Goal: Information Seeking & Learning: Learn about a topic

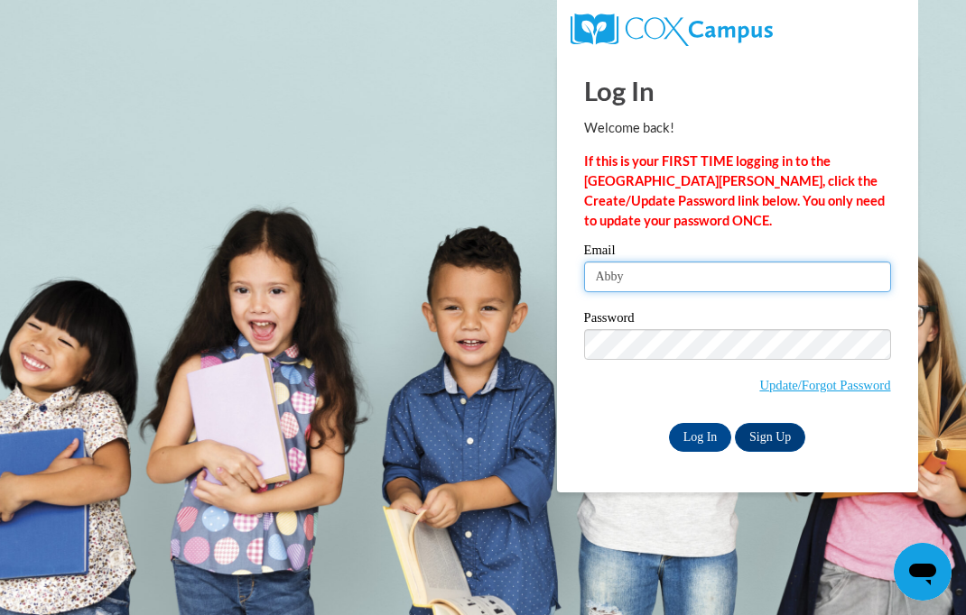
click at [731, 290] on input "Abby" at bounding box center [737, 277] width 307 height 31
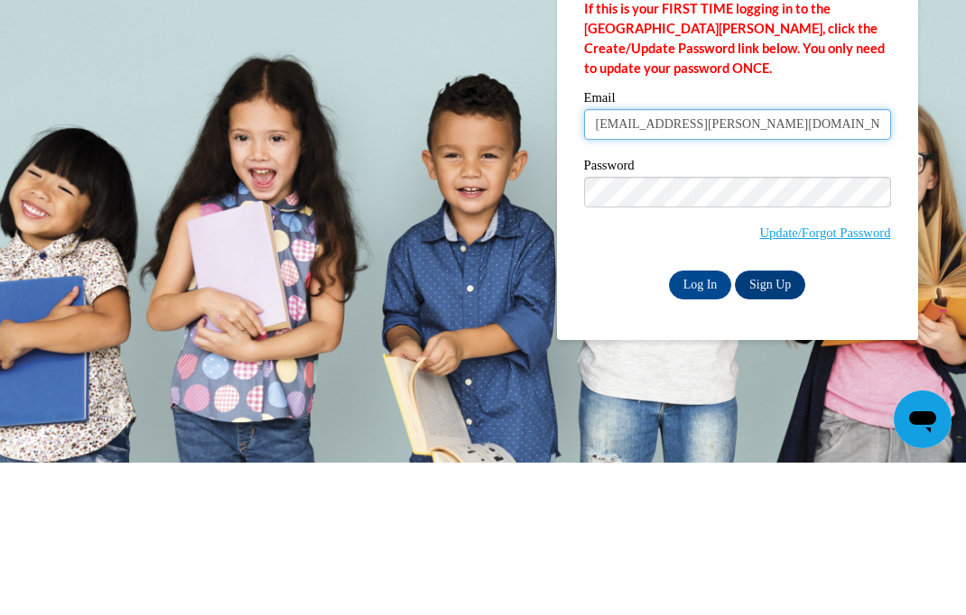
type input "Abby.Kirkland@brighthorizons.com"
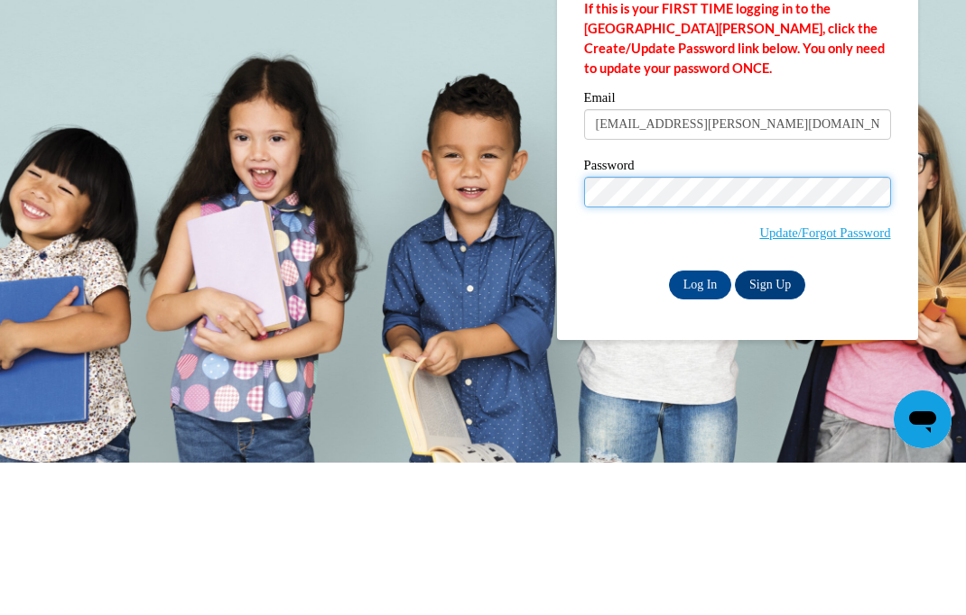
click at [699, 423] on input "Log In" at bounding box center [700, 437] width 63 height 29
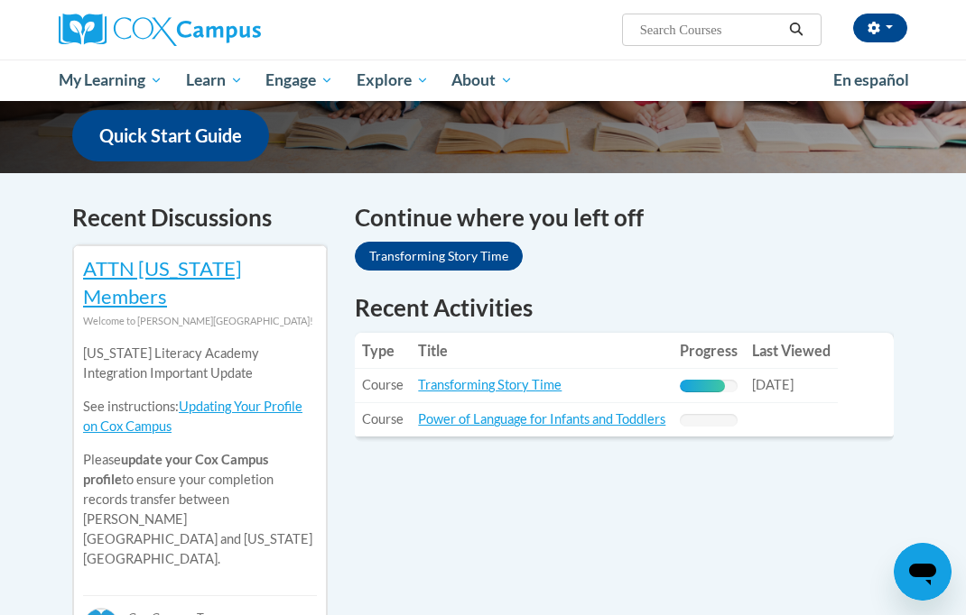
scroll to position [509, 0]
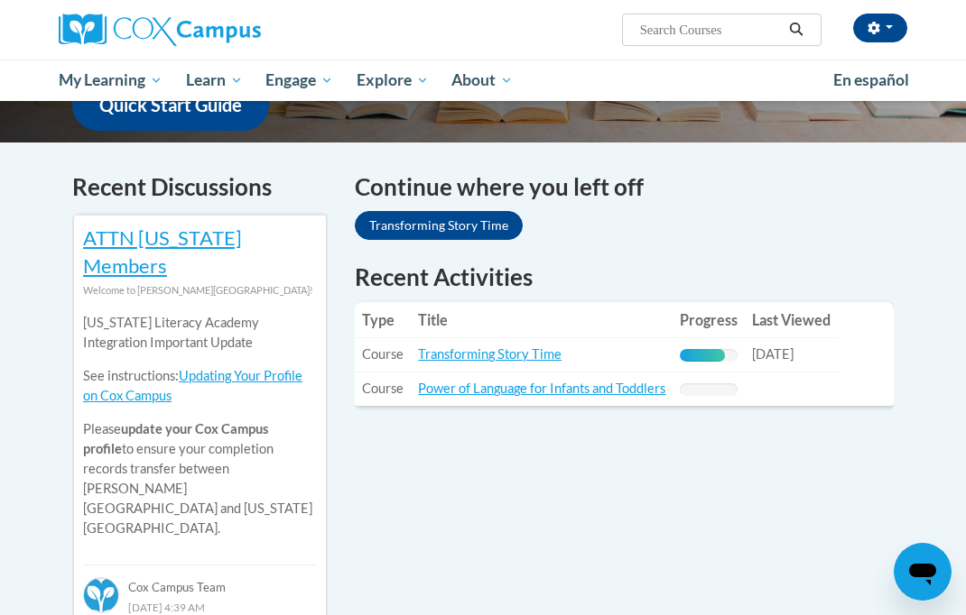
click at [747, 338] on td "Last Viewed: 10/15/2025" at bounding box center [791, 355] width 93 height 34
click at [517, 347] on link "Transforming Story Time" at bounding box center [489, 354] width 143 height 15
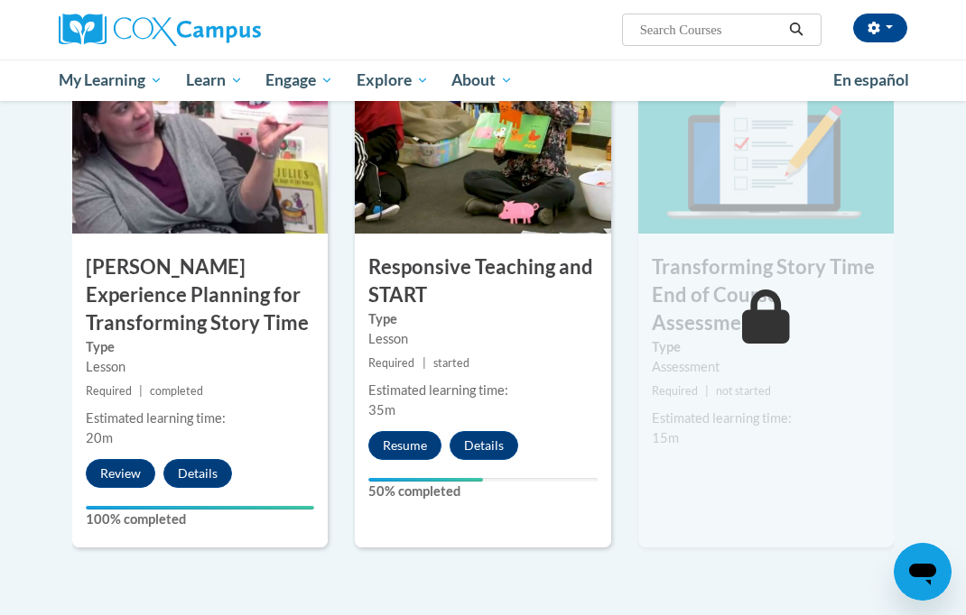
scroll to position [1442, 0]
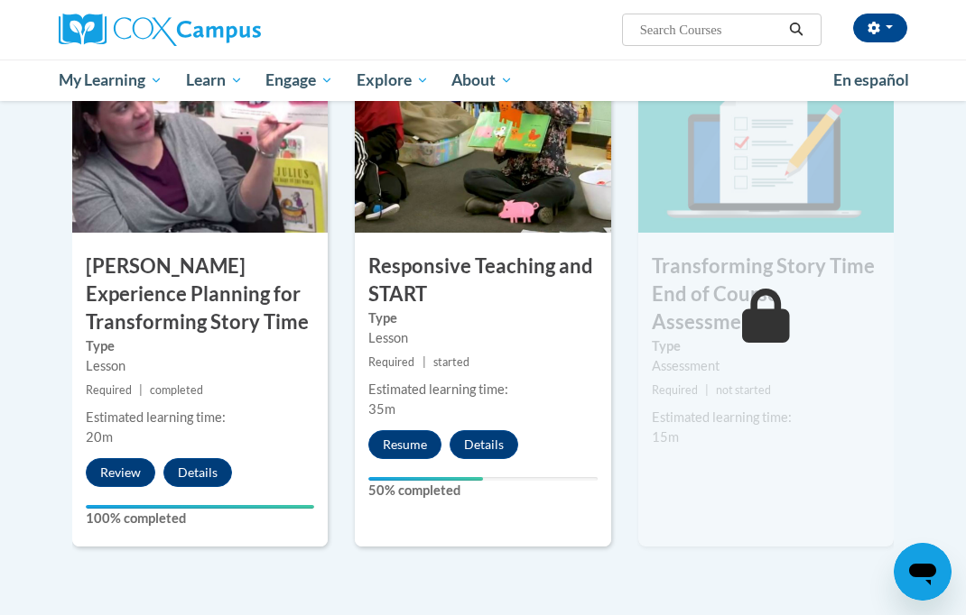
click at [423, 449] on button "Resume" at bounding box center [404, 444] width 73 height 29
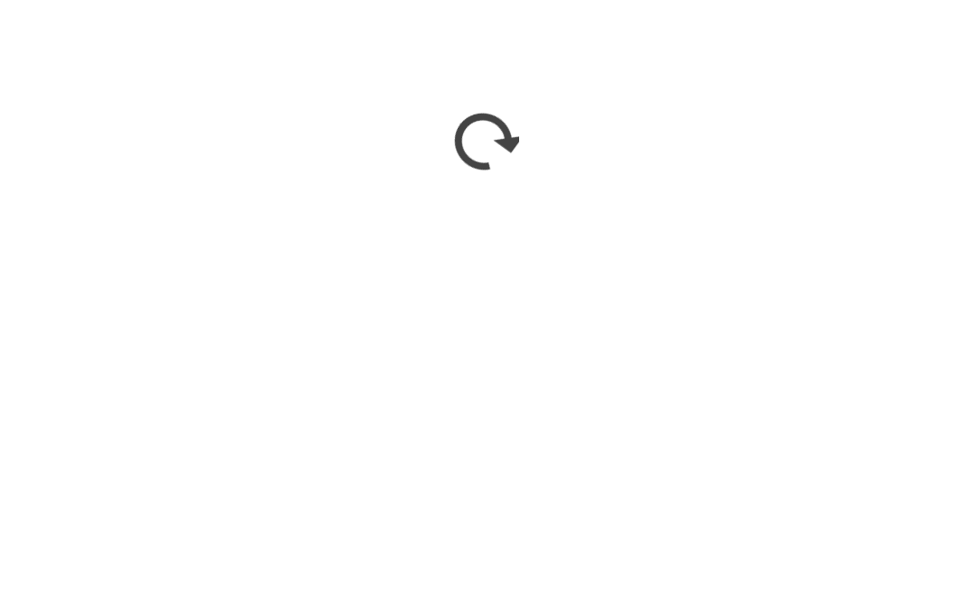
scroll to position [1830, 0]
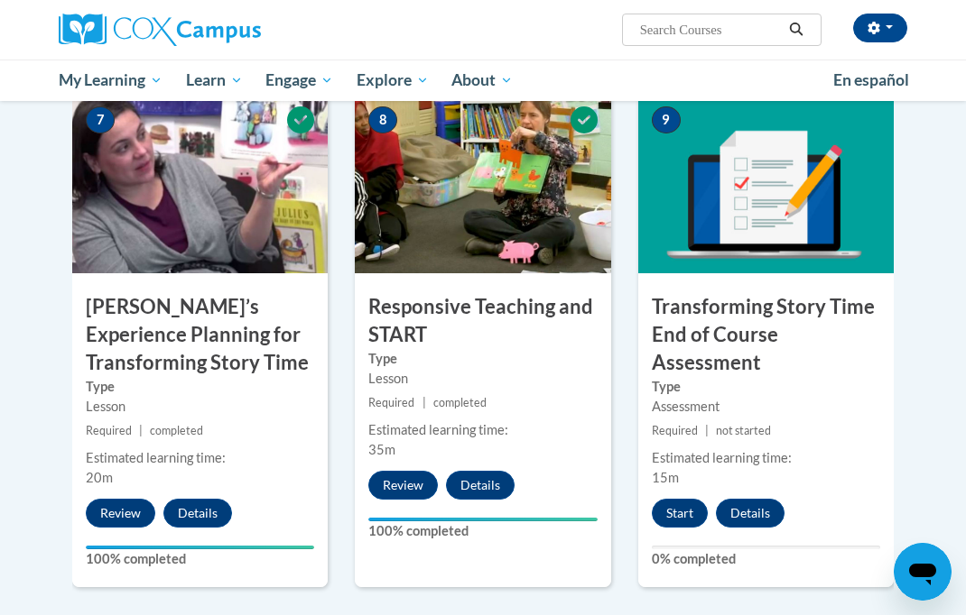
scroll to position [1426, 0]
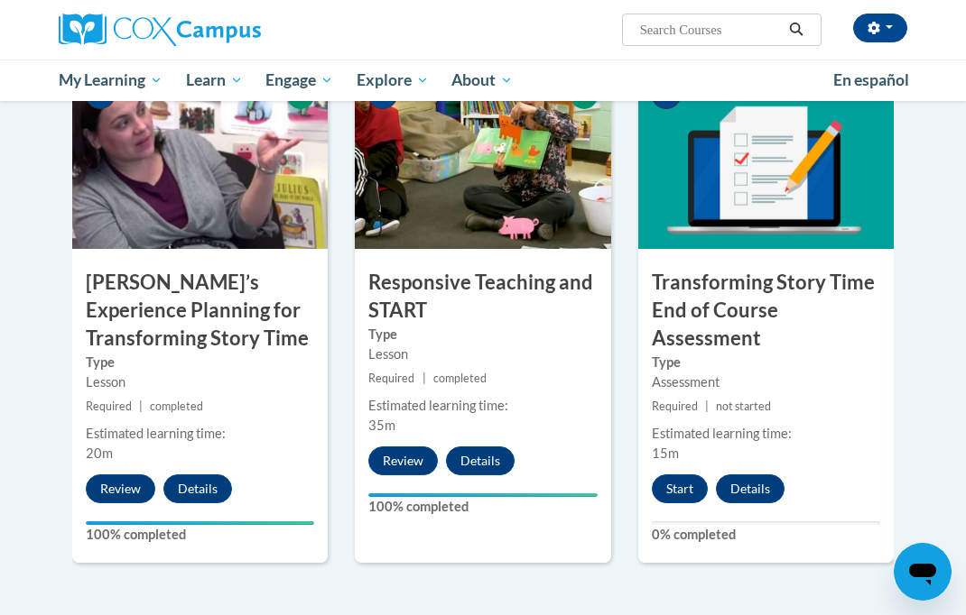
click at [691, 485] on button "Start" at bounding box center [680, 489] width 56 height 29
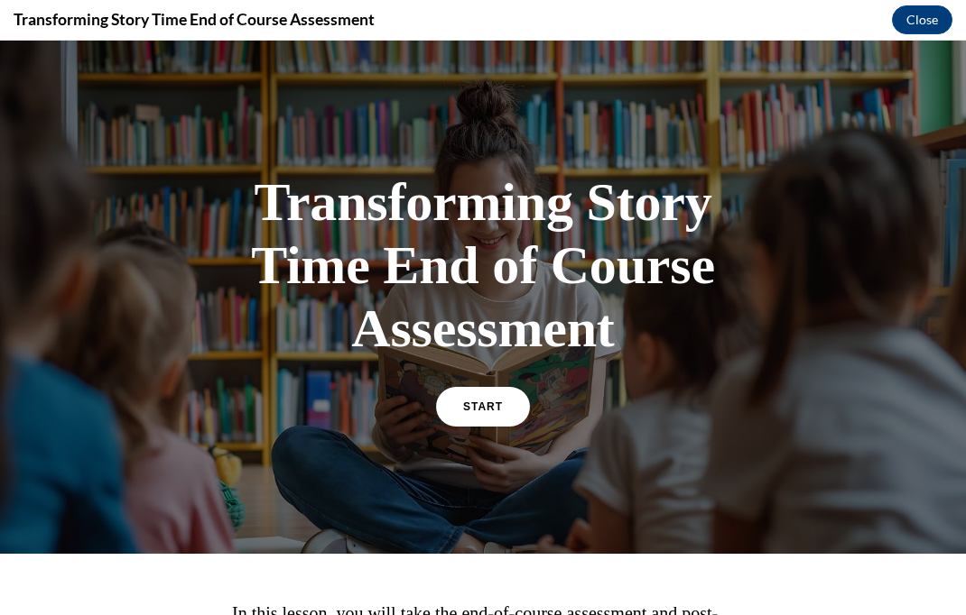
scroll to position [0, 0]
click at [499, 404] on span "START" at bounding box center [483, 407] width 40 height 13
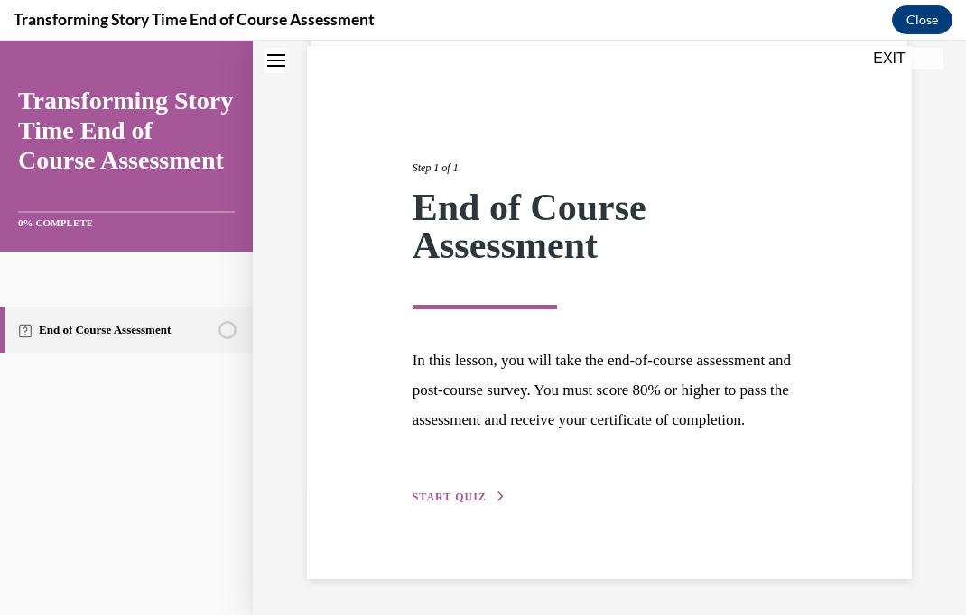
scroll to position [162, 0]
click at [470, 505] on button "START QUIZ" at bounding box center [459, 497] width 94 height 16
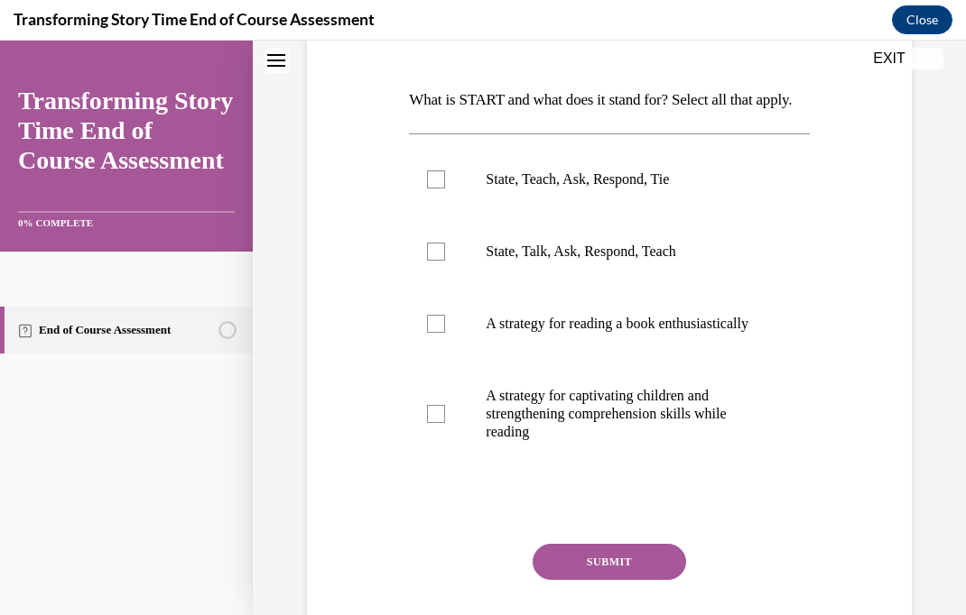
scroll to position [259, 0]
click at [661, 189] on p "State, Teach, Ask, Respond, Tie" at bounding box center [625, 180] width 278 height 18
click at [445, 189] on input "State, Teach, Ask, Respond, Tie" at bounding box center [436, 180] width 18 height 18
checkbox input "true"
click at [650, 580] on button "SUBMIT" at bounding box center [608, 562] width 153 height 36
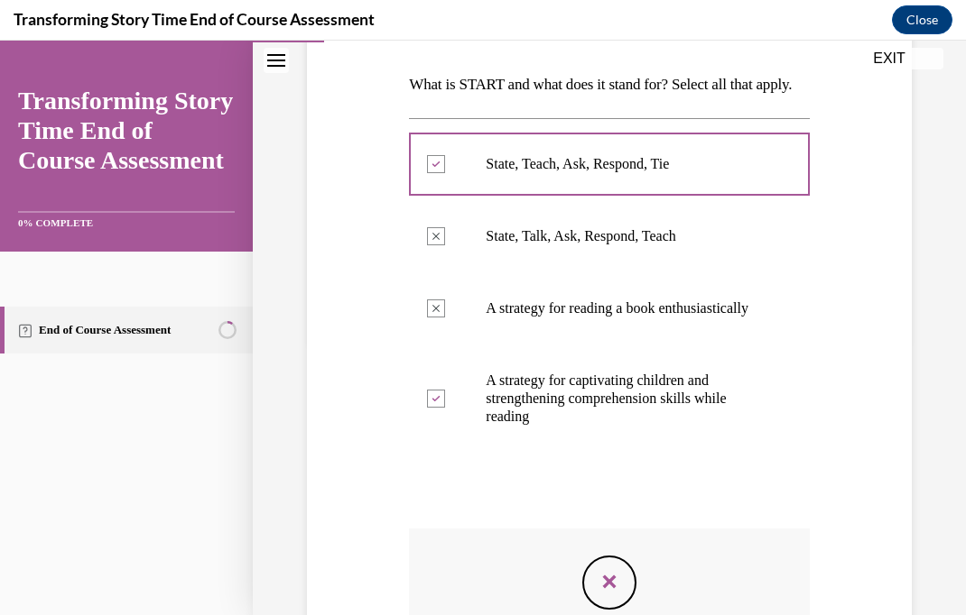
scroll to position [264, 0]
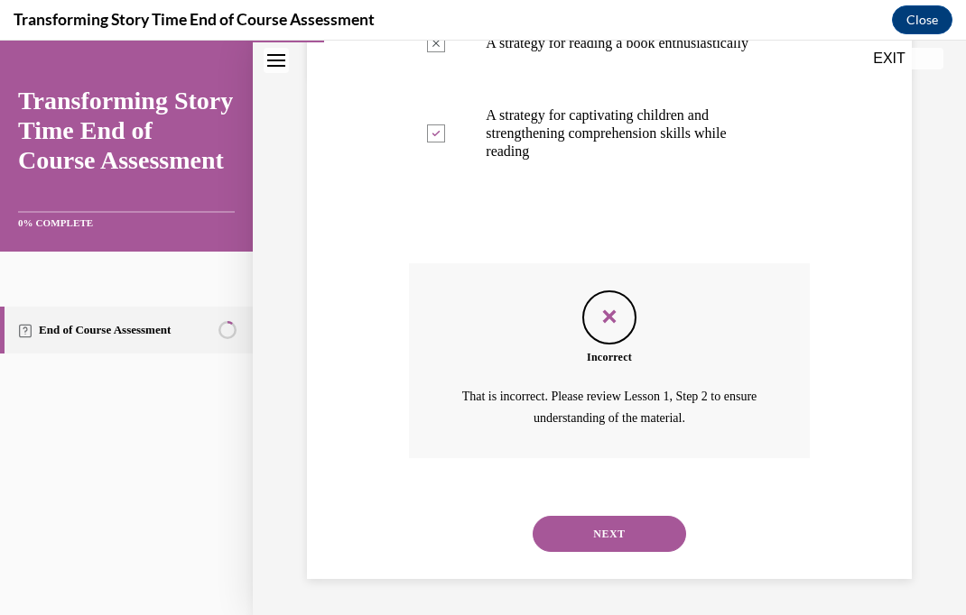
click at [641, 539] on button "NEXT" at bounding box center [608, 534] width 153 height 36
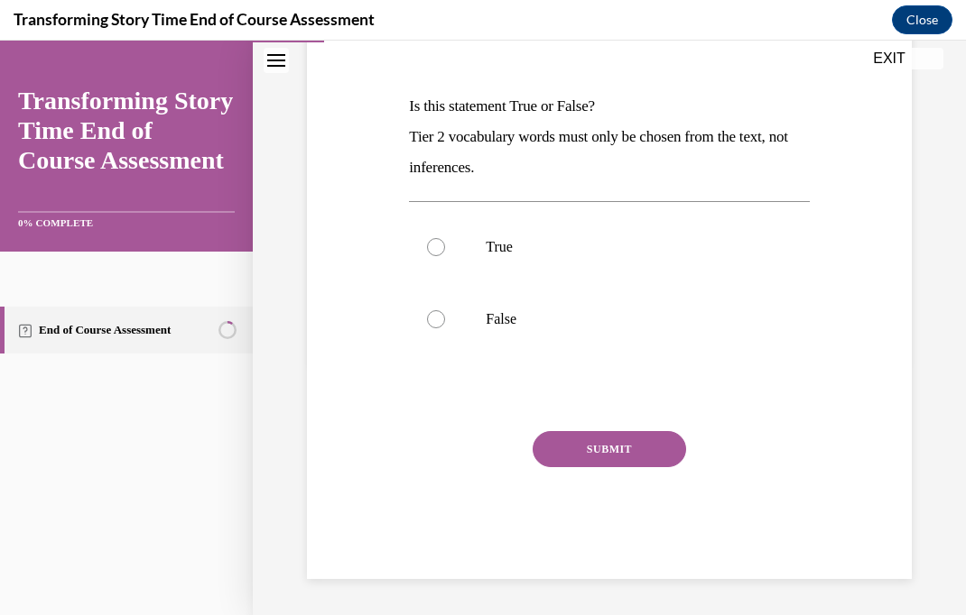
scroll to position [200, 0]
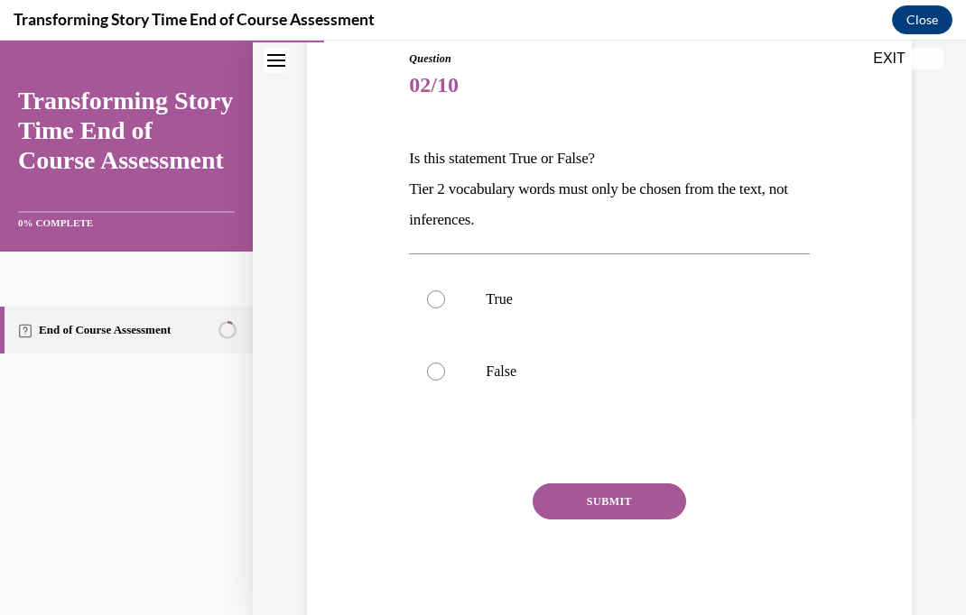
click at [499, 373] on p "False" at bounding box center [625, 372] width 278 height 18
click at [445, 373] on input "False" at bounding box center [436, 372] width 18 height 18
radio input "true"
click at [648, 518] on button "SUBMIT" at bounding box center [608, 502] width 153 height 36
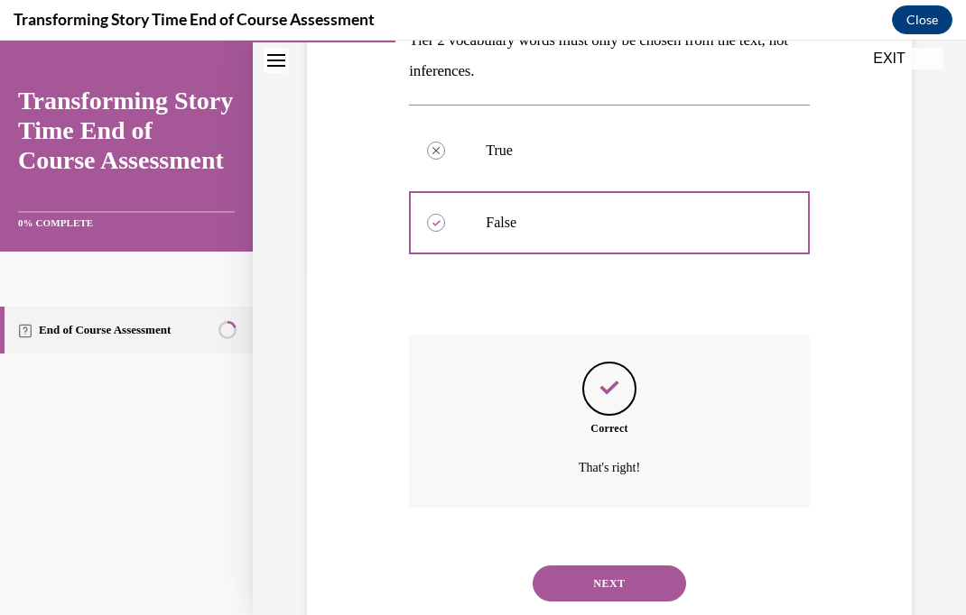
scroll to position [376, 0]
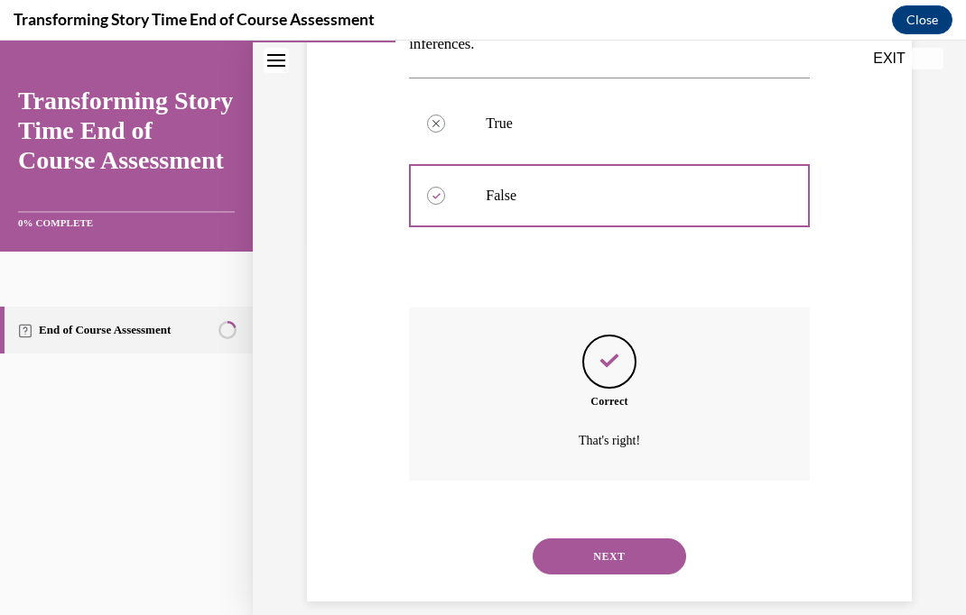
click at [652, 539] on button "NEXT" at bounding box center [608, 557] width 153 height 36
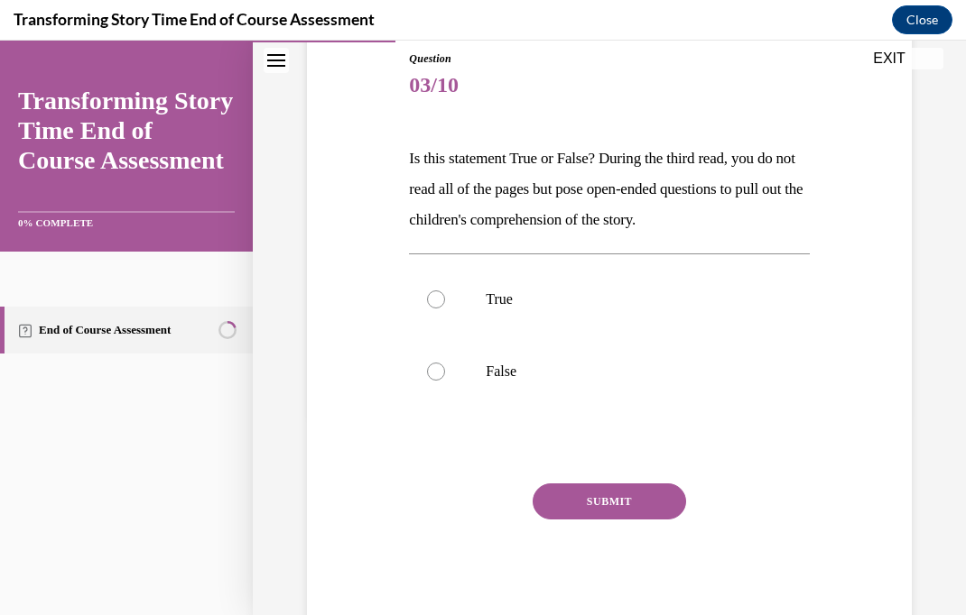
click at [478, 309] on label "True" at bounding box center [609, 300] width 400 height 72
click at [445, 309] on input "True" at bounding box center [436, 300] width 18 height 18
radio input "true"
click at [633, 508] on button "SUBMIT" at bounding box center [608, 502] width 153 height 36
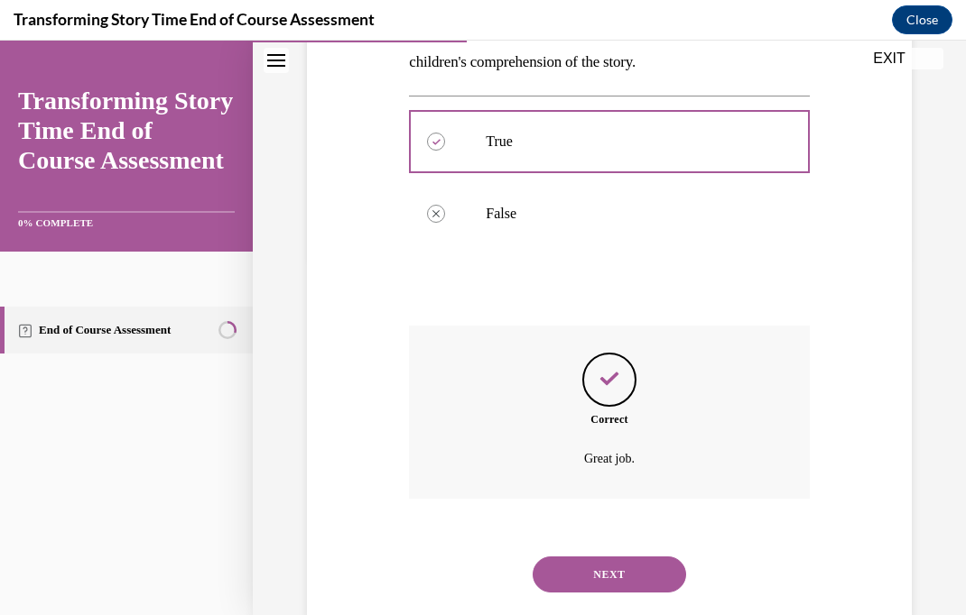
scroll to position [376, 0]
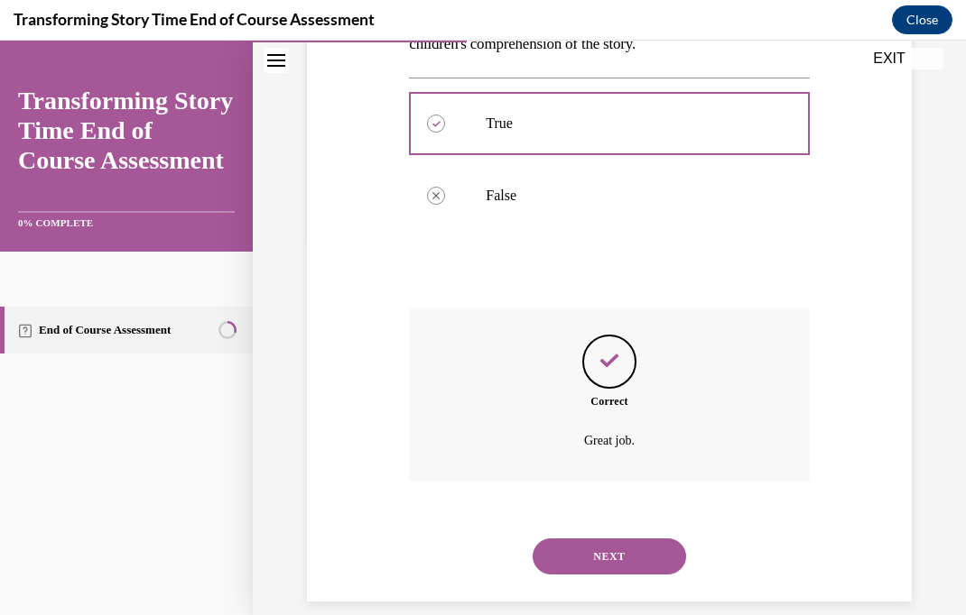
click at [652, 539] on button "NEXT" at bounding box center [608, 557] width 153 height 36
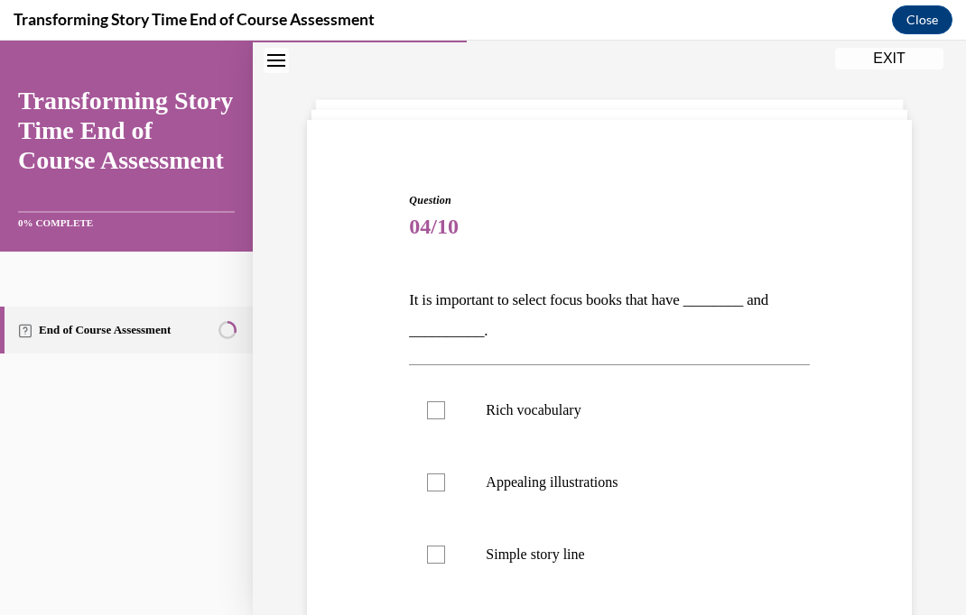
scroll to position [51, 0]
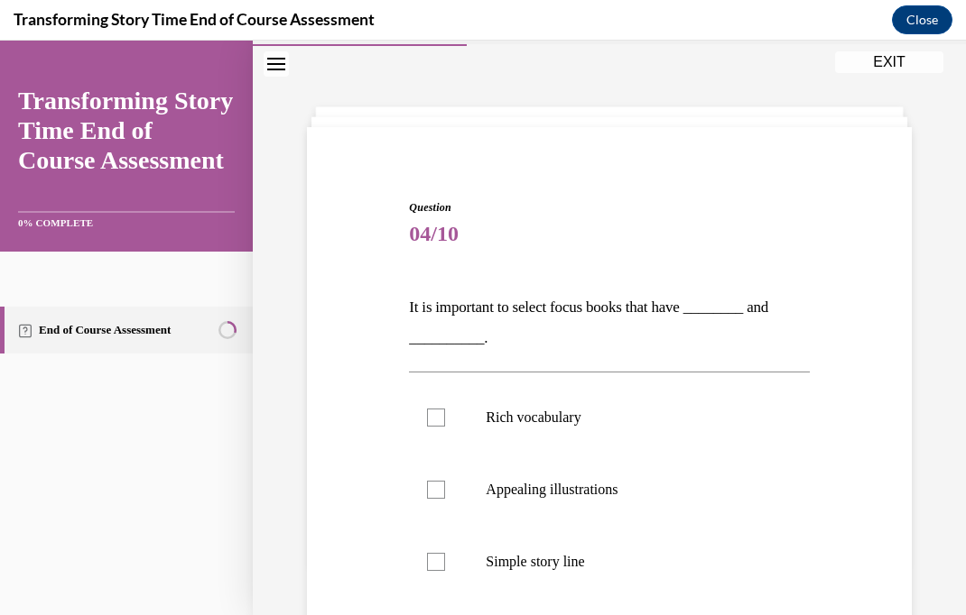
click at [717, 347] on p "It is important to select focus books that have ________ and __________." at bounding box center [609, 322] width 400 height 61
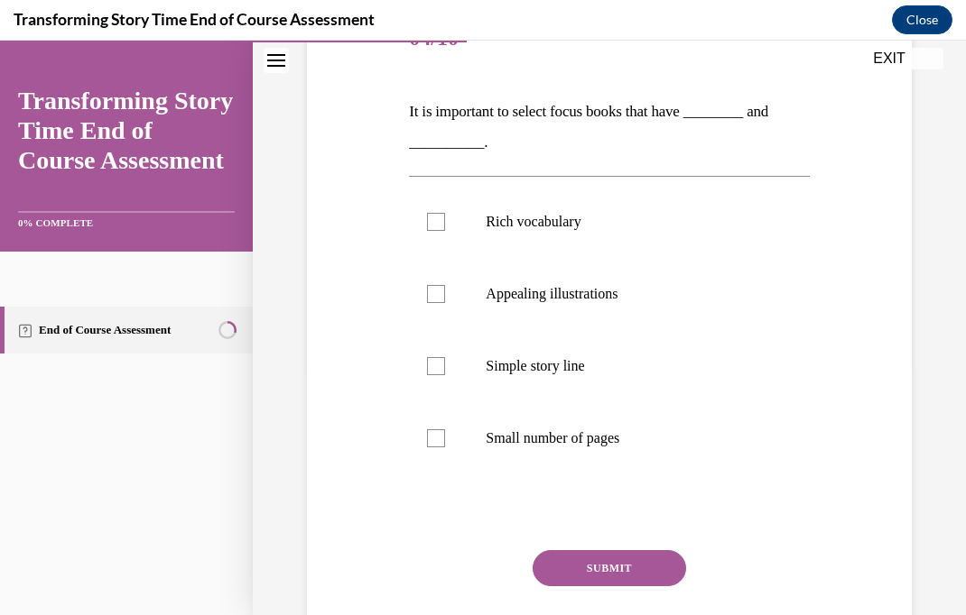
scroll to position [248, 0]
click at [571, 220] on p "Rich vocabulary" at bounding box center [625, 221] width 278 height 18
click at [445, 220] on input "Rich vocabulary" at bounding box center [436, 221] width 18 height 18
checkbox input "true"
click at [579, 380] on label "Simple story line" at bounding box center [609, 365] width 400 height 72
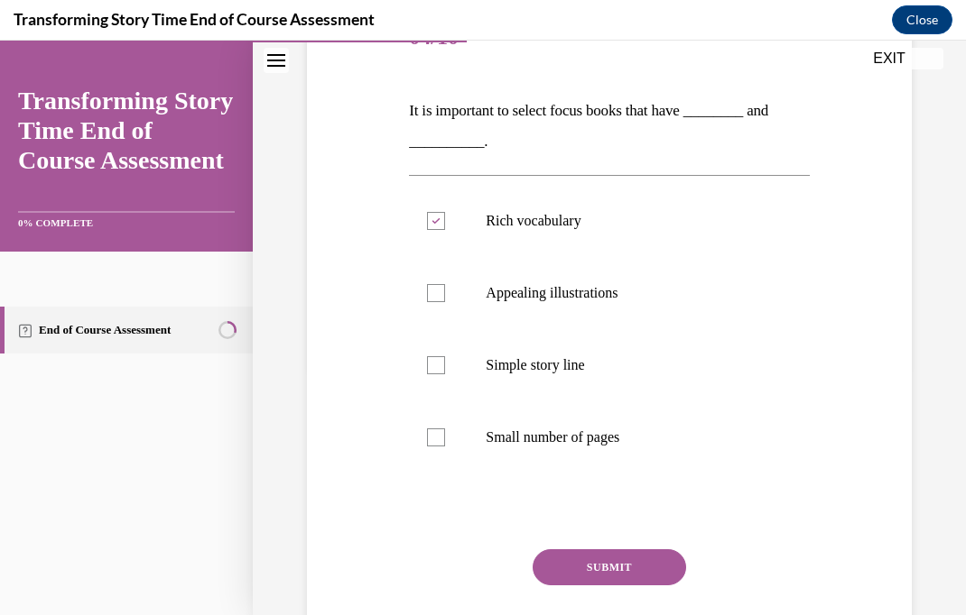
click at [445, 375] on input "Simple story line" at bounding box center [436, 365] width 18 height 18
checkbox input "true"
click at [652, 571] on button "SUBMIT" at bounding box center [608, 568] width 153 height 36
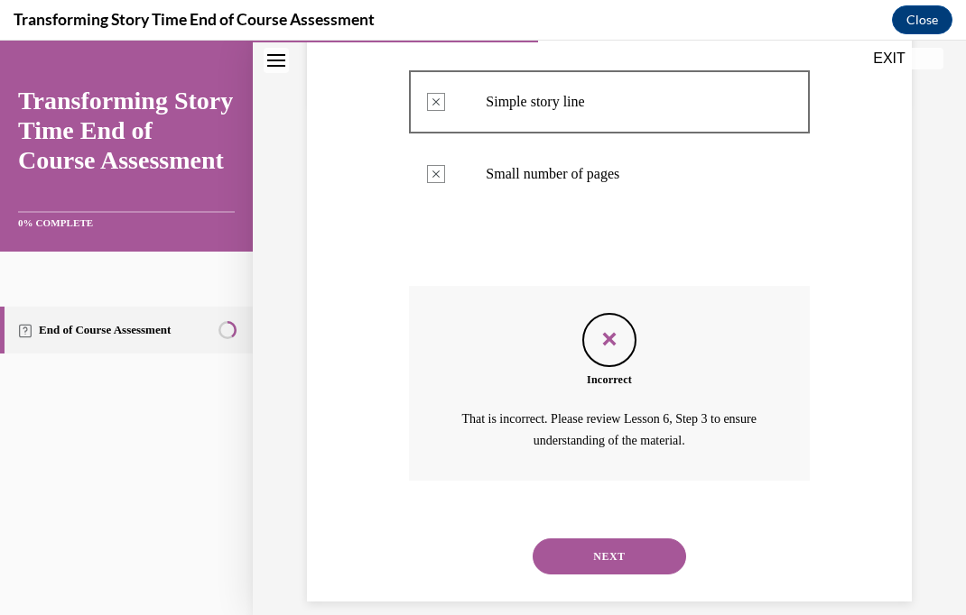
scroll to position [511, 0]
click at [639, 540] on button "NEXT" at bounding box center [608, 558] width 153 height 36
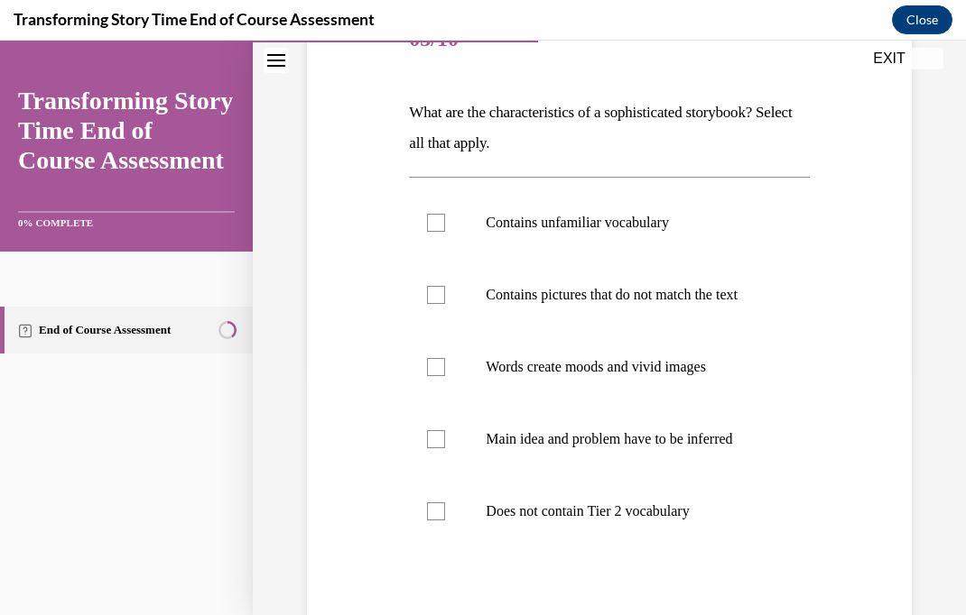
scroll to position [254, 0]
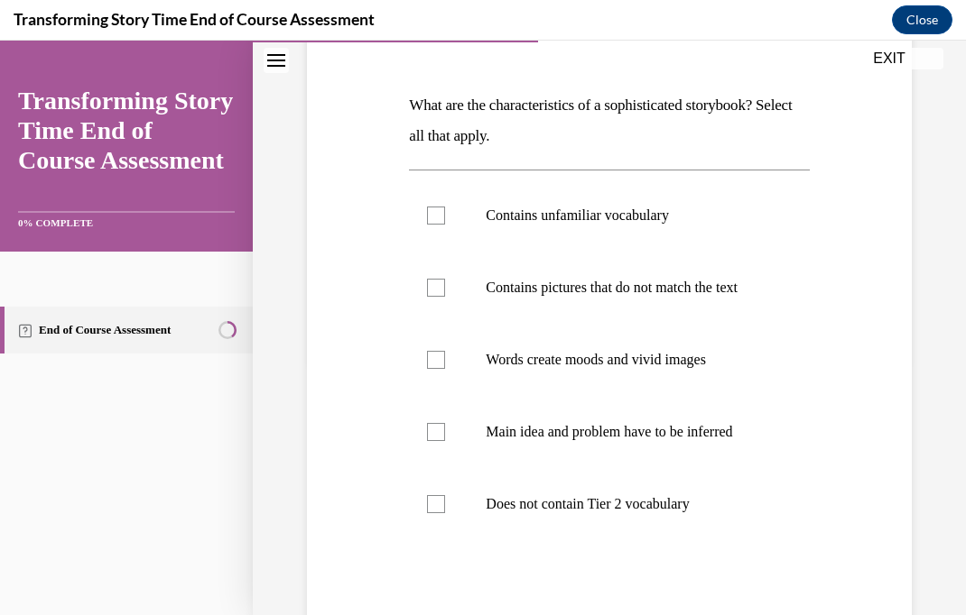
click at [625, 204] on label "Contains unfamiliar vocabulary" at bounding box center [609, 216] width 400 height 72
click at [445, 207] on input "Contains unfamiliar vocabulary" at bounding box center [436, 216] width 18 height 18
checkbox input "true"
click at [688, 441] on p "Main idea and problem have to be inferred" at bounding box center [625, 432] width 278 height 18
click at [445, 441] on input "Main idea and problem have to be inferred" at bounding box center [436, 432] width 18 height 18
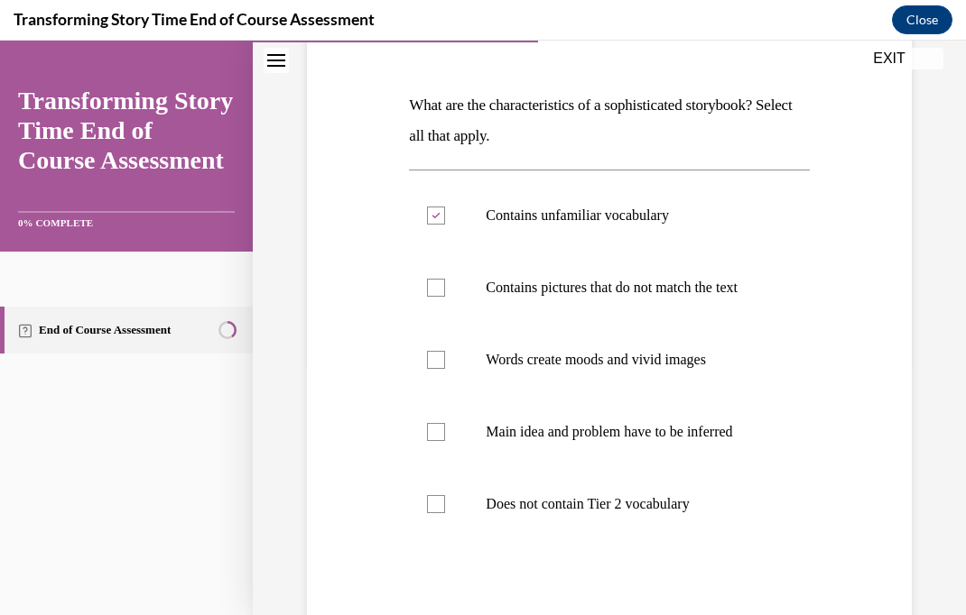
checkbox input "true"
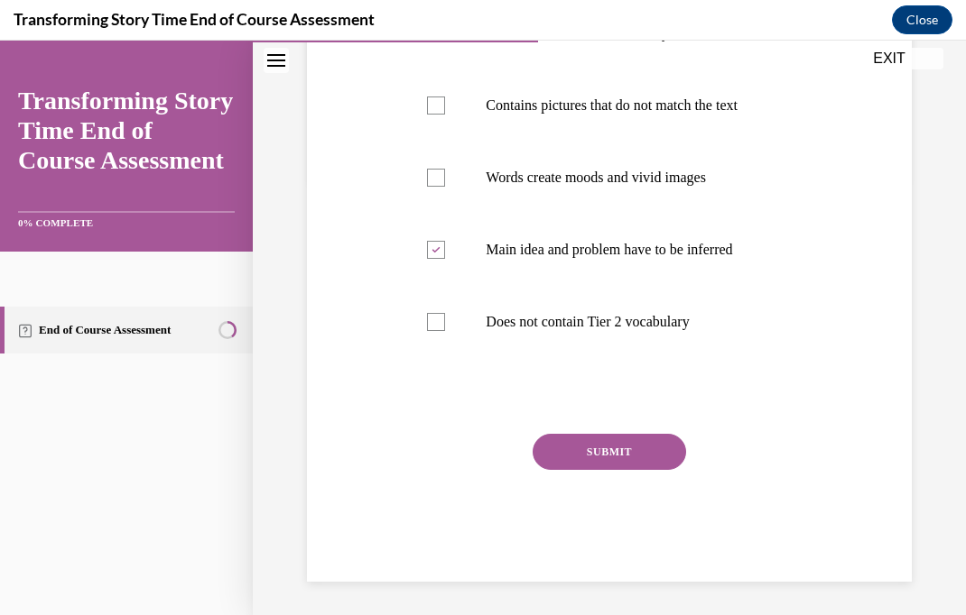
scroll to position [435, 0]
click at [671, 332] on p "Does not contain Tier 2 vocabulary" at bounding box center [625, 323] width 278 height 18
click at [445, 332] on input "Does not contain Tier 2 vocabulary" at bounding box center [436, 323] width 18 height 18
checkbox input "true"
click at [644, 471] on button "SUBMIT" at bounding box center [608, 453] width 153 height 36
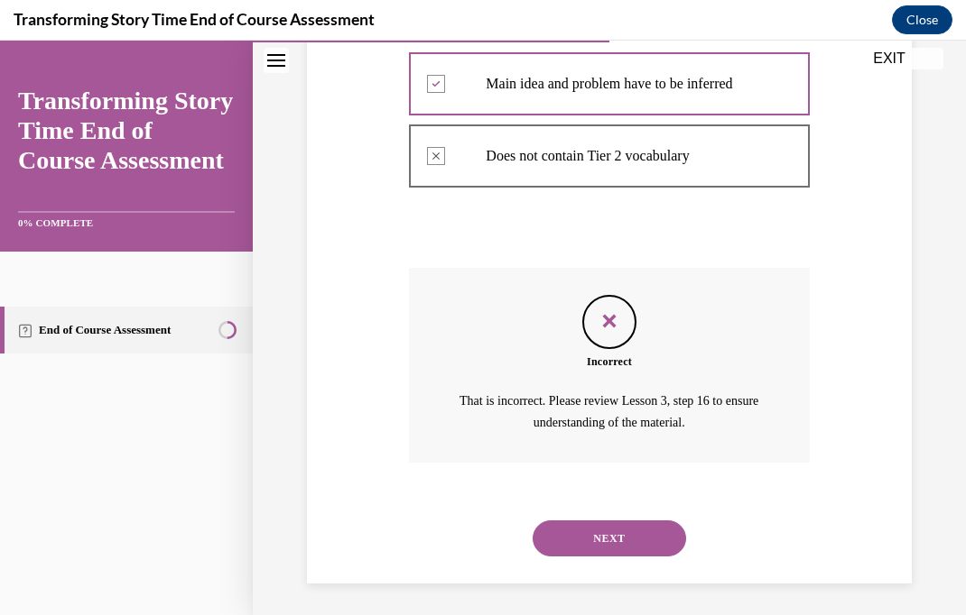
scroll to position [601, 0]
click at [646, 530] on button "NEXT" at bounding box center [608, 540] width 153 height 36
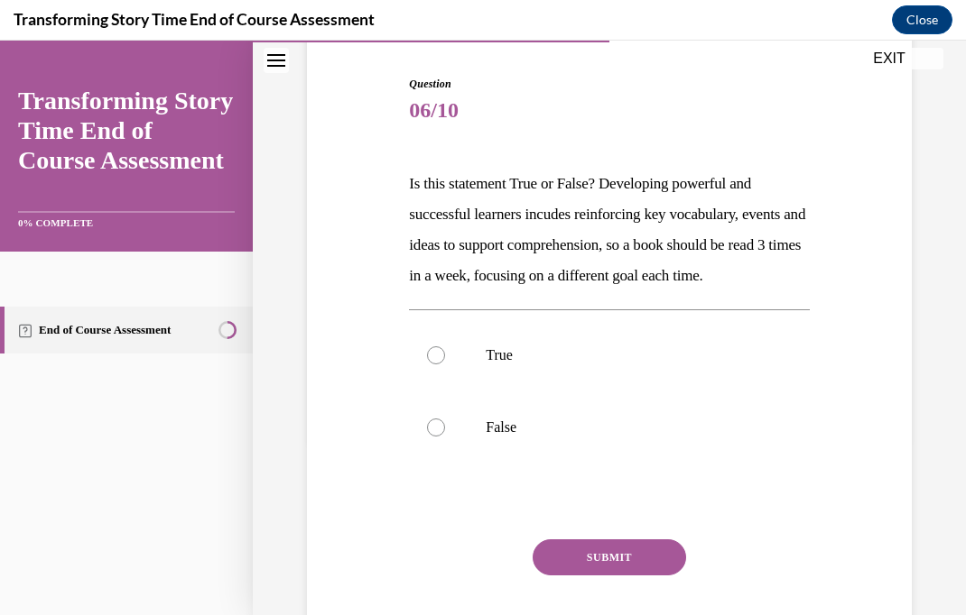
scroll to position [175, 0]
click at [513, 392] on label "True" at bounding box center [609, 355] width 400 height 72
click at [445, 365] on input "True" at bounding box center [436, 356] width 18 height 18
radio input "true"
click at [626, 576] on button "SUBMIT" at bounding box center [608, 558] width 153 height 36
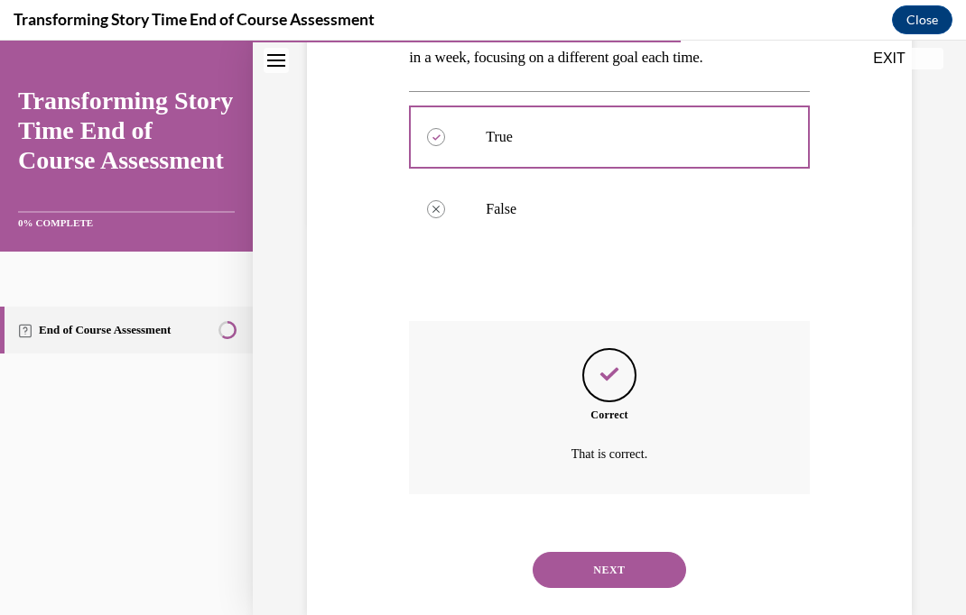
scroll to position [438, 0]
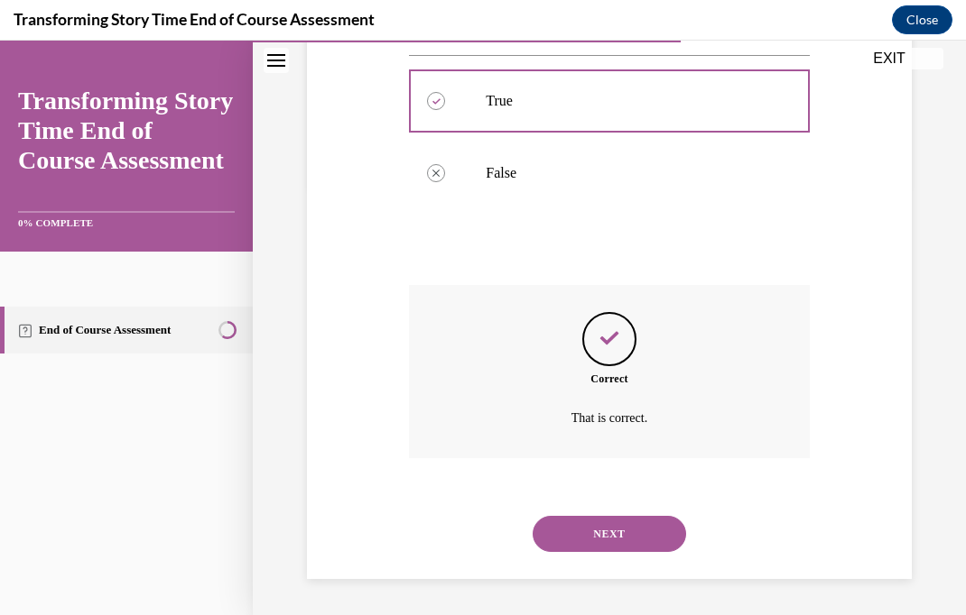
click at [620, 537] on button "NEXT" at bounding box center [608, 534] width 153 height 36
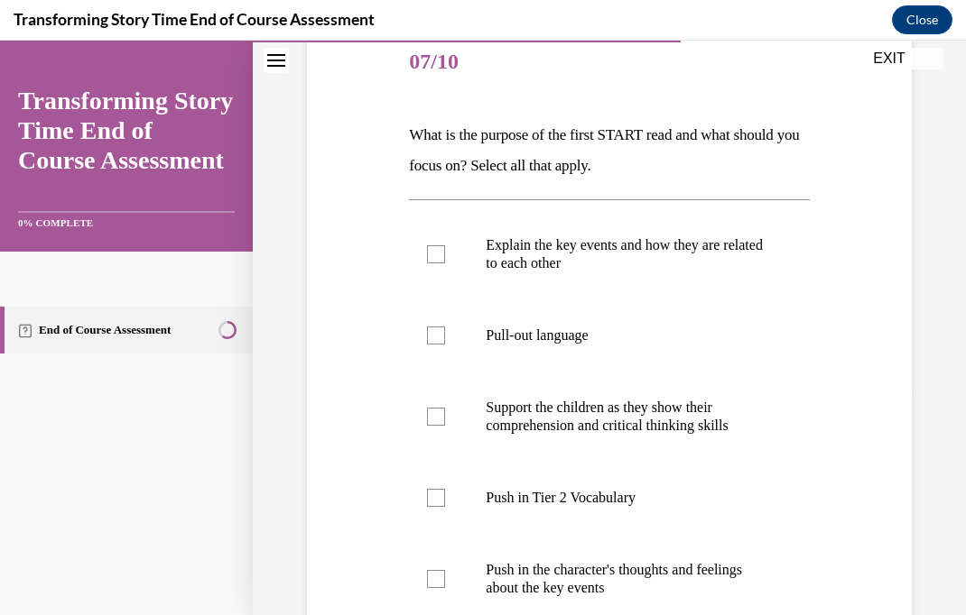
scroll to position [244, 0]
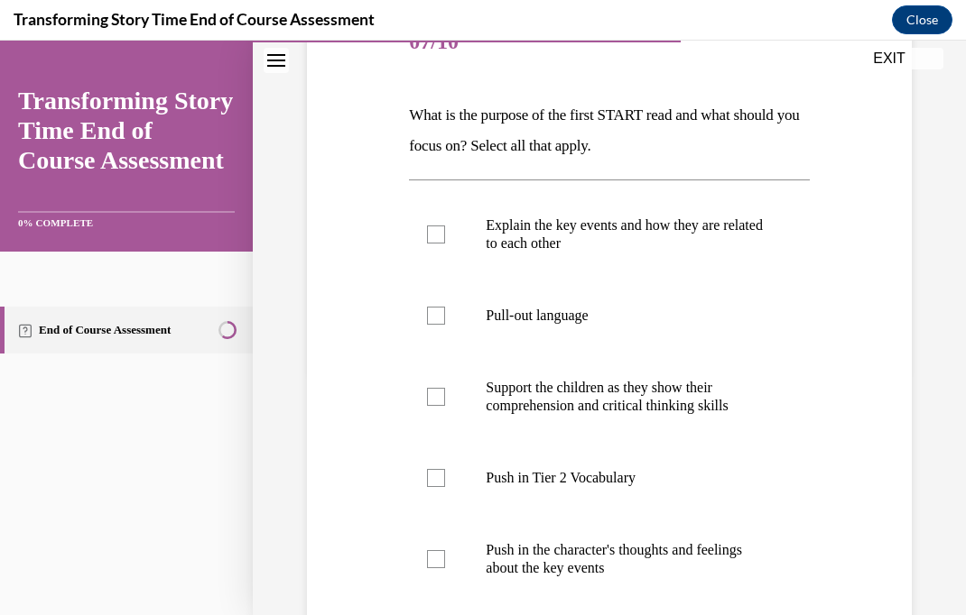
click at [682, 237] on p "Explain the key events and how they are related to each other" at bounding box center [625, 235] width 278 height 36
click at [445, 237] on input "Explain the key events and how they are related to each other" at bounding box center [436, 235] width 18 height 18
checkbox input "true"
click at [593, 302] on label "Pull-out language" at bounding box center [609, 316] width 400 height 72
click at [445, 307] on input "Pull-out language" at bounding box center [436, 316] width 18 height 18
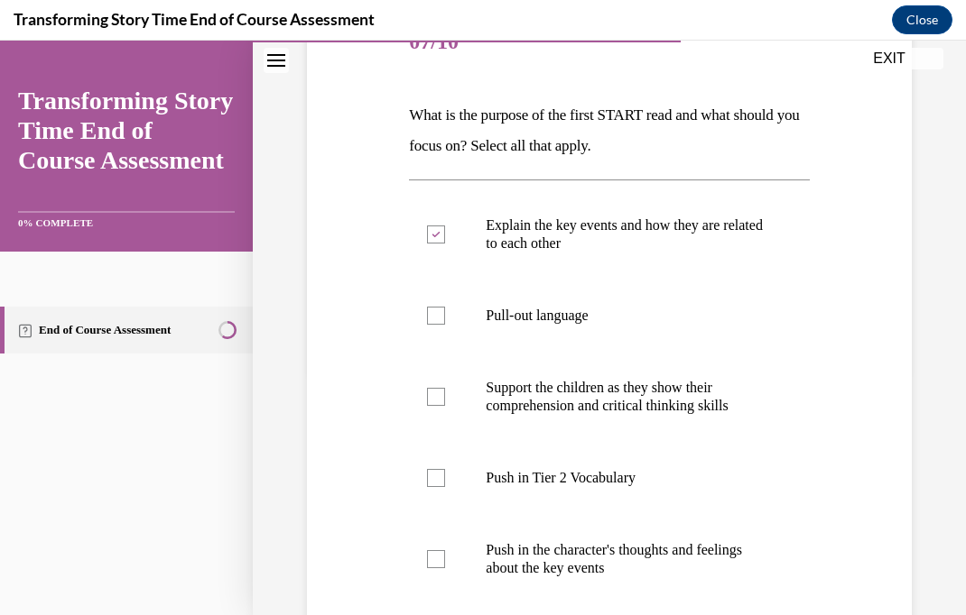
checkbox input "true"
click at [649, 237] on p "Explain the key events and how they are related to each other" at bounding box center [625, 235] width 278 height 36
click at [445, 237] on input "Explain the key events and how they are related to each other" at bounding box center [436, 235] width 18 height 18
checkbox input "false"
click at [732, 408] on p "Support the children as they show their comprehension and critical thinking ski…" at bounding box center [625, 397] width 278 height 36
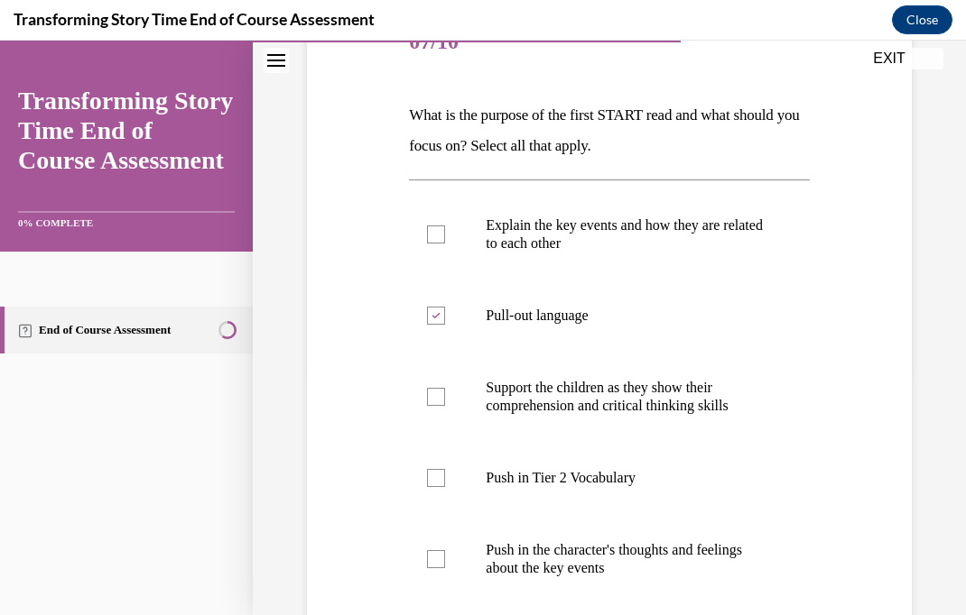
click at [445, 406] on input "Support the children as they show their comprehension and critical thinking ski…" at bounding box center [436, 397] width 18 height 18
click at [720, 416] on label "Support the children as they show their comprehension and critical thinking ski…" at bounding box center [609, 397] width 400 height 90
click at [445, 406] on input "Support the children as they show their comprehension and critical thinking ski…" at bounding box center [436, 397] width 18 height 18
checkbox input "false"
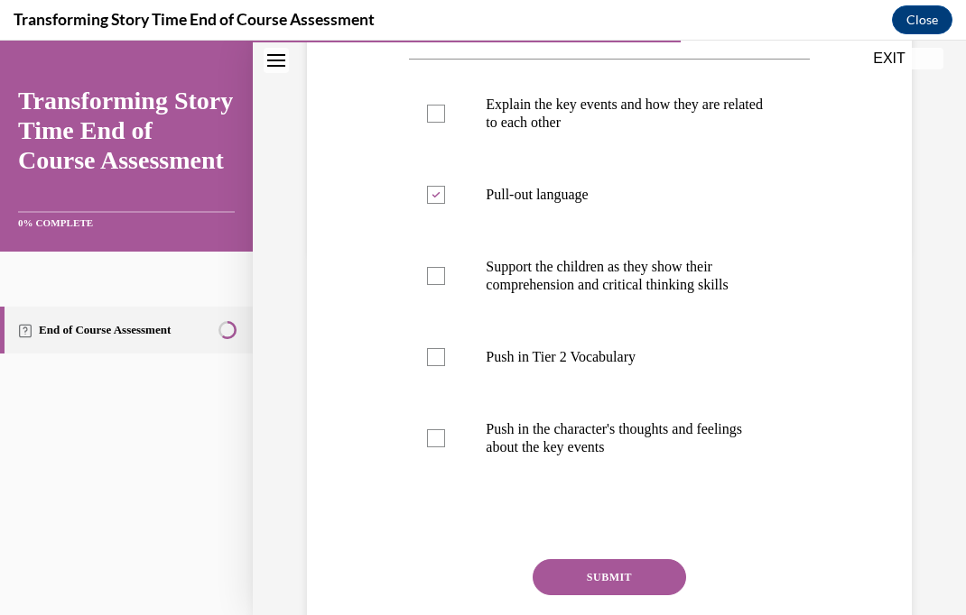
scroll to position [365, 0]
click at [698, 436] on p "Push in the character's thoughts and feelings about the key events" at bounding box center [625, 439] width 278 height 36
click at [445, 436] on input "Push in the character's thoughts and feelings about the key events" at bounding box center [436, 439] width 18 height 18
checkbox input "true"
click at [652, 585] on button "SUBMIT" at bounding box center [608, 578] width 153 height 36
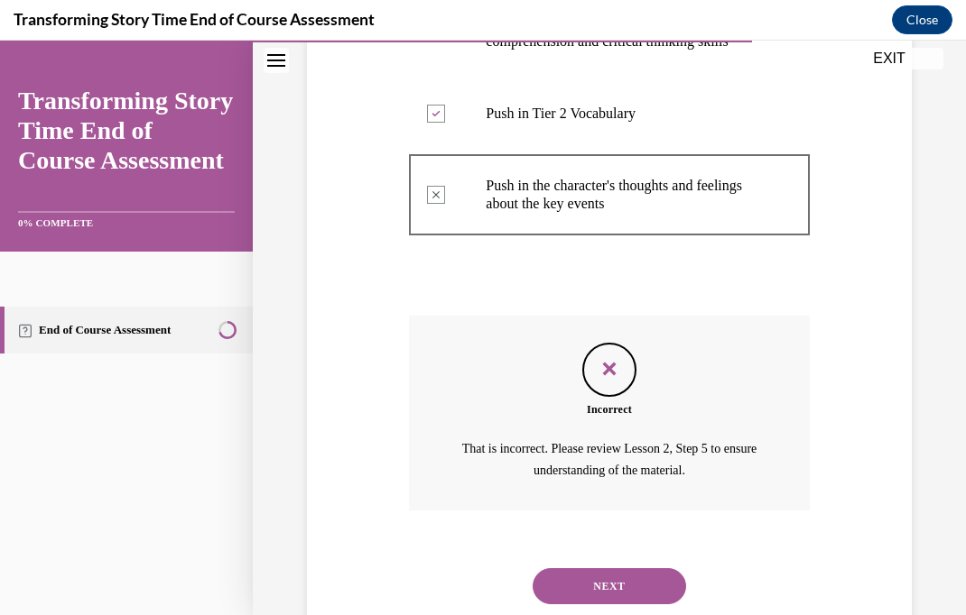
scroll to position [612, 0]
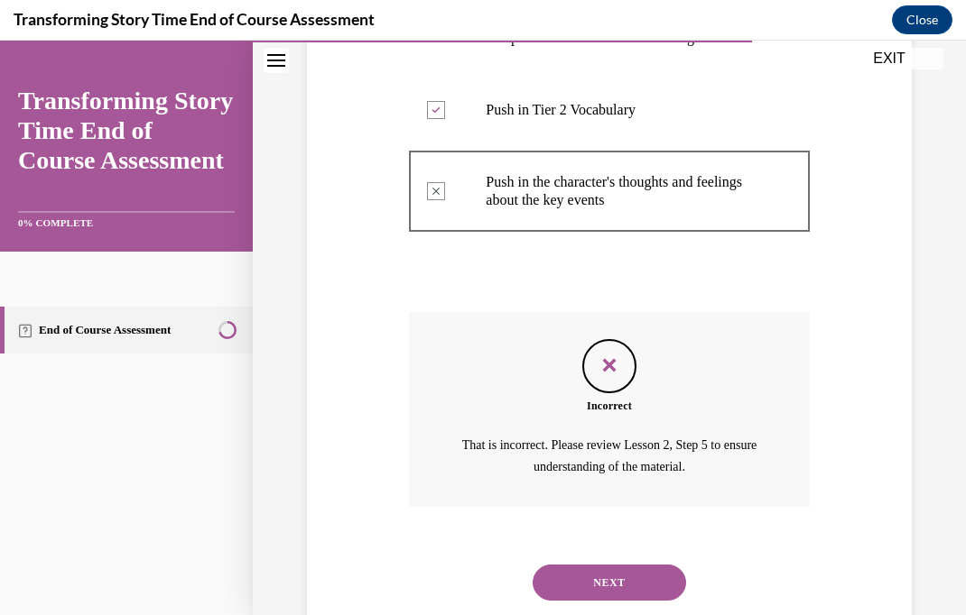
click at [654, 573] on button "NEXT" at bounding box center [608, 583] width 153 height 36
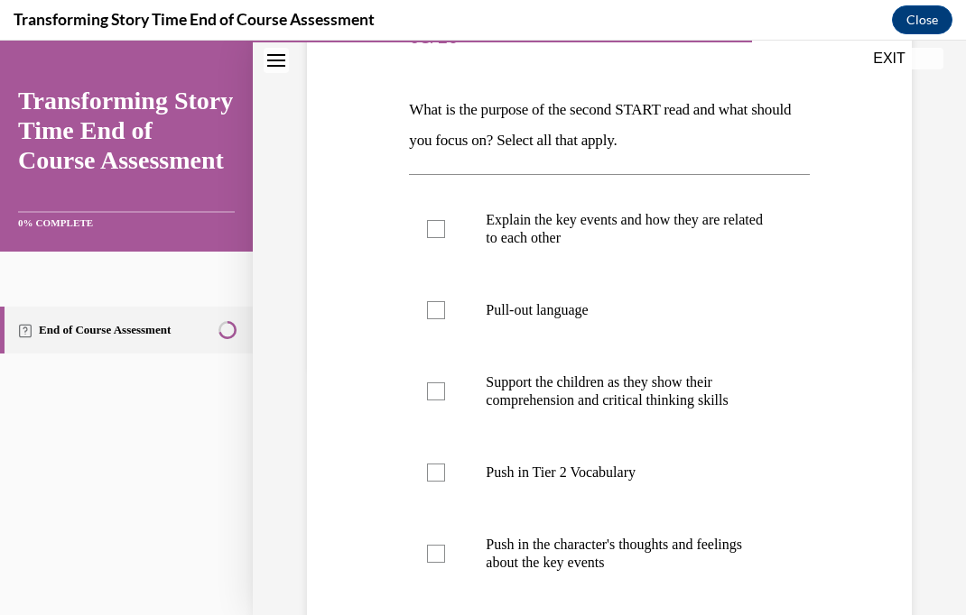
scroll to position [254, 0]
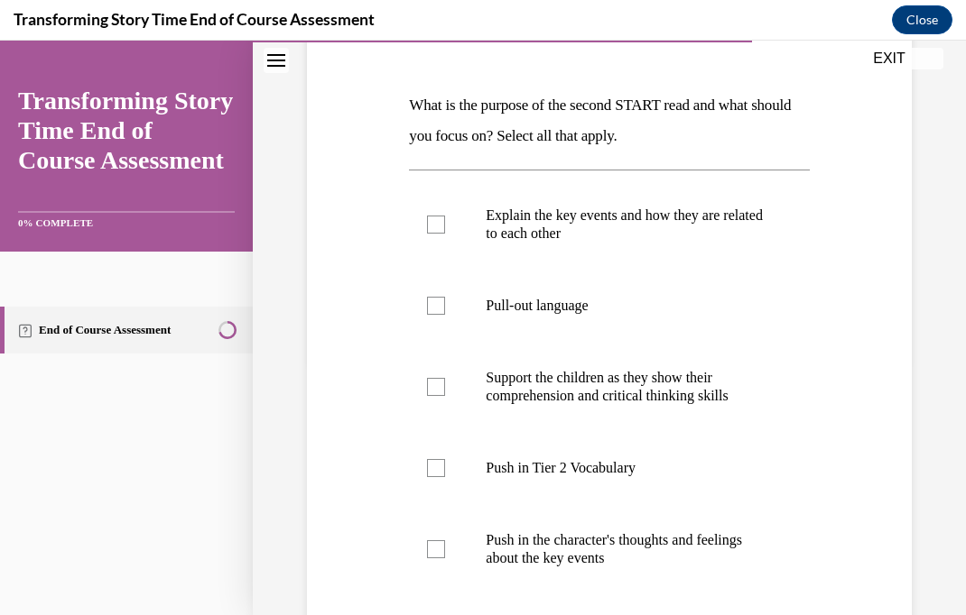
click at [610, 477] on label "Push in Tier 2 Vocabulary" at bounding box center [609, 468] width 400 height 72
click at [445, 477] on input "Push in Tier 2 Vocabulary" at bounding box center [436, 468] width 18 height 18
checkbox input "true"
click at [582, 295] on label "Pull-out language" at bounding box center [609, 306] width 400 height 72
click at [445, 297] on input "Pull-out language" at bounding box center [436, 306] width 18 height 18
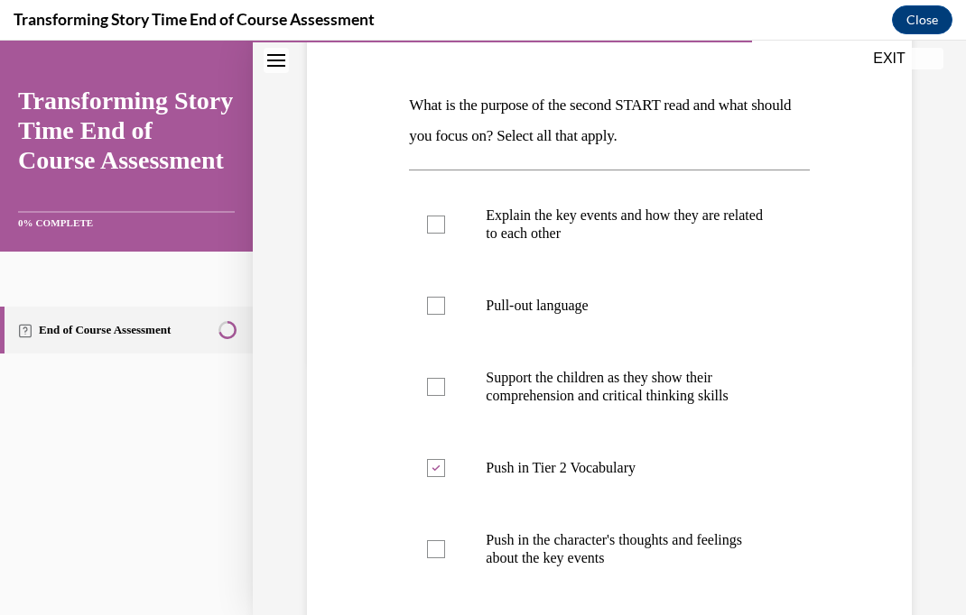
checkbox input "true"
click at [676, 555] on p "Push in the character's thoughts and feelings about the key events" at bounding box center [625, 550] width 278 height 36
click at [445, 555] on input "Push in the character's thoughts and feelings about the key events" at bounding box center [436, 550] width 18 height 18
checkbox input "true"
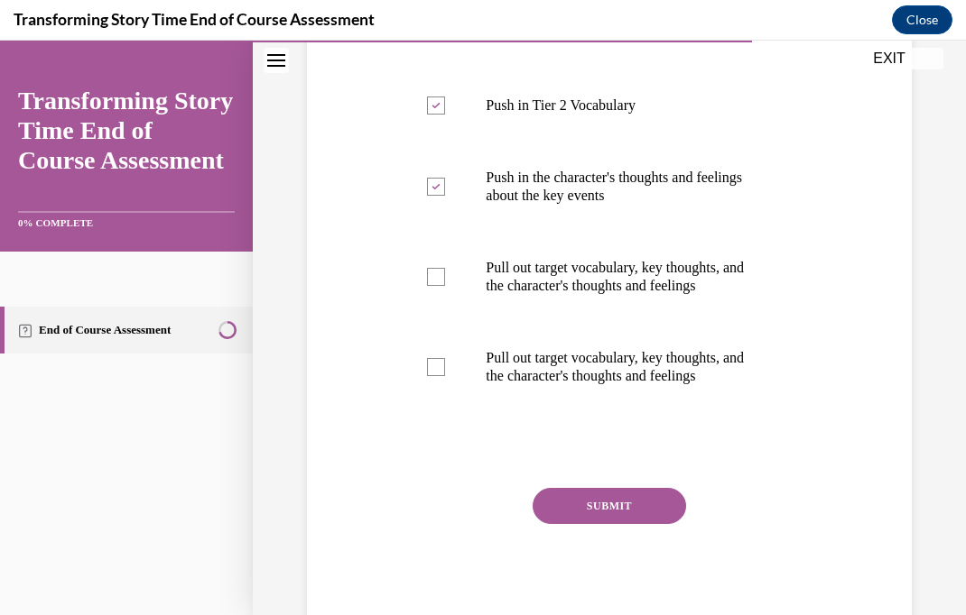
click at [671, 515] on button "SUBMIT" at bounding box center [608, 506] width 153 height 36
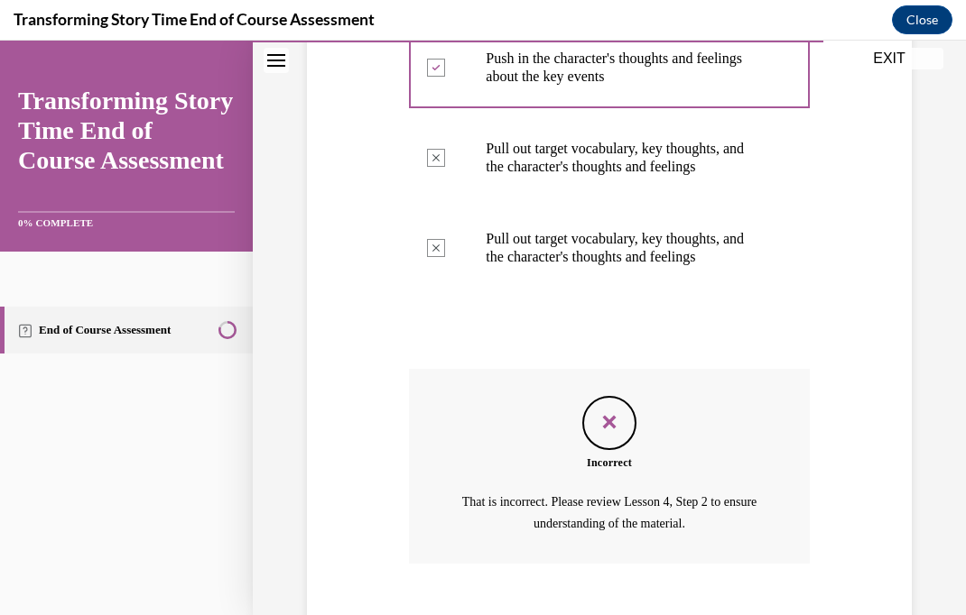
scroll to position [749, 0]
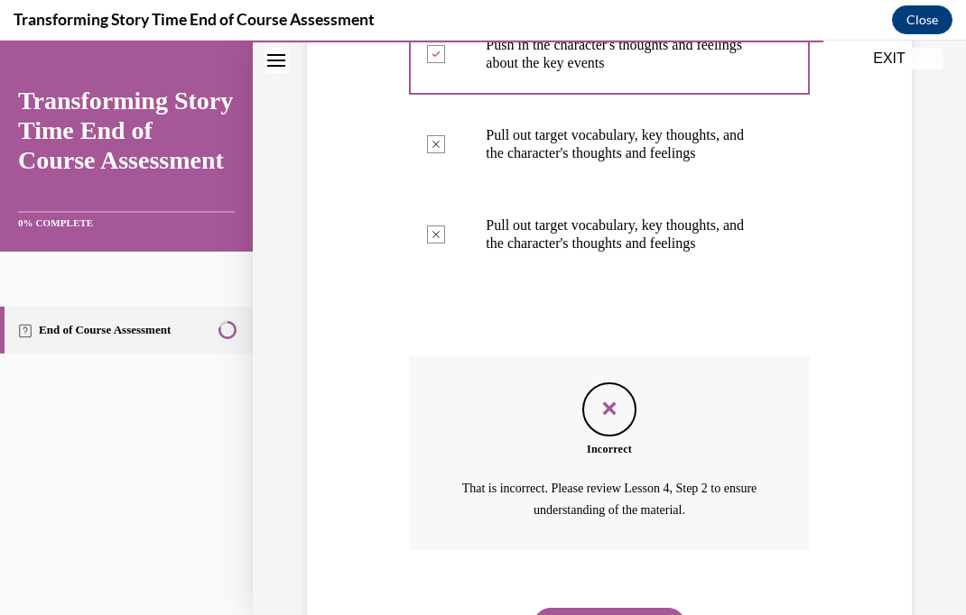
click at [632, 608] on button "NEXT" at bounding box center [608, 626] width 153 height 36
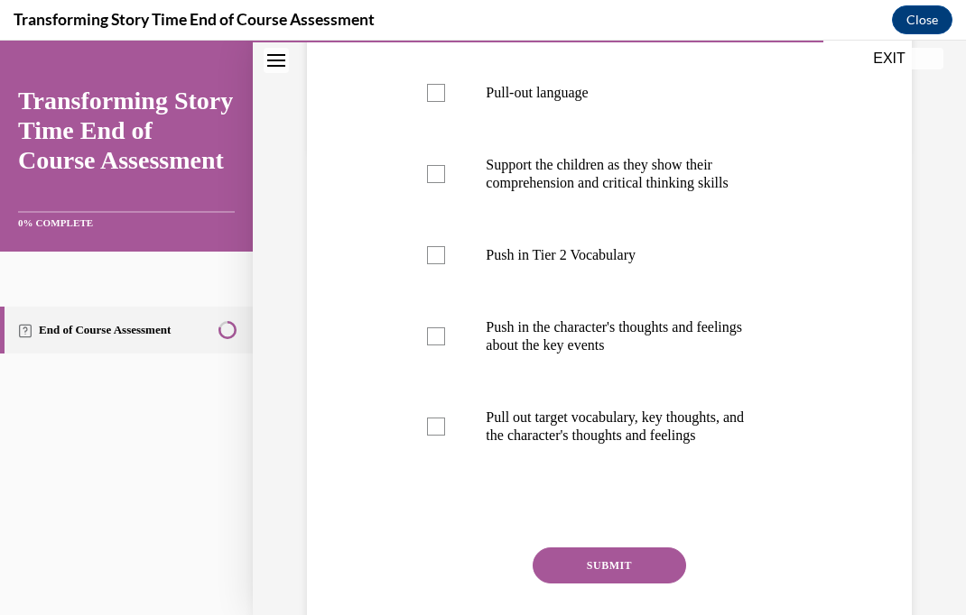
scroll to position [482, 0]
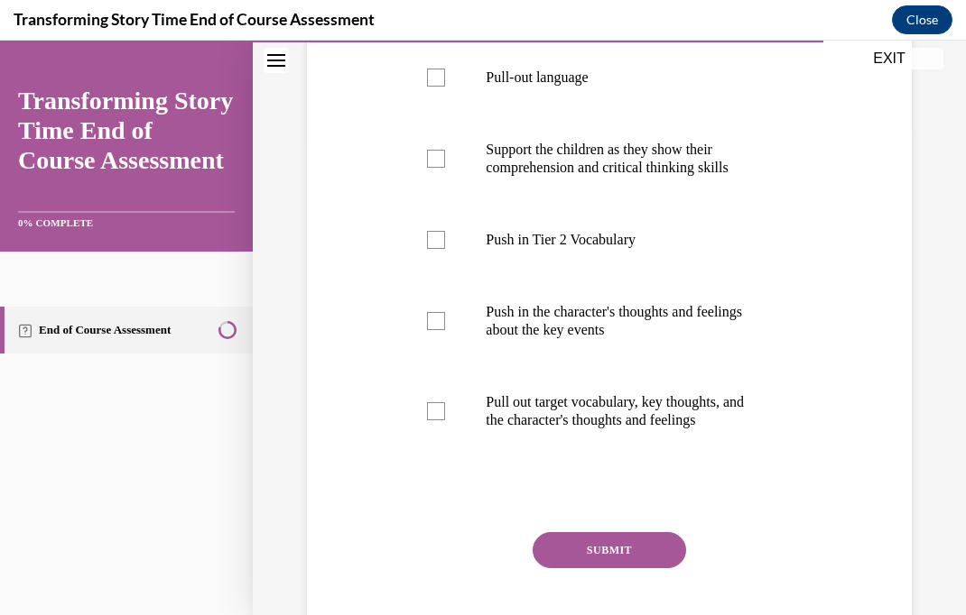
click at [672, 413] on p "Pull out target vocabulary, key thoughts, and the character's thoughts and feel…" at bounding box center [625, 411] width 278 height 36
click at [445, 413] on input "Pull out target vocabulary, key thoughts, and the character's thoughts and feel…" at bounding box center [436, 411] width 18 height 18
checkbox input "true"
click at [698, 335] on p "Push in the character's thoughts and feelings about the key events" at bounding box center [625, 321] width 278 height 36
click at [445, 330] on input "Push in the character's thoughts and feelings about the key events" at bounding box center [436, 321] width 18 height 18
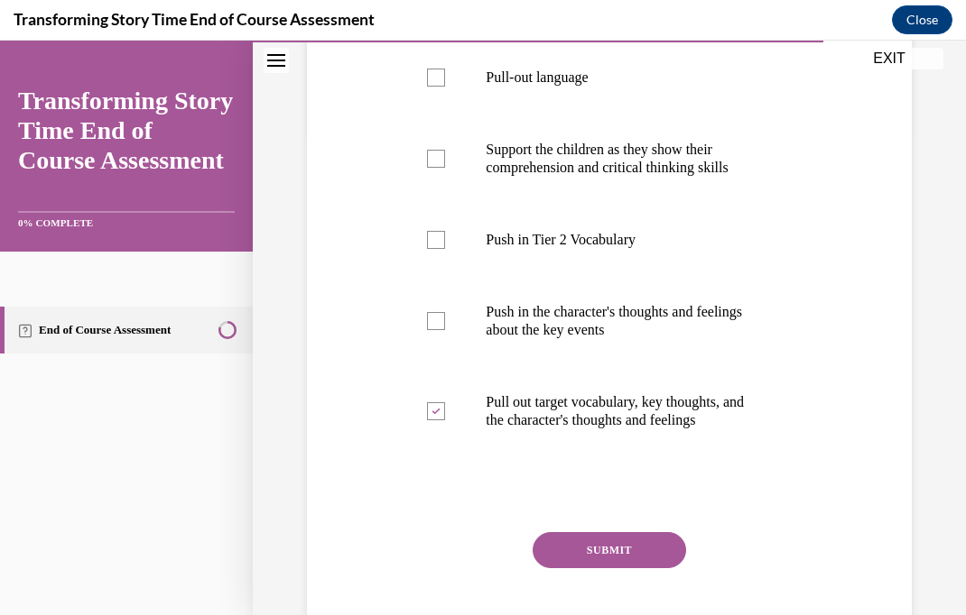
checkbox input "true"
click at [587, 79] on p "Pull-out language" at bounding box center [625, 78] width 278 height 18
click at [445, 79] on input "Pull-out language" at bounding box center [436, 78] width 18 height 18
checkbox input "true"
click at [656, 536] on button "SUBMIT" at bounding box center [608, 550] width 153 height 36
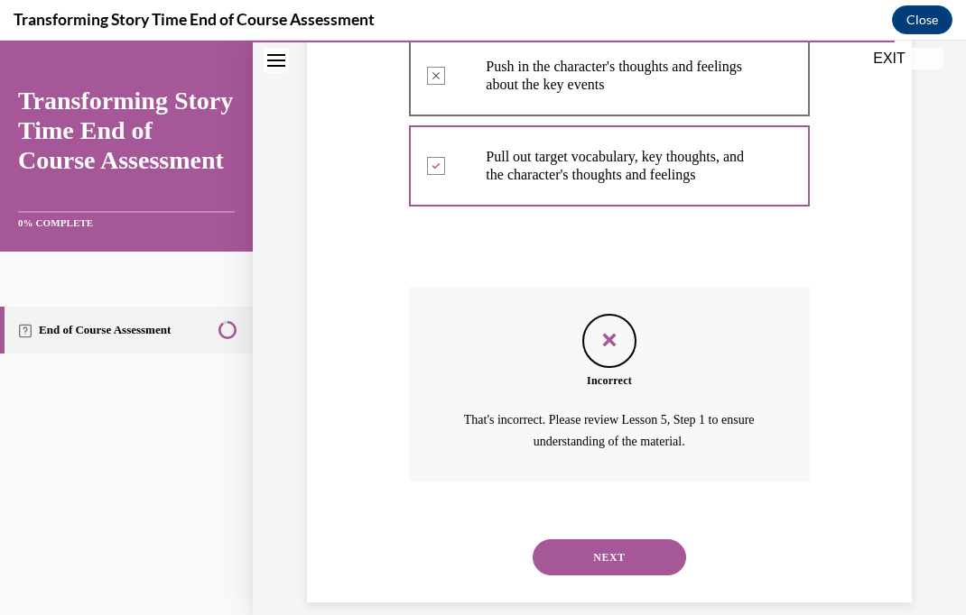
click at [646, 545] on button "NEXT" at bounding box center [608, 558] width 153 height 36
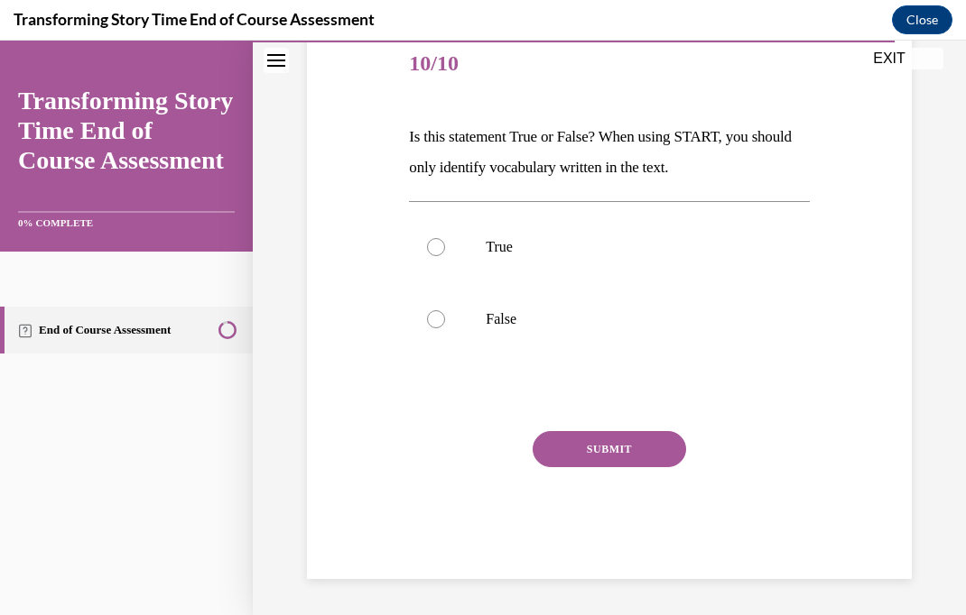
scroll to position [200, 0]
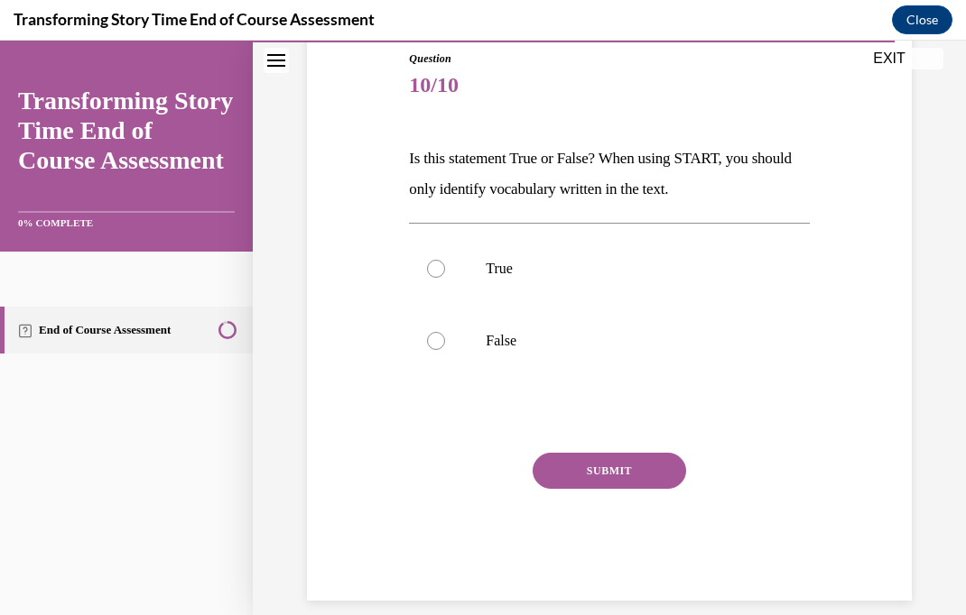
click at [534, 273] on p "True" at bounding box center [625, 269] width 278 height 18
click at [445, 273] on input "True" at bounding box center [436, 269] width 18 height 18
radio input "true"
click at [647, 459] on button "SUBMIT" at bounding box center [608, 471] width 153 height 36
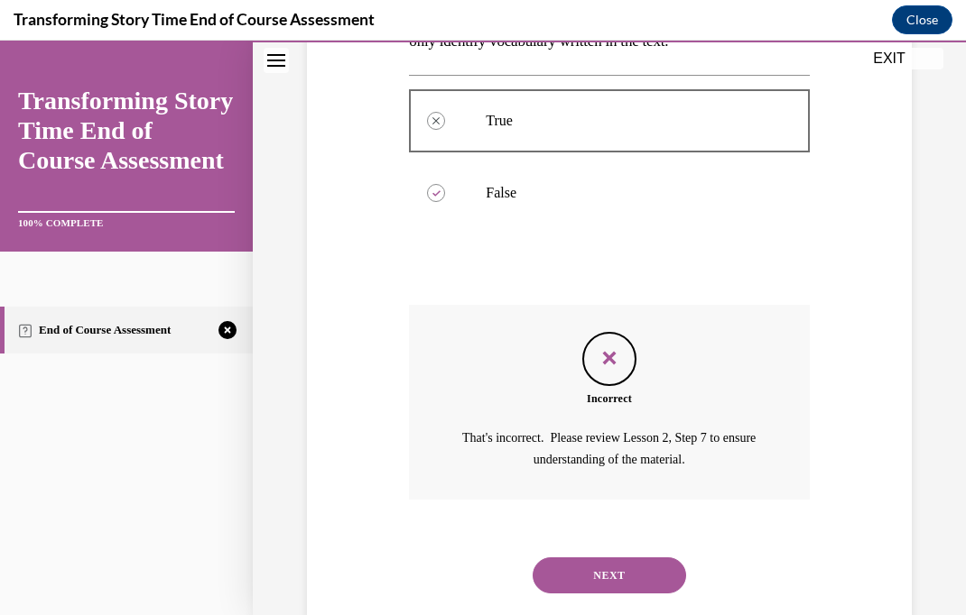
scroll to position [366, 0]
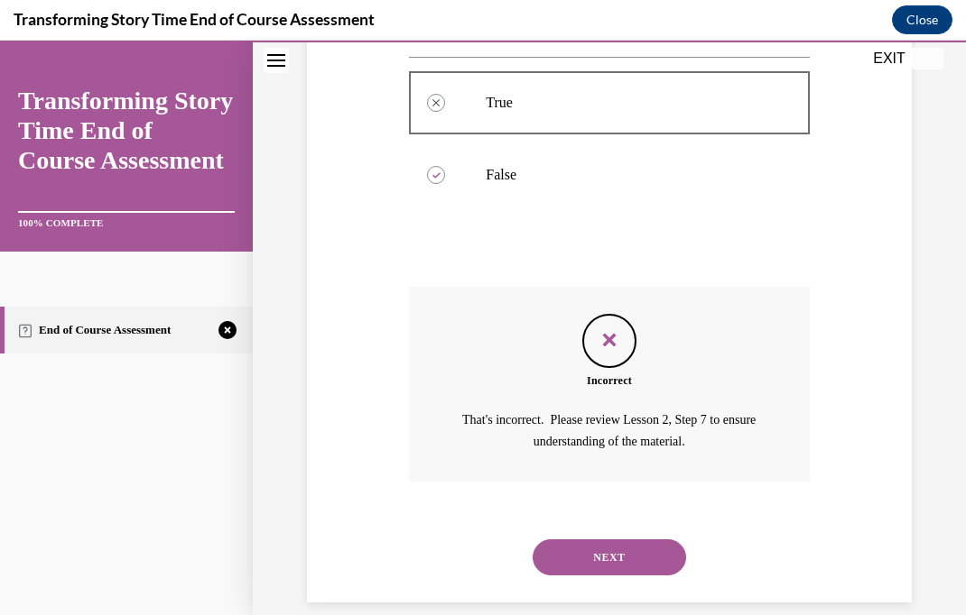
click at [639, 544] on button "NEXT" at bounding box center [608, 558] width 153 height 36
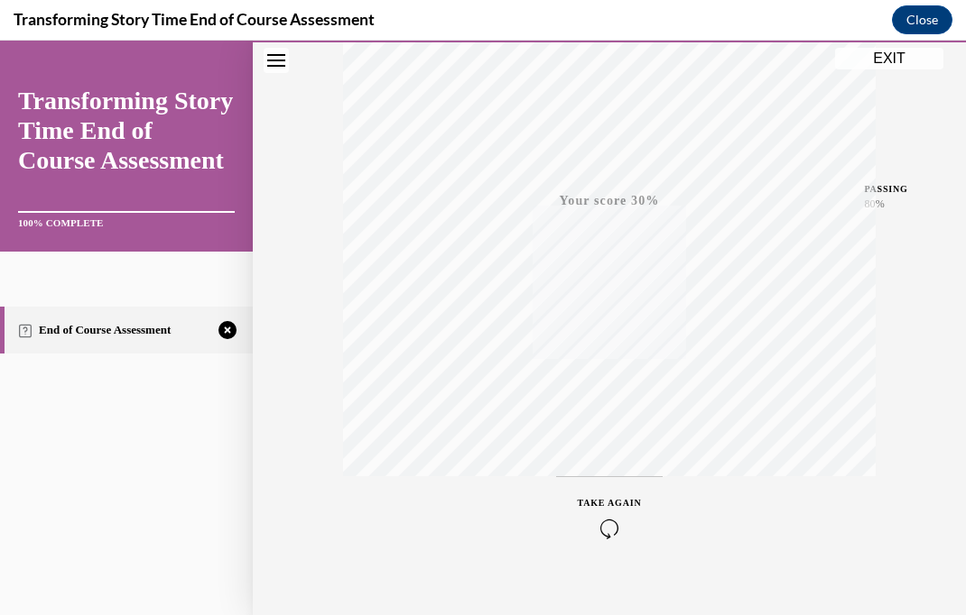
scroll to position [350, 0]
click at [617, 493] on div "TAKE AGAIN" at bounding box center [610, 494] width 64 height 42
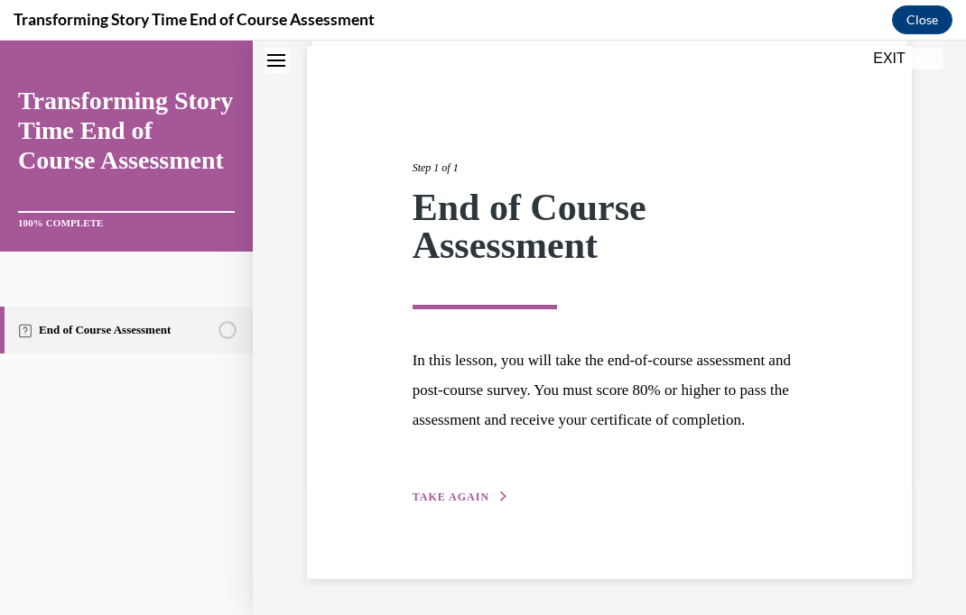
scroll to position [162, 0]
click at [466, 505] on button "TAKE AGAIN" at bounding box center [460, 497] width 97 height 16
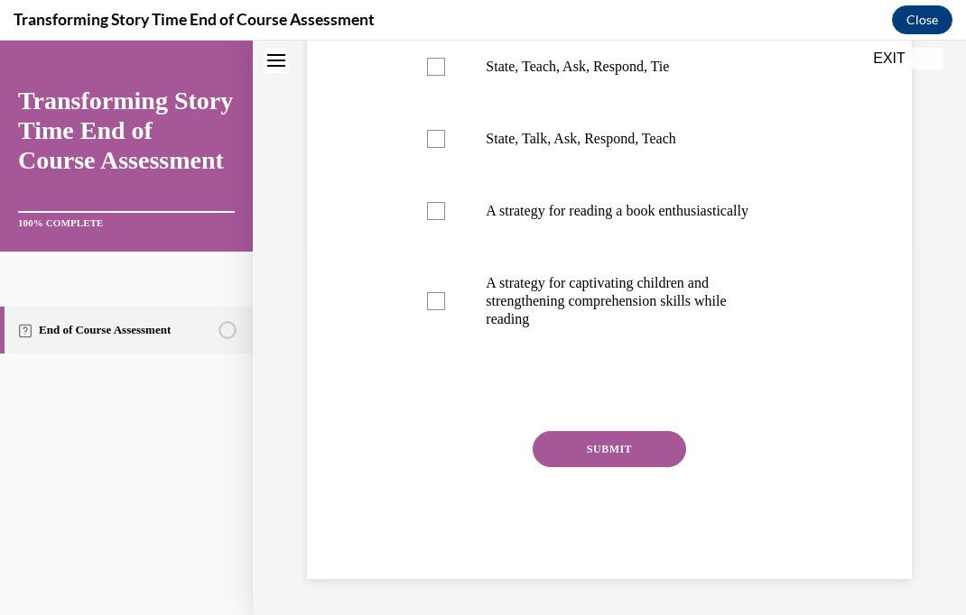
scroll to position [384, 0]
click at [680, 328] on p "A strategy for captivating children and strengthening comprehension skills whil…" at bounding box center [625, 301] width 278 height 54
click at [445, 310] on input "A strategy for captivating children and strengthening comprehension skills whil…" at bounding box center [436, 301] width 18 height 18
checkbox input "true"
click at [618, 467] on button "SUBMIT" at bounding box center [608, 449] width 153 height 36
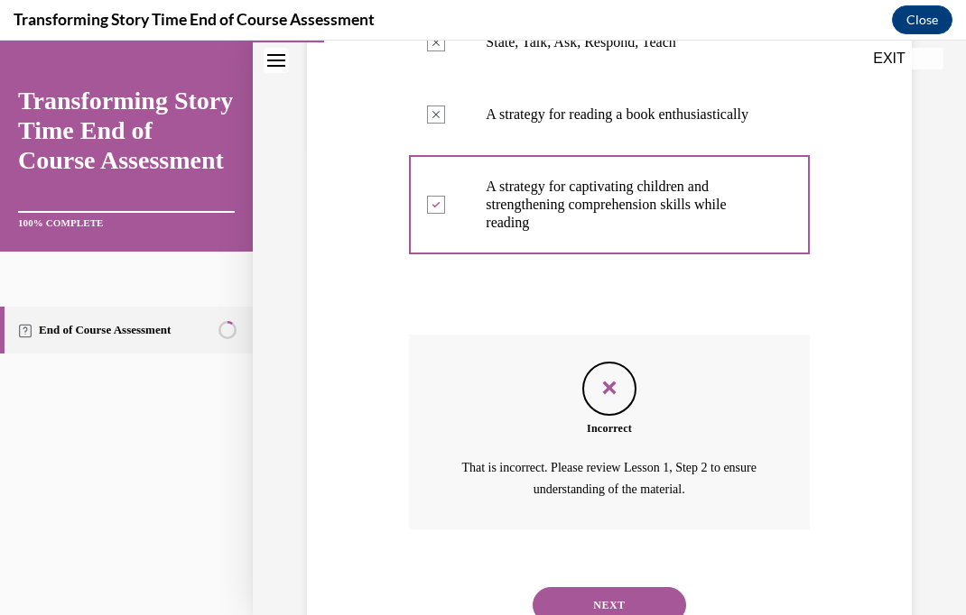
scroll to position [536, 0]
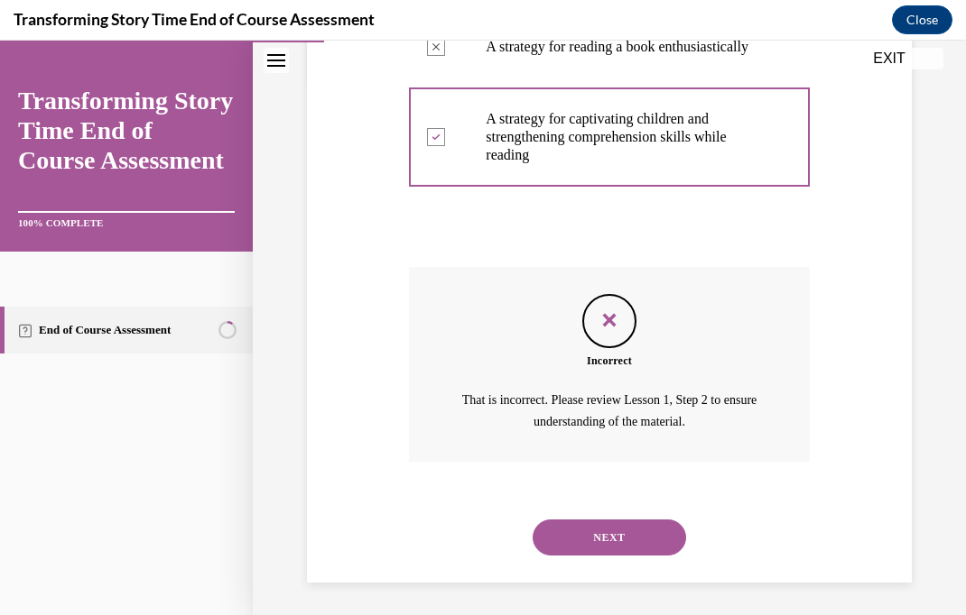
click at [644, 556] on button "NEXT" at bounding box center [608, 538] width 153 height 36
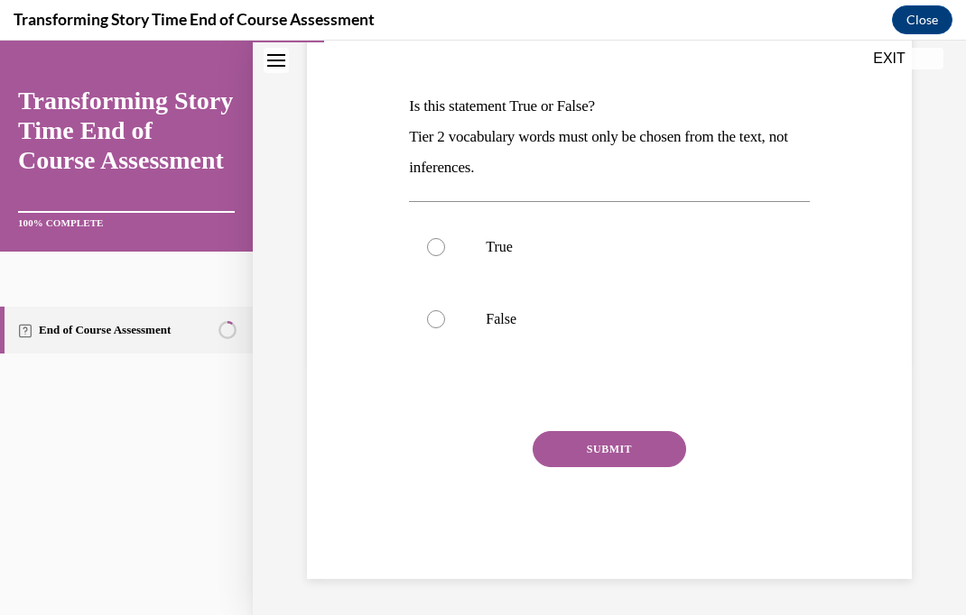
scroll to position [200, 0]
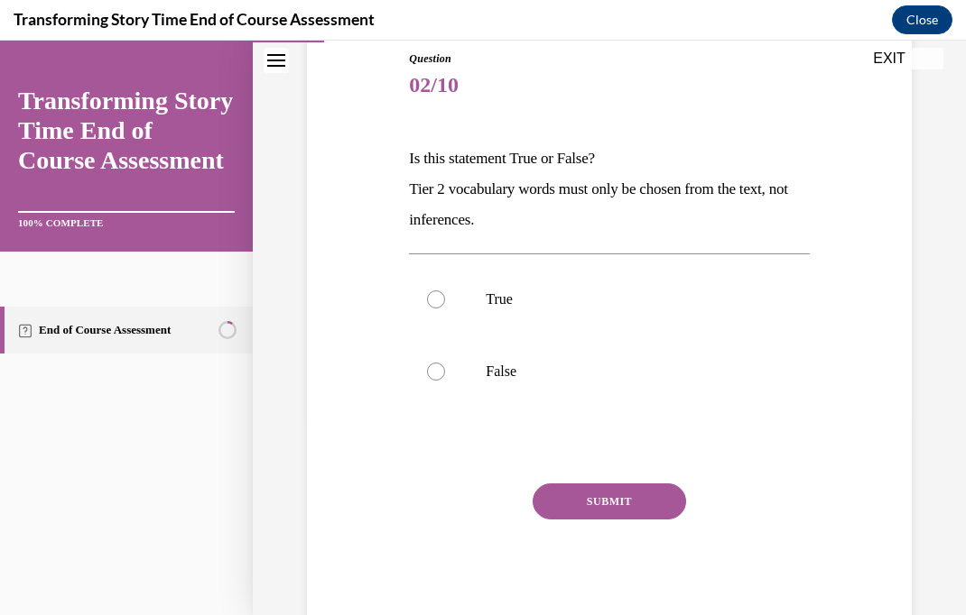
click at [513, 373] on p "False" at bounding box center [625, 372] width 278 height 18
click at [445, 373] on input "False" at bounding box center [436, 372] width 18 height 18
radio input "true"
click at [612, 515] on button "SUBMIT" at bounding box center [608, 502] width 153 height 36
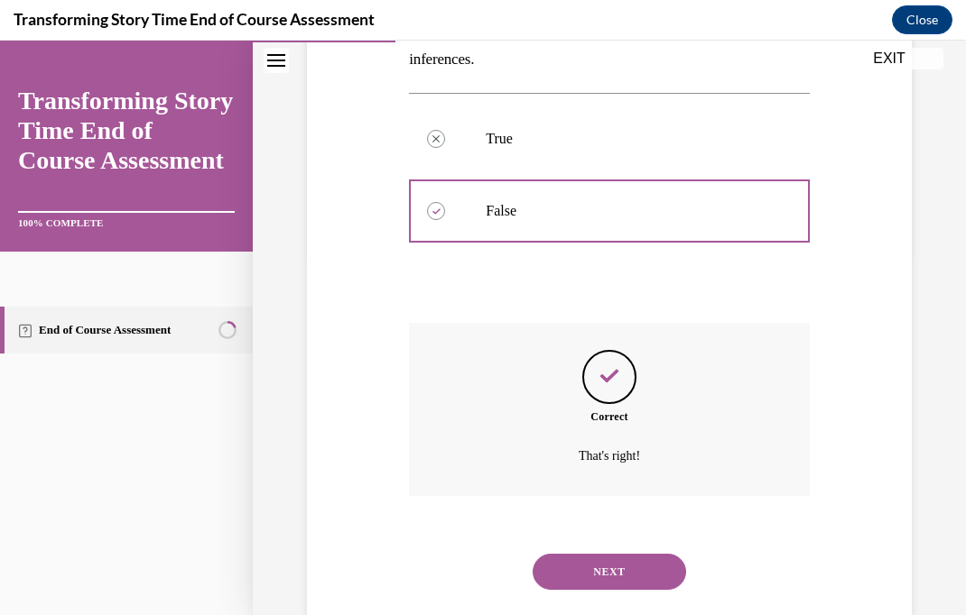
scroll to position [376, 0]
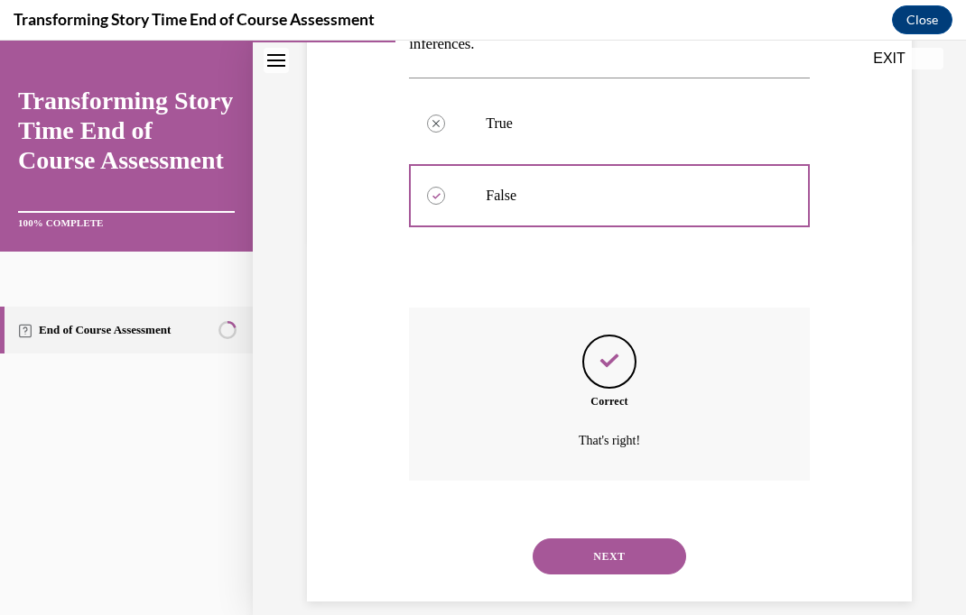
click at [641, 550] on button "NEXT" at bounding box center [608, 557] width 153 height 36
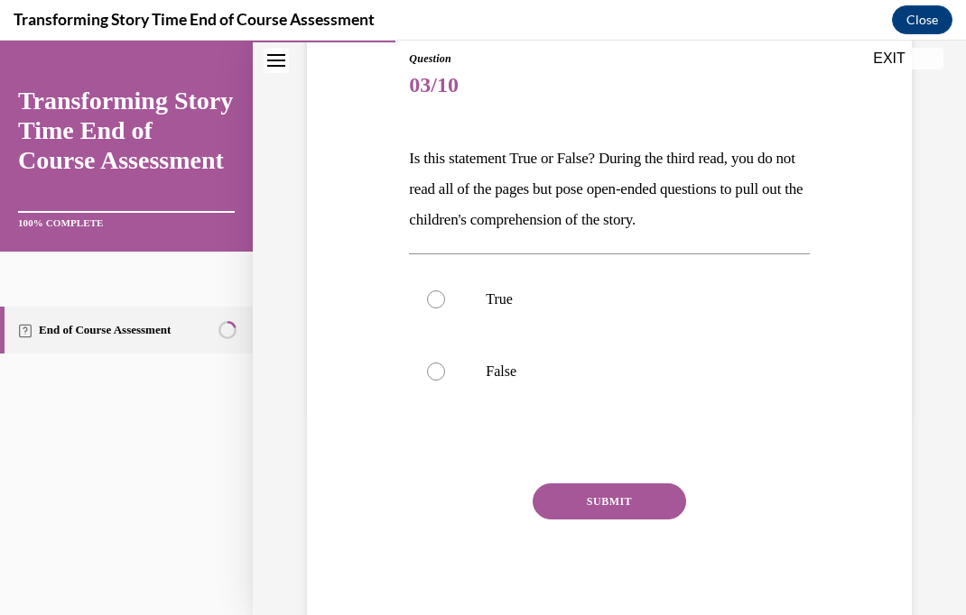
click at [501, 300] on p "True" at bounding box center [625, 300] width 278 height 18
click at [445, 300] on input "True" at bounding box center [436, 300] width 18 height 18
radio input "true"
click at [634, 518] on button "SUBMIT" at bounding box center [608, 502] width 153 height 36
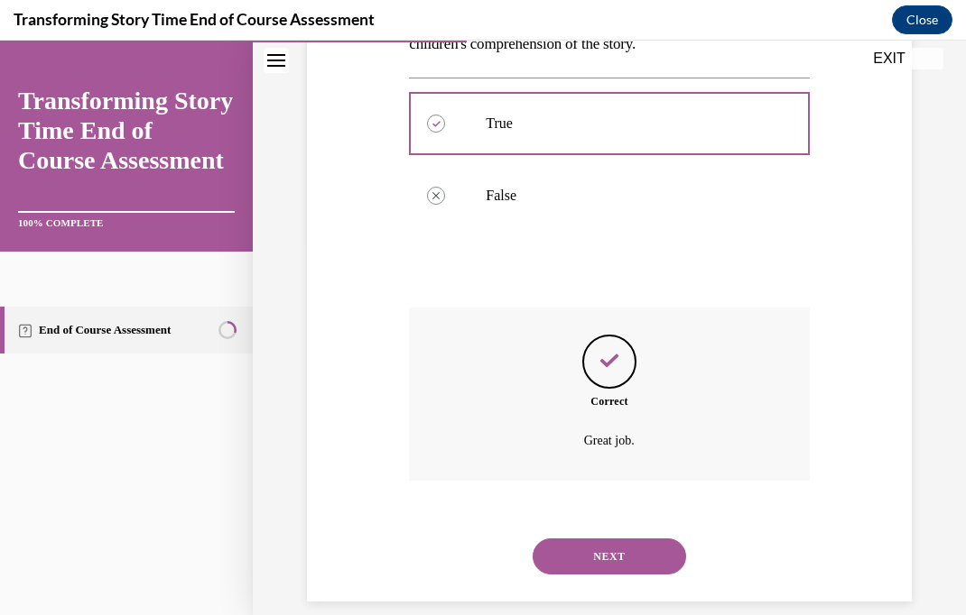
scroll to position [376, 0]
click at [642, 541] on button "NEXT" at bounding box center [608, 557] width 153 height 36
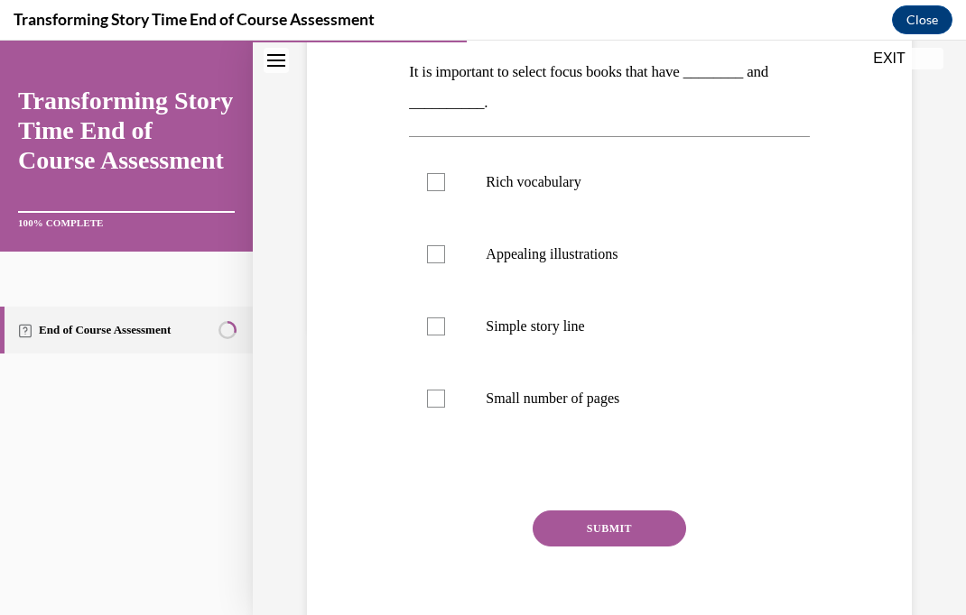
scroll to position [289, 0]
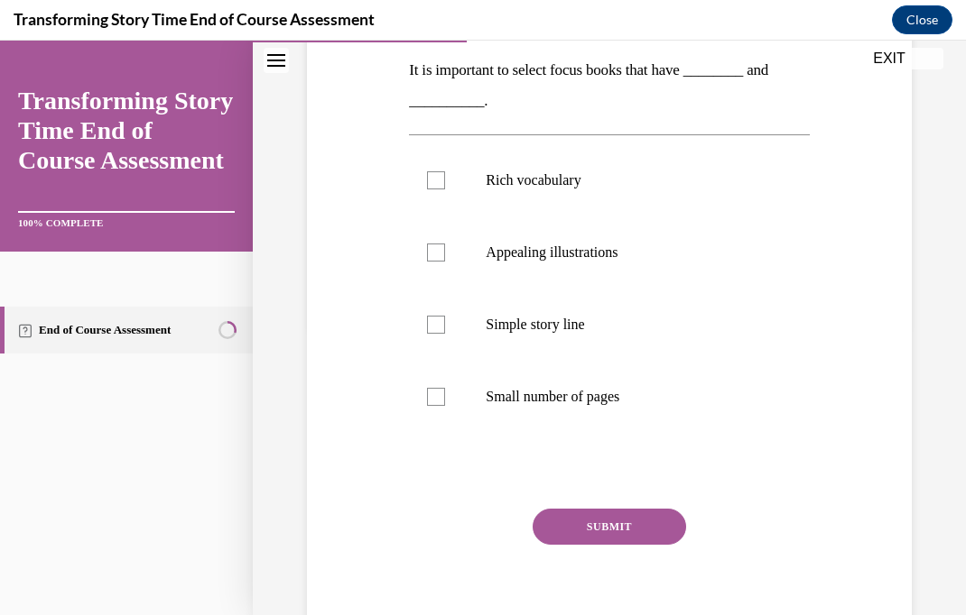
click at [565, 326] on p "Simple story line" at bounding box center [625, 325] width 278 height 18
click at [445, 326] on input "Simple story line" at bounding box center [436, 325] width 18 height 18
checkbox input "true"
click at [569, 180] on p "Rich vocabulary" at bounding box center [625, 180] width 278 height 18
click at [445, 180] on input "Rich vocabulary" at bounding box center [436, 180] width 18 height 18
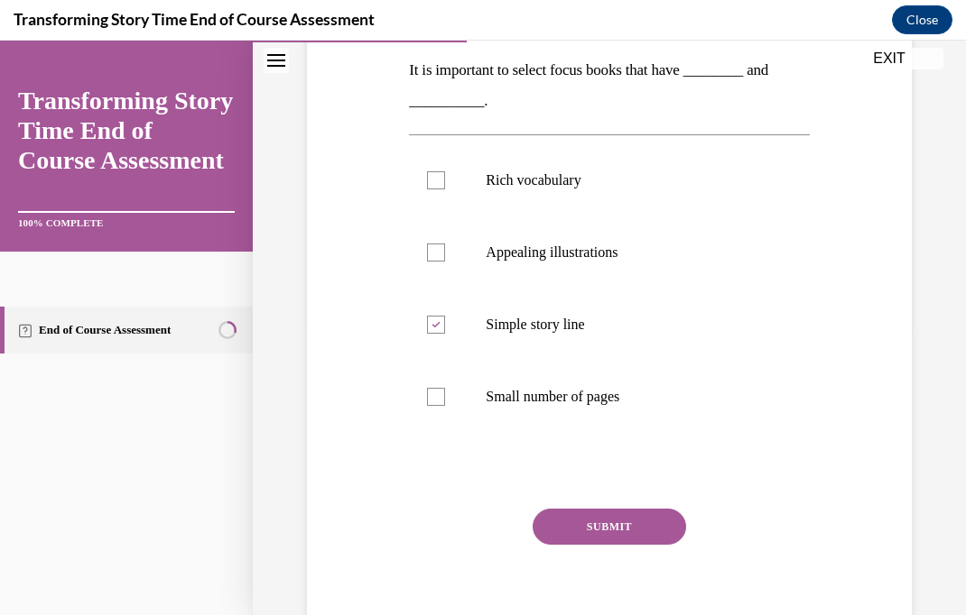
checkbox input "true"
click at [578, 273] on label "Appealing illustrations" at bounding box center [609, 253] width 400 height 72
click at [445, 262] on input "Appealing illustrations" at bounding box center [436, 253] width 18 height 18
checkbox input "true"
click at [552, 328] on p "Simple story line" at bounding box center [625, 325] width 278 height 18
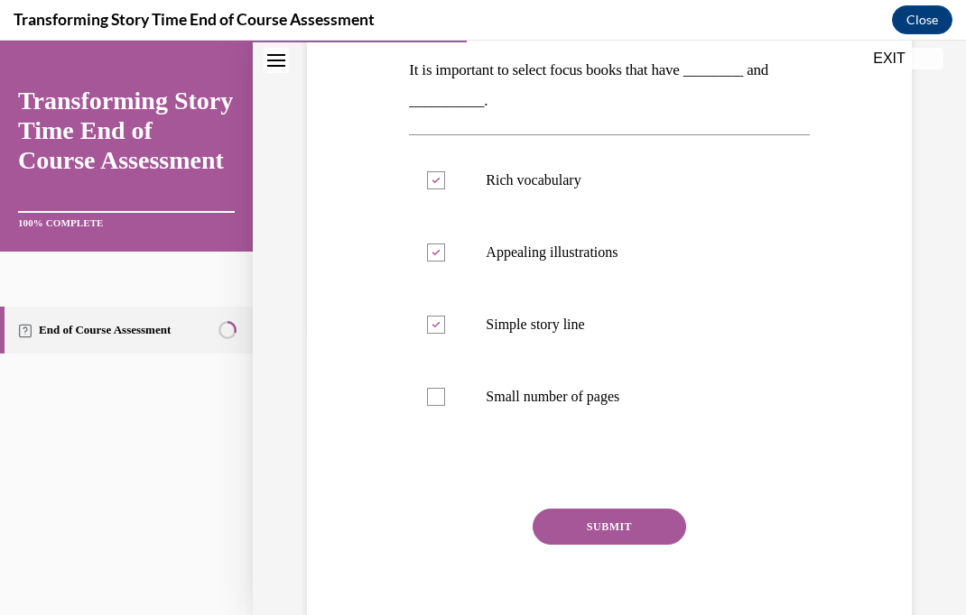
click at [445, 328] on input "Simple story line" at bounding box center [436, 325] width 18 height 18
checkbox input "false"
click at [619, 536] on button "SUBMIT" at bounding box center [608, 527] width 153 height 36
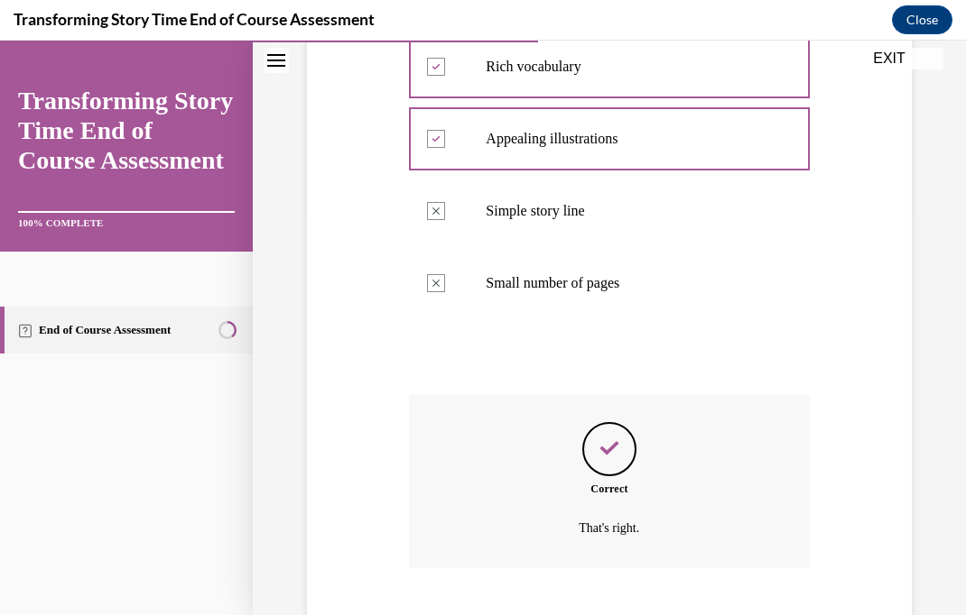
scroll to position [490, 0]
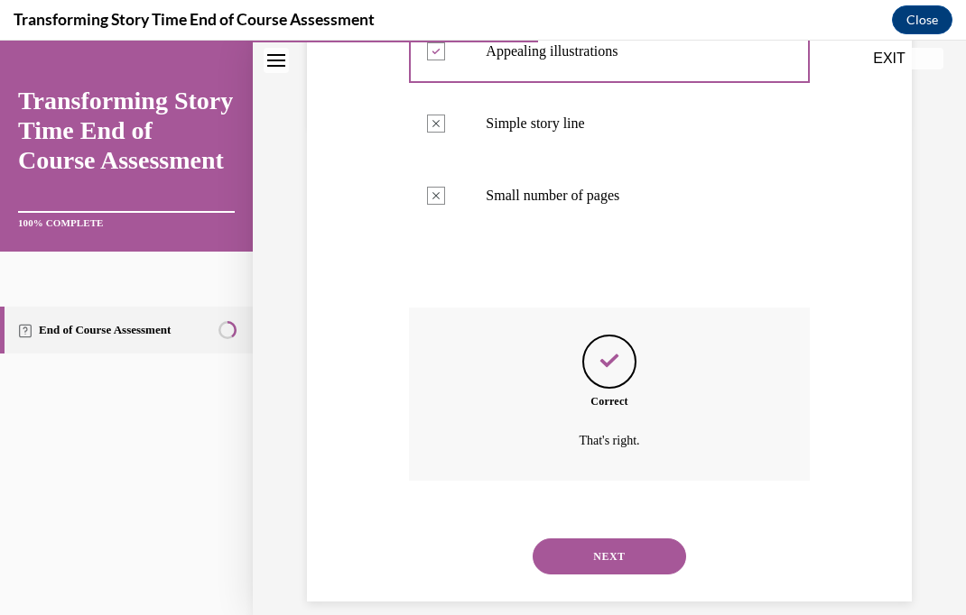
click at [636, 539] on button "NEXT" at bounding box center [608, 557] width 153 height 36
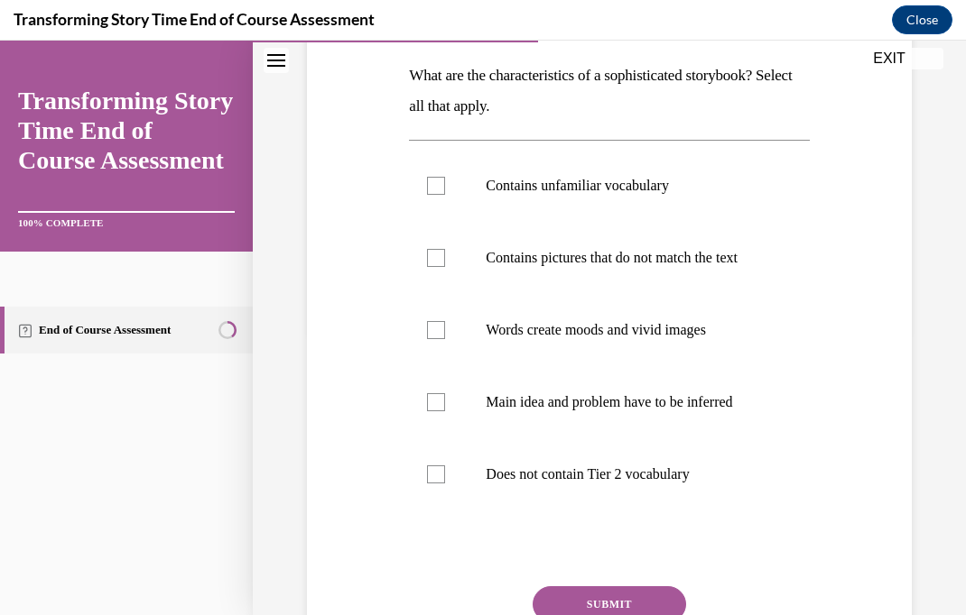
scroll to position [292, 0]
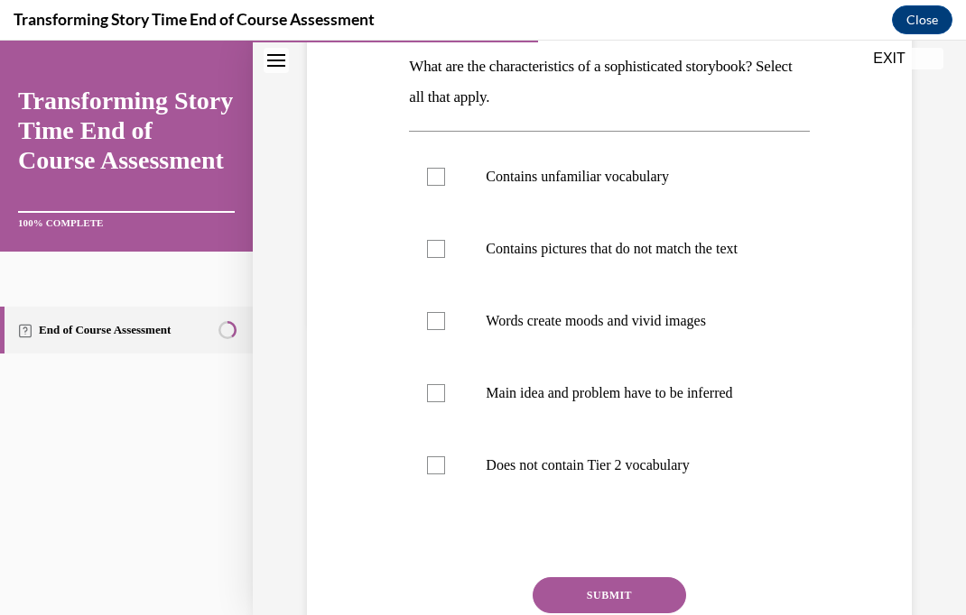
click at [674, 175] on p "Contains unfamiliar vocabulary" at bounding box center [625, 177] width 278 height 18
click at [445, 175] on input "Contains unfamiliar vocabulary" at bounding box center [436, 177] width 18 height 18
checkbox input "true"
click at [709, 330] on p "Words create moods and vivid images" at bounding box center [625, 321] width 278 height 18
click at [445, 330] on input "Words create moods and vivid images" at bounding box center [436, 321] width 18 height 18
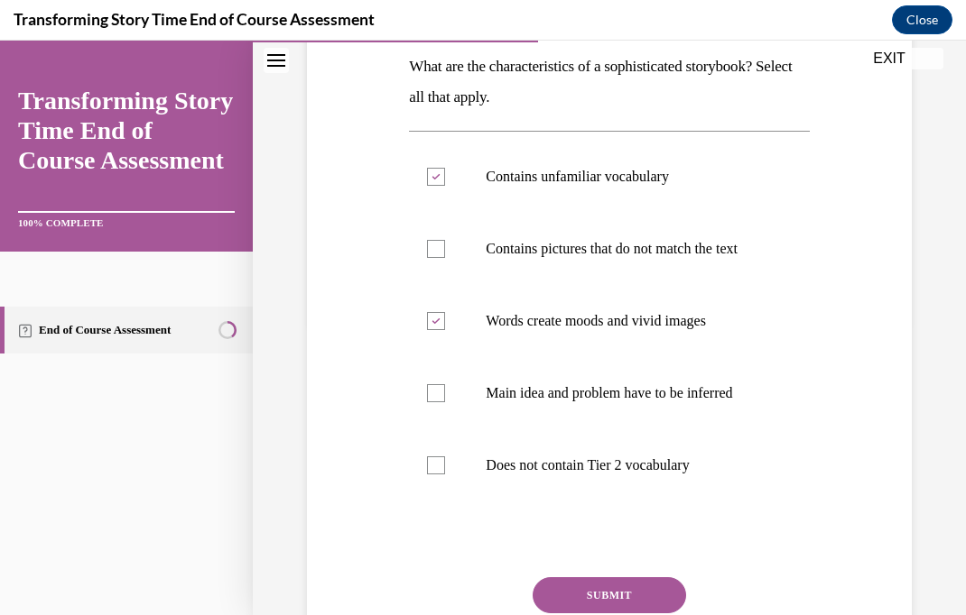
click at [706, 354] on label "Words create moods and vivid images" at bounding box center [609, 321] width 400 height 72
click at [445, 330] on input "Words create moods and vivid images" at bounding box center [436, 321] width 18 height 18
checkbox input "false"
click at [739, 402] on p "Main idea and problem have to be inferred" at bounding box center [625, 393] width 278 height 18
click at [445, 402] on input "Main idea and problem have to be inferred" at bounding box center [436, 393] width 18 height 18
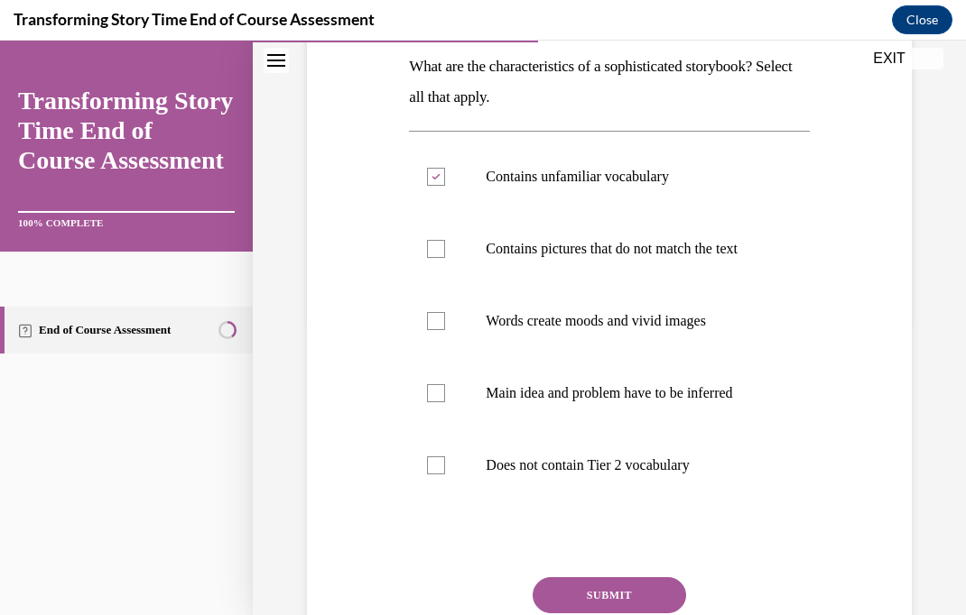
checkbox input "true"
click at [678, 475] on p "Does not contain Tier 2 vocabulary" at bounding box center [625, 466] width 278 height 18
click at [445, 475] on input "Does not contain Tier 2 vocabulary" at bounding box center [436, 466] width 18 height 18
checkbox input "true"
click at [599, 606] on button "SUBMIT" at bounding box center [608, 596] width 153 height 36
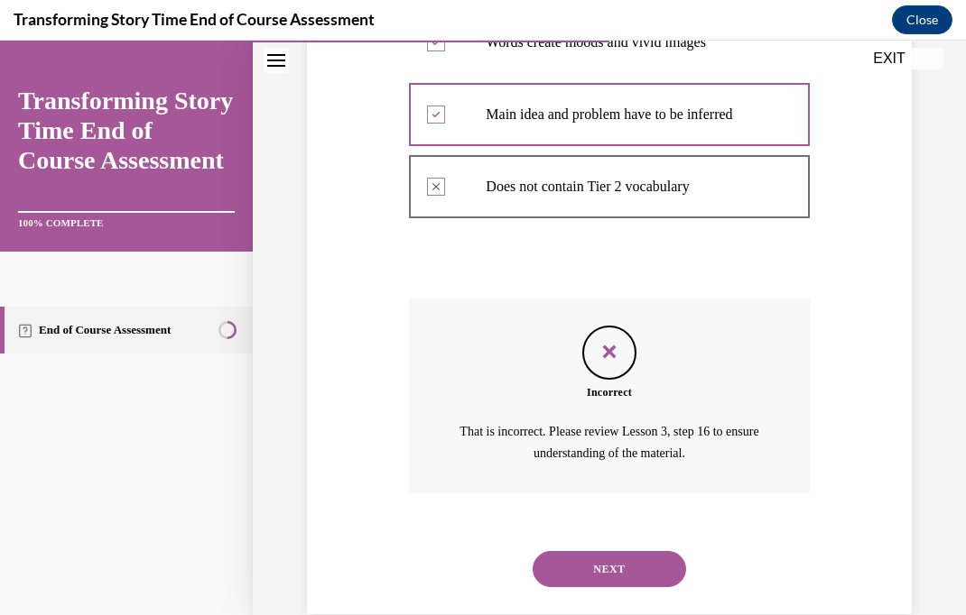
scroll to position [571, 0]
click at [615, 581] on button "NEXT" at bounding box center [608, 569] width 153 height 36
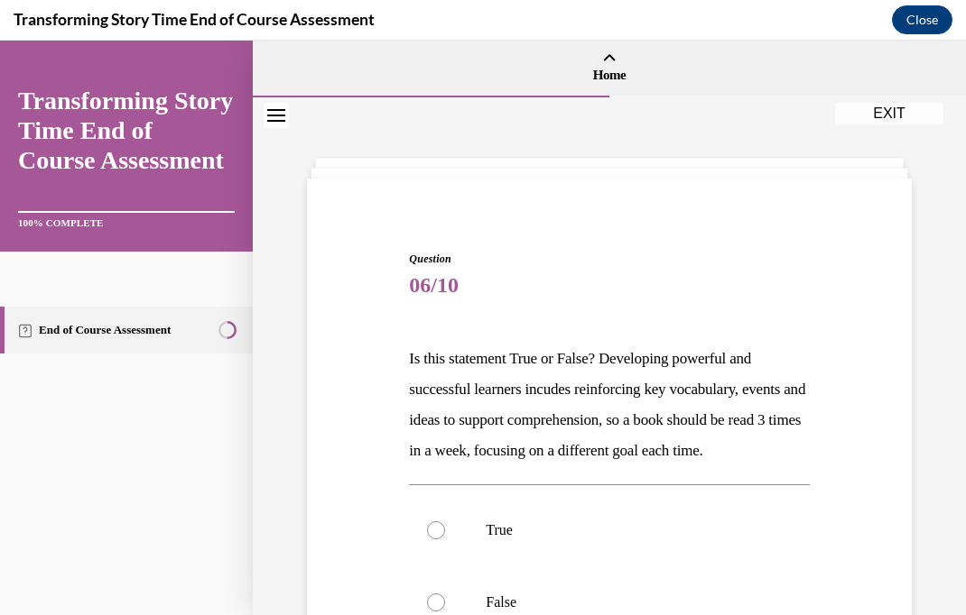
scroll to position [80, 0]
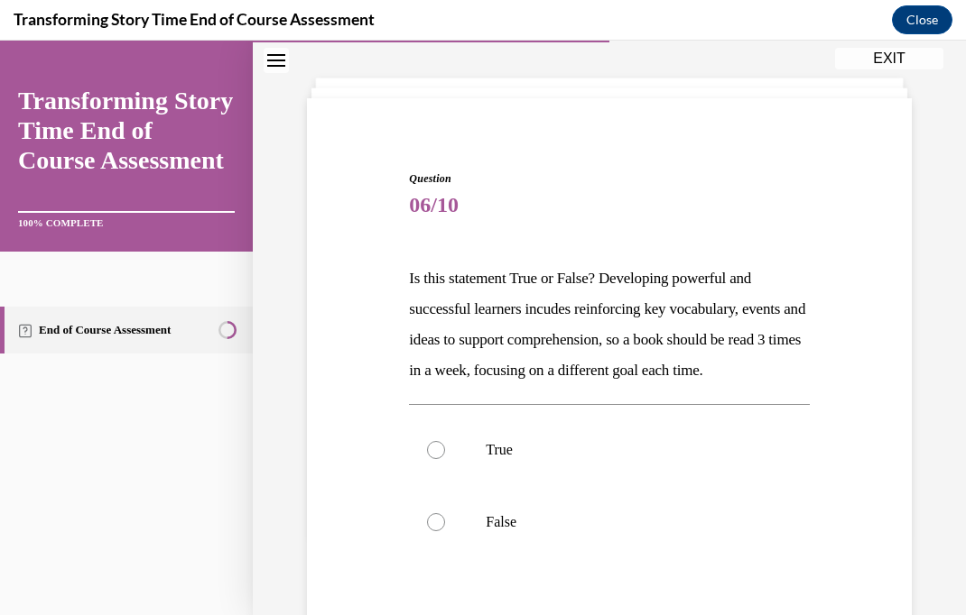
click at [509, 532] on p "False" at bounding box center [625, 522] width 278 height 18
click at [445, 532] on input "False" at bounding box center [436, 522] width 18 height 18
radio input "true"
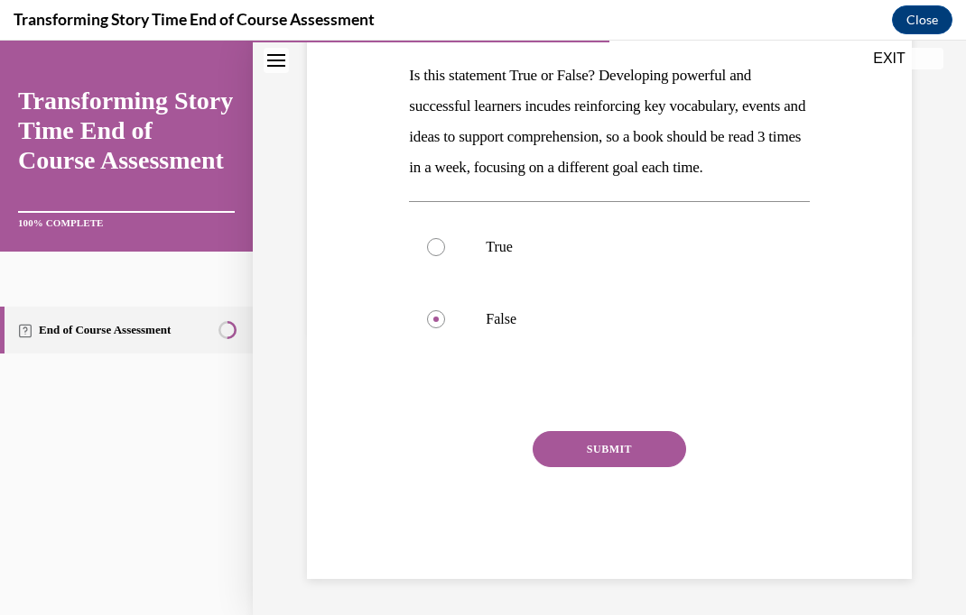
scroll to position [292, 0]
click at [643, 467] on button "SUBMIT" at bounding box center [608, 449] width 153 height 36
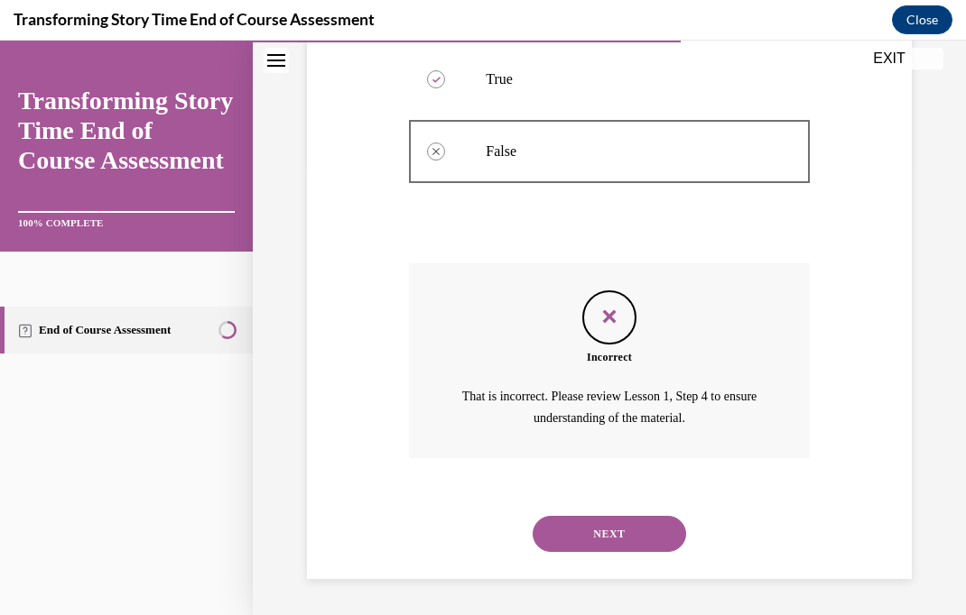
scroll to position [458, 0]
click at [651, 529] on button "NEXT" at bounding box center [608, 534] width 153 height 36
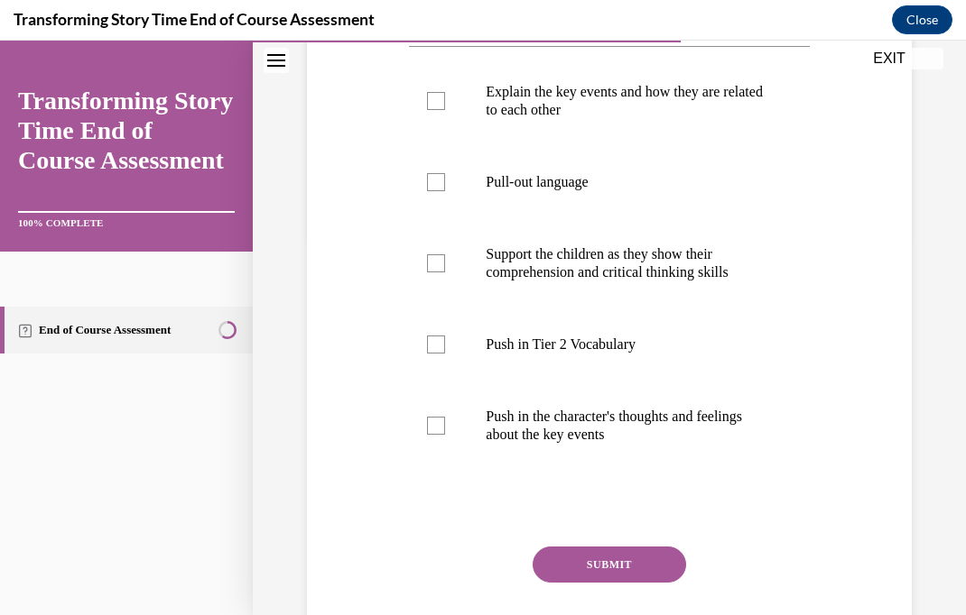
scroll to position [376, 0]
click at [708, 277] on p "Support the children as they show their comprehension and critical thinking ski…" at bounding box center [625, 264] width 278 height 36
click at [445, 273] on input "Support the children as they show their comprehension and critical thinking ski…" at bounding box center [436, 264] width 18 height 18
checkbox input "true"
click at [571, 185] on p "Pull-out language" at bounding box center [625, 183] width 278 height 18
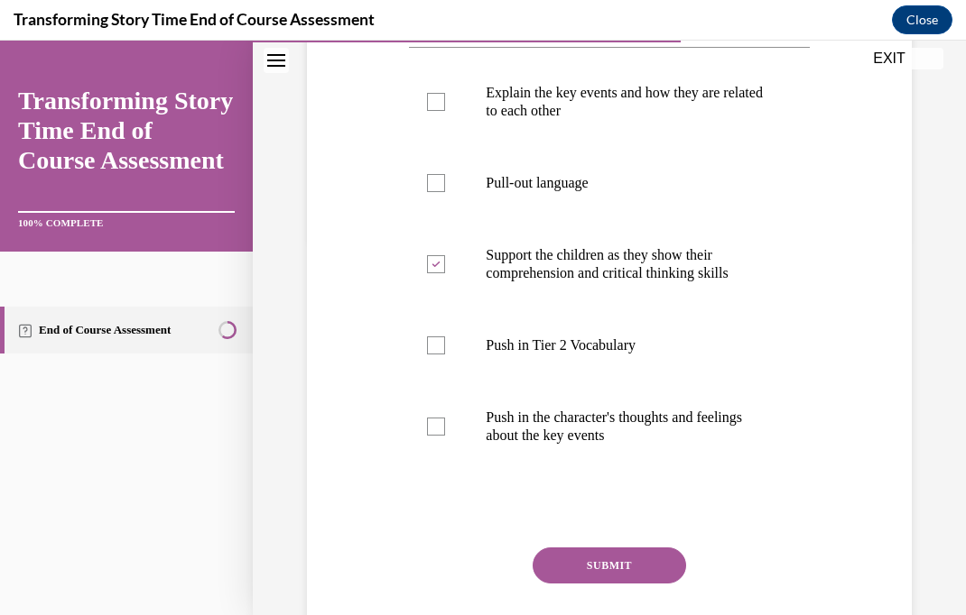
click at [445, 185] on input "Pull-out language" at bounding box center [436, 183] width 18 height 18
checkbox input "true"
click at [667, 106] on p "Explain the key events and how they are related to each other" at bounding box center [625, 102] width 278 height 36
click at [445, 106] on input "Explain the key events and how they are related to each other" at bounding box center [436, 102] width 18 height 18
checkbox input "true"
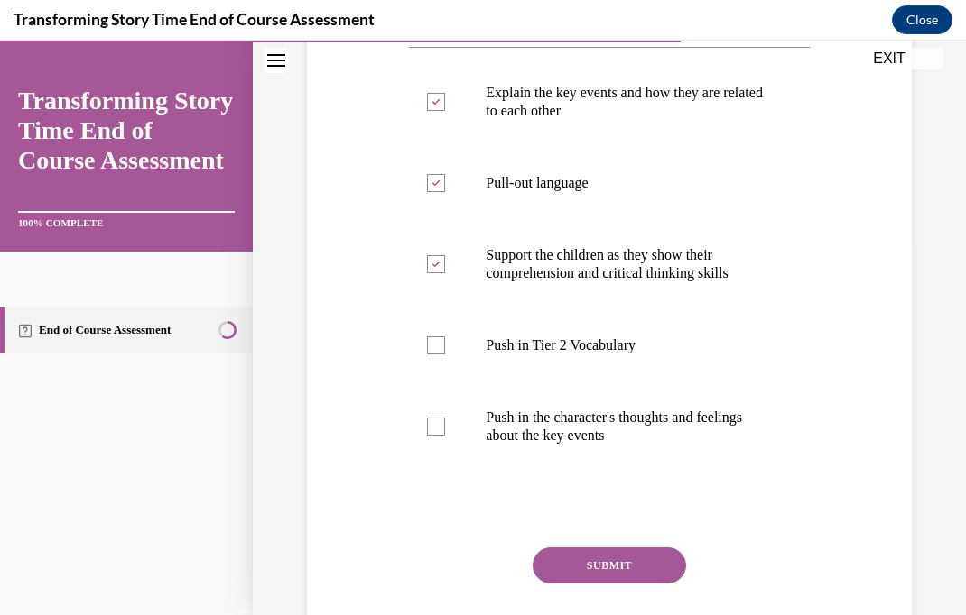
click at [654, 429] on p "Push in the character's thoughts and feelings about the key events" at bounding box center [625, 427] width 278 height 36
click at [445, 429] on input "Push in the character's thoughts and feelings about the key events" at bounding box center [436, 427] width 18 height 18
checkbox input "true"
click at [648, 568] on button "SUBMIT" at bounding box center [608, 566] width 153 height 36
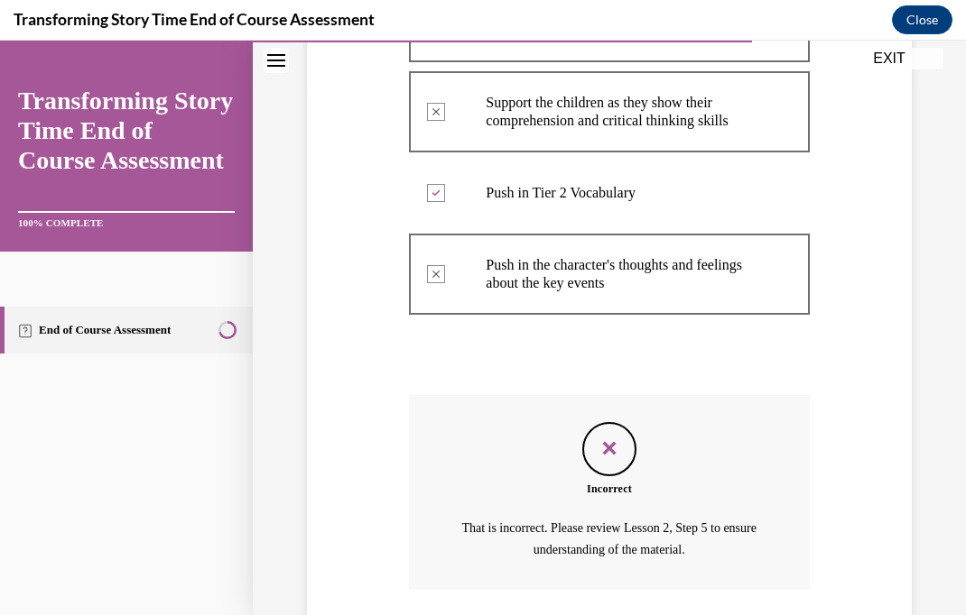
scroll to position [583, 0]
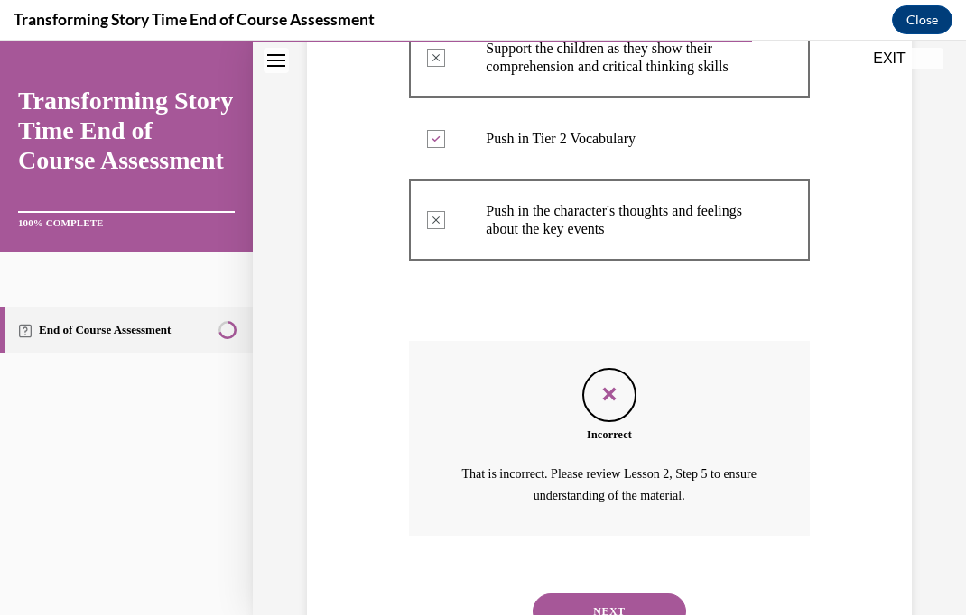
click at [646, 594] on button "NEXT" at bounding box center [608, 612] width 153 height 36
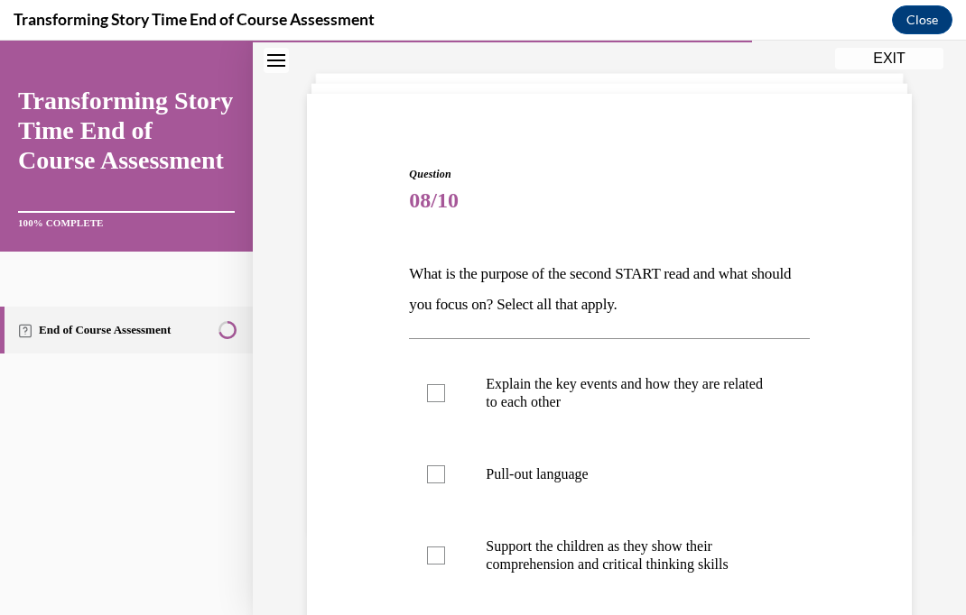
scroll to position [85, 0]
click at [616, 400] on p "Explain the key events and how they are related to each other" at bounding box center [625, 393] width 278 height 36
click at [445, 400] on input "Explain the key events and how they are related to each other" at bounding box center [436, 393] width 18 height 18
checkbox input "true"
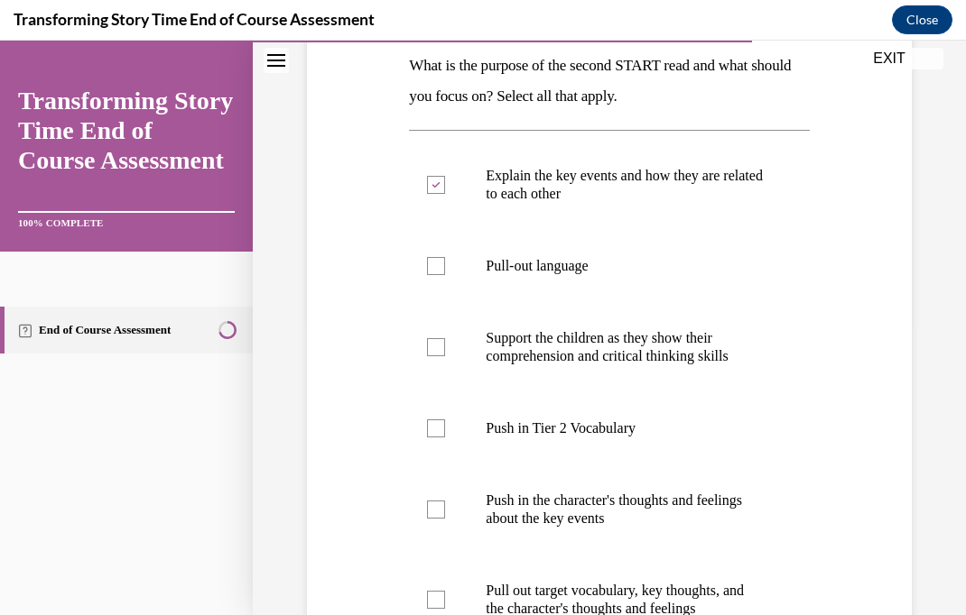
scroll to position [293, 0]
click at [572, 275] on label "Pull-out language" at bounding box center [609, 266] width 400 height 72
click at [445, 275] on input "Pull-out language" at bounding box center [436, 266] width 18 height 18
checkbox input "true"
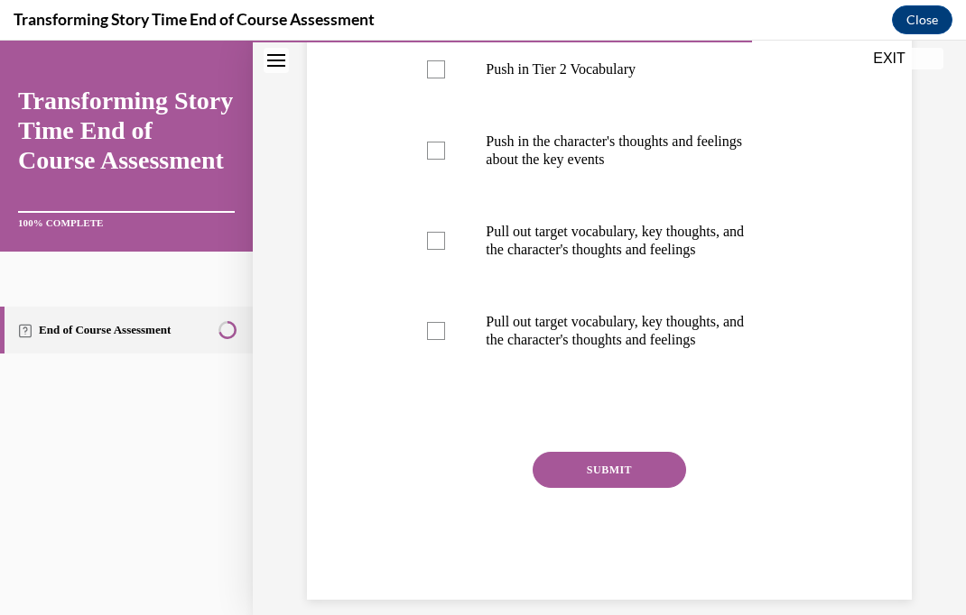
scroll to position [652, 0]
click at [673, 177] on label "Push in the character's thoughts and feelings about the key events" at bounding box center [609, 151] width 400 height 90
click at [445, 161] on input "Push in the character's thoughts and feelings about the key events" at bounding box center [436, 152] width 18 height 18
checkbox input "true"
click at [634, 484] on button "SUBMIT" at bounding box center [608, 471] width 153 height 36
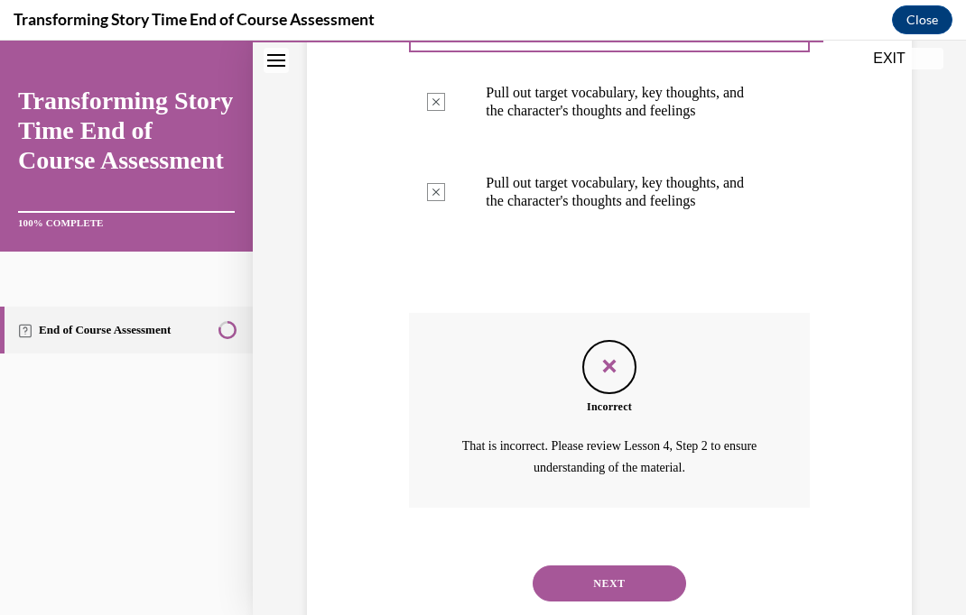
scroll to position [791, 0]
click at [649, 566] on button "NEXT" at bounding box center [608, 584] width 153 height 36
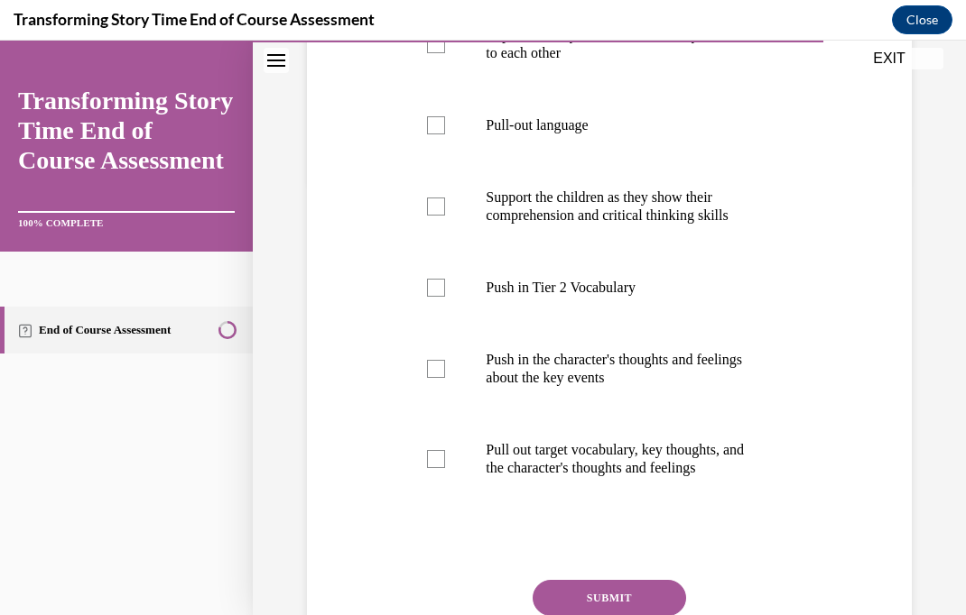
scroll to position [435, 0]
click at [736, 212] on p "Support the children as they show their comprehension and critical thinking ski…" at bounding box center [625, 206] width 278 height 36
click at [445, 212] on input "Support the children as they show their comprehension and critical thinking ski…" at bounding box center [436, 206] width 18 height 18
checkbox input "true"
click at [685, 460] on p "Pull out target vocabulary, key thoughts, and the character's thoughts and feel…" at bounding box center [625, 458] width 278 height 36
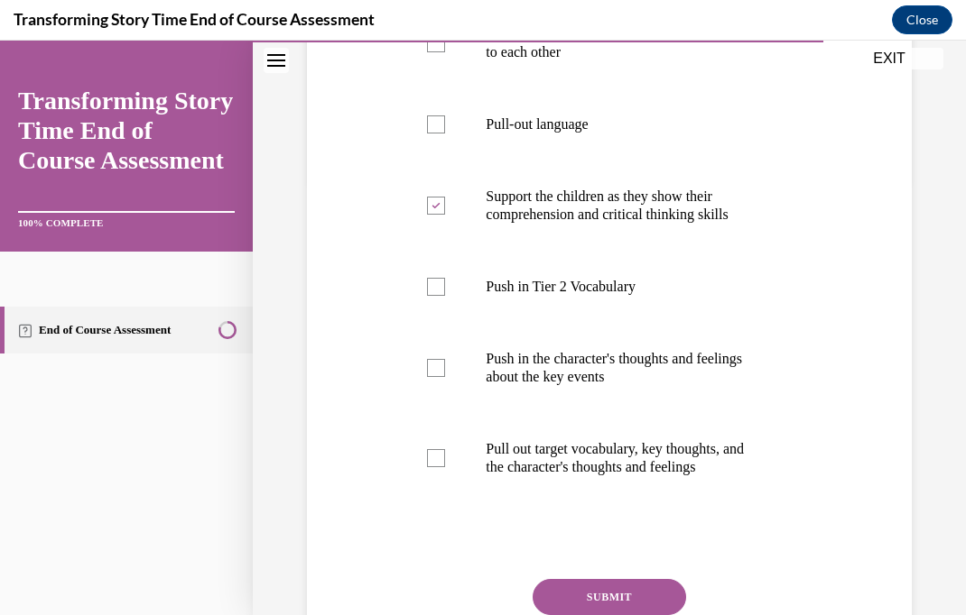
click at [445, 460] on input "Pull out target vocabulary, key thoughts, and the character's thoughts and feel…" at bounding box center [436, 458] width 18 height 18
checkbox input "true"
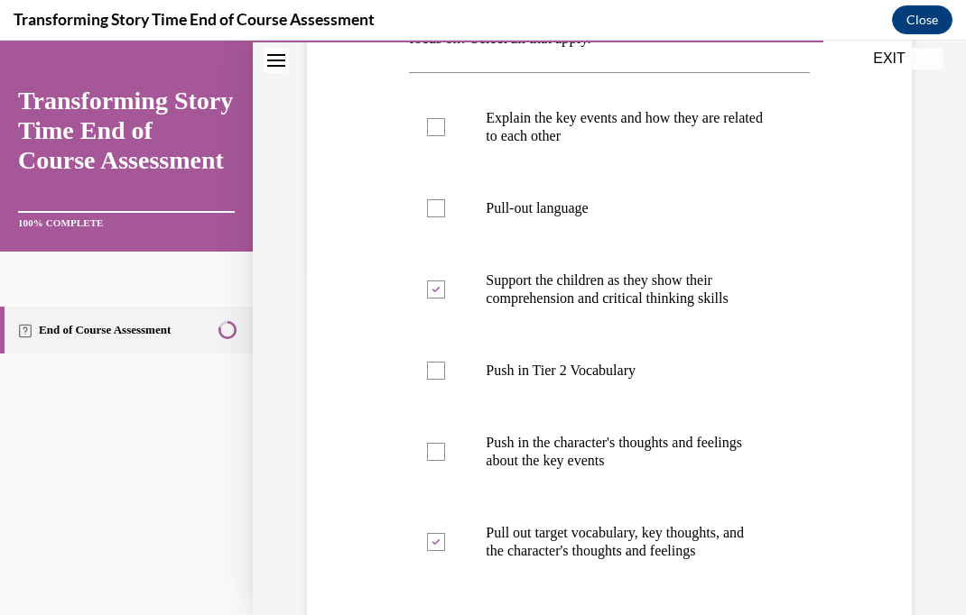
scroll to position [351, 0]
click at [587, 217] on label "Pull-out language" at bounding box center [609, 208] width 400 height 72
click at [445, 217] on input "Pull-out language" at bounding box center [436, 208] width 18 height 18
checkbox input "true"
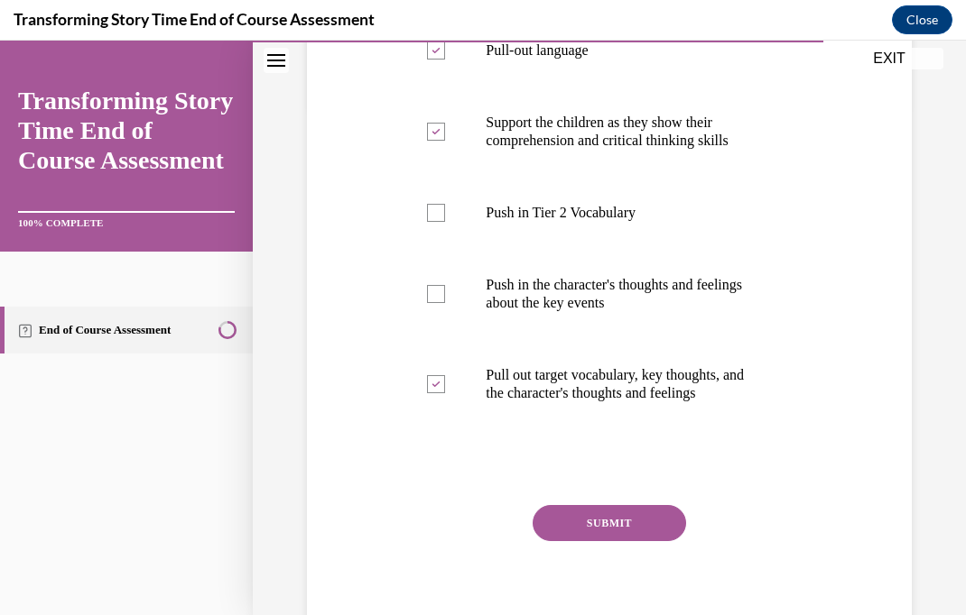
click at [678, 516] on button "SUBMIT" at bounding box center [608, 523] width 153 height 36
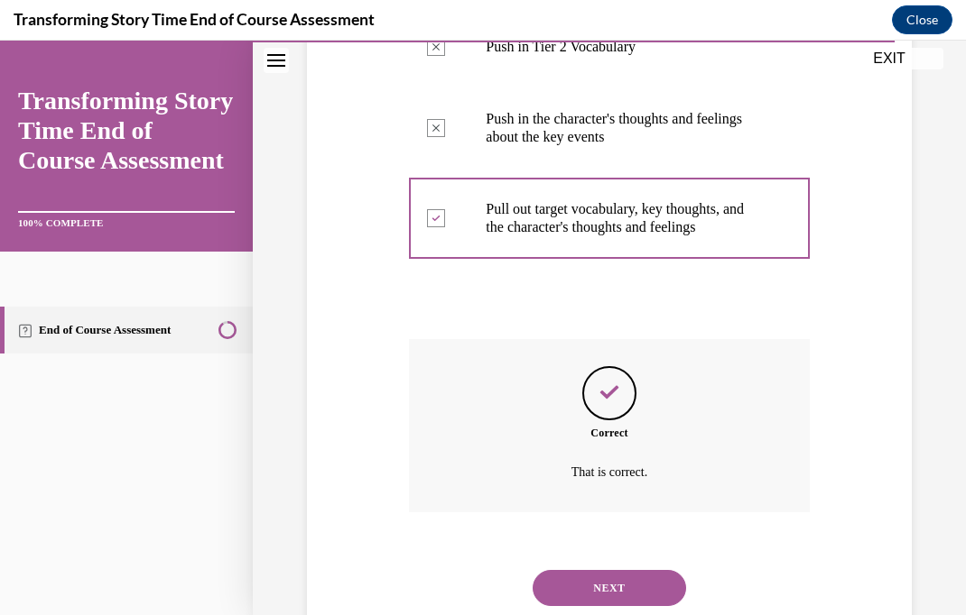
scroll to position [707, 0]
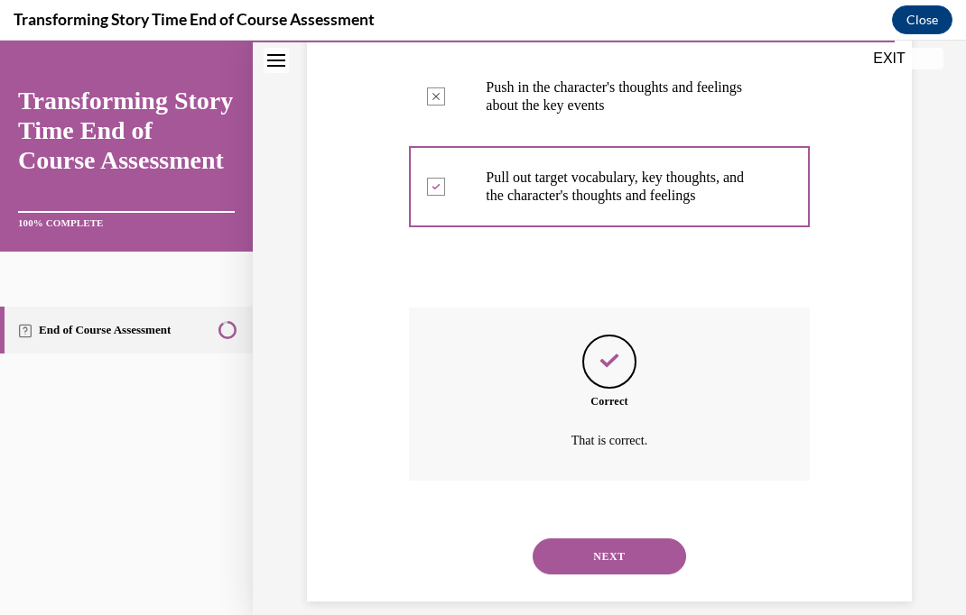
click at [663, 541] on button "NEXT" at bounding box center [608, 557] width 153 height 36
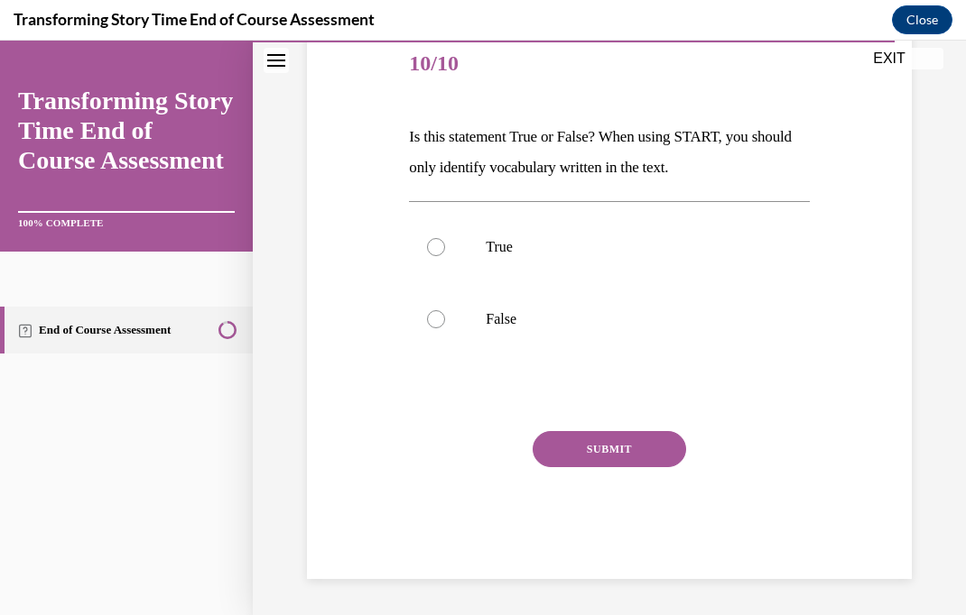
scroll to position [200, 0]
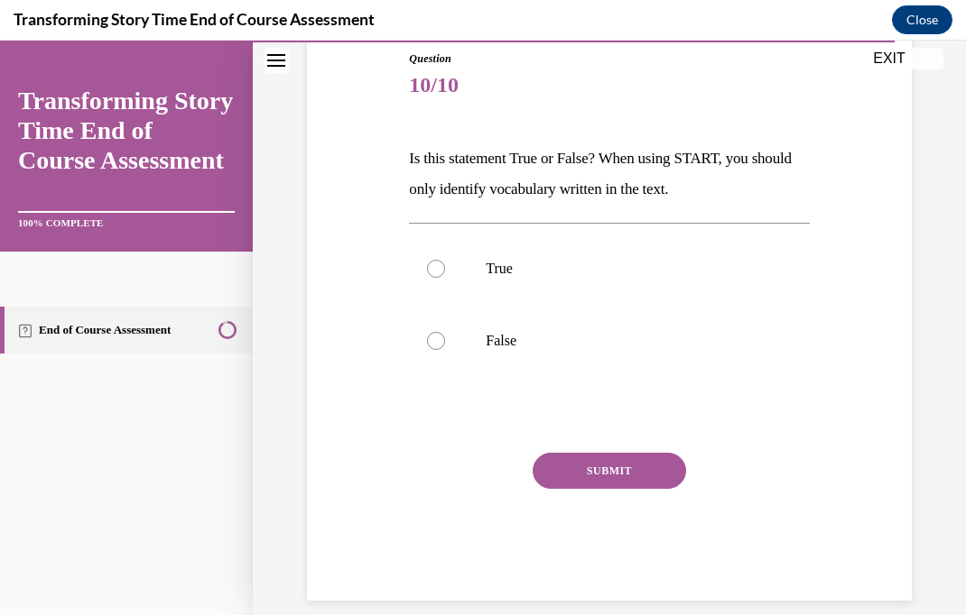
click at [512, 332] on p "False" at bounding box center [625, 341] width 278 height 18
click at [445, 332] on input "False" at bounding box center [436, 341] width 18 height 18
radio input "true"
click at [644, 464] on button "SUBMIT" at bounding box center [608, 471] width 153 height 36
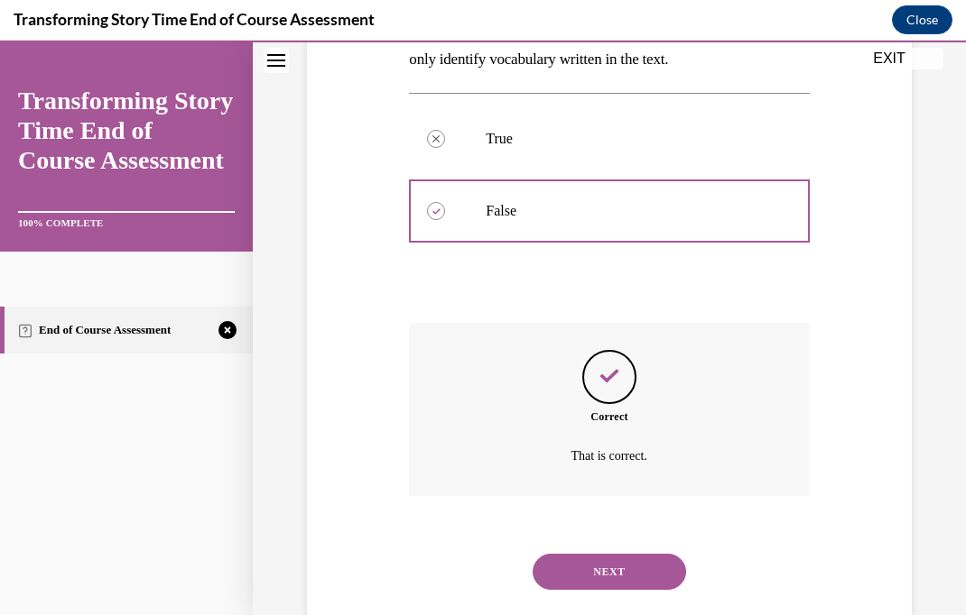
scroll to position [346, 0]
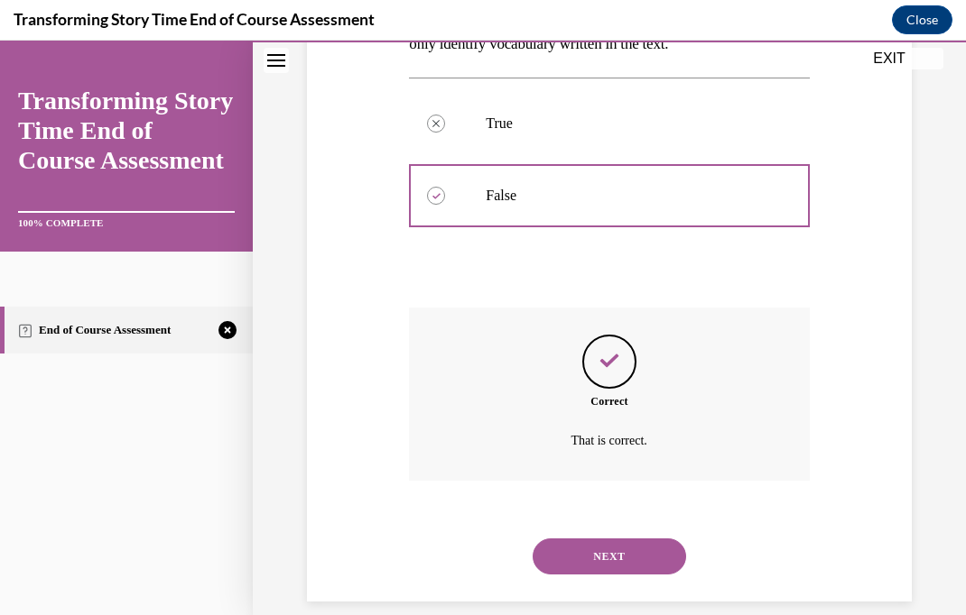
click at [652, 540] on button "NEXT" at bounding box center [608, 557] width 153 height 36
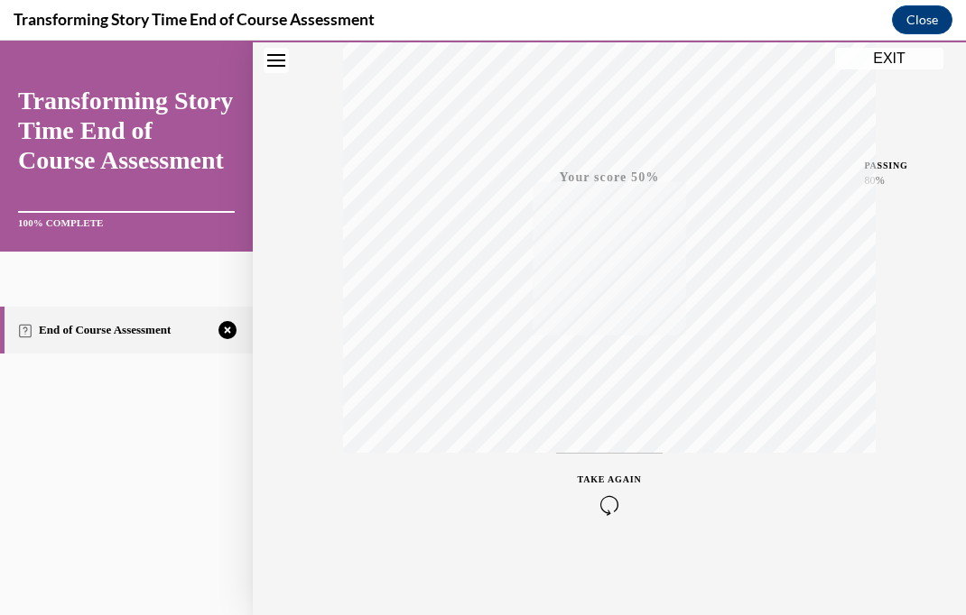
scroll to position [376, 0]
click at [619, 473] on div "TAKE AGAIN" at bounding box center [610, 494] width 64 height 42
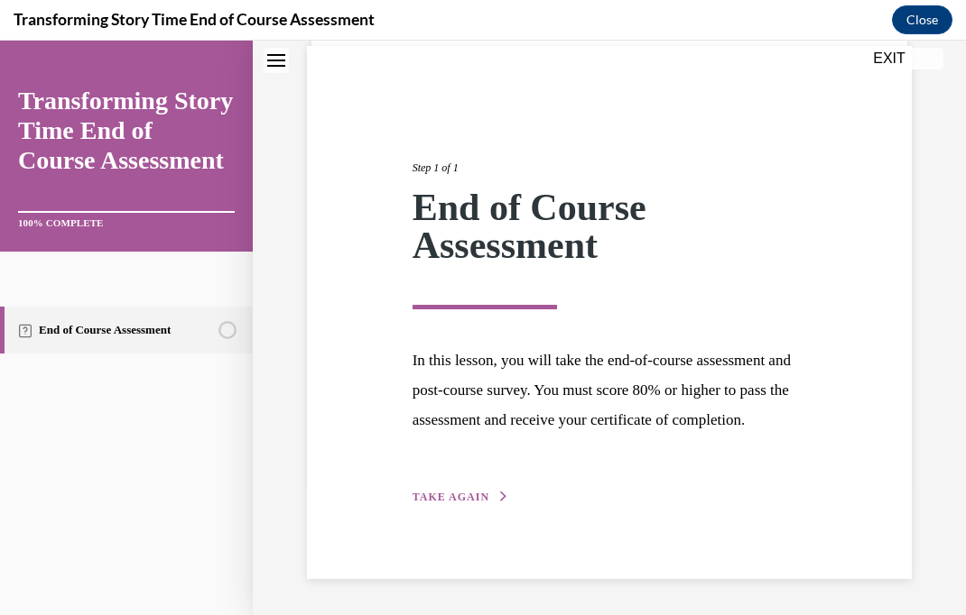
scroll to position [162, 0]
click at [458, 504] on span "TAKE AGAIN" at bounding box center [450, 497] width 77 height 13
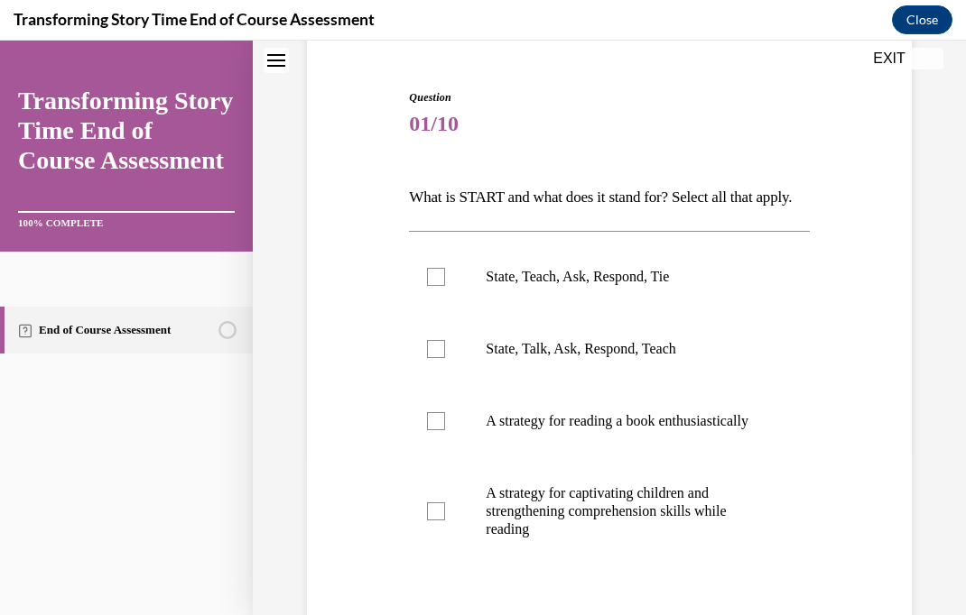
click at [659, 298] on label "State, Teach, Ask, Respond, Tie" at bounding box center [609, 277] width 400 height 72
click at [445, 286] on input "State, Teach, Ask, Respond, Tie" at bounding box center [436, 277] width 18 height 18
checkbox input "true"
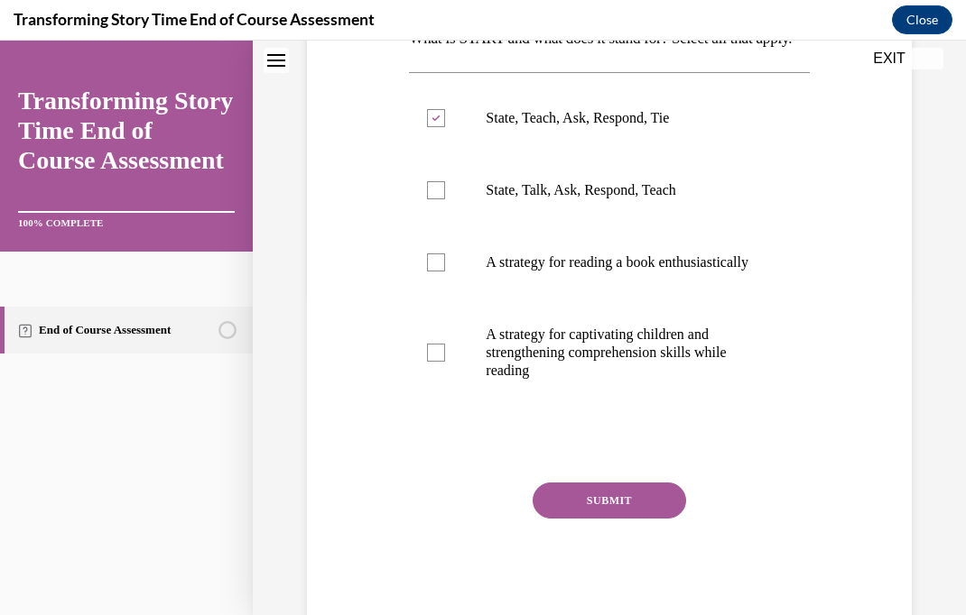
scroll to position [319, 0]
click at [706, 381] on p "A strategy for captivating children and strengthening comprehension skills whil…" at bounding box center [625, 354] width 278 height 54
click at [445, 363] on input "A strategy for captivating children and strengthening comprehension skills whil…" at bounding box center [436, 354] width 18 height 18
checkbox input "true"
click at [661, 520] on button "SUBMIT" at bounding box center [608, 502] width 153 height 36
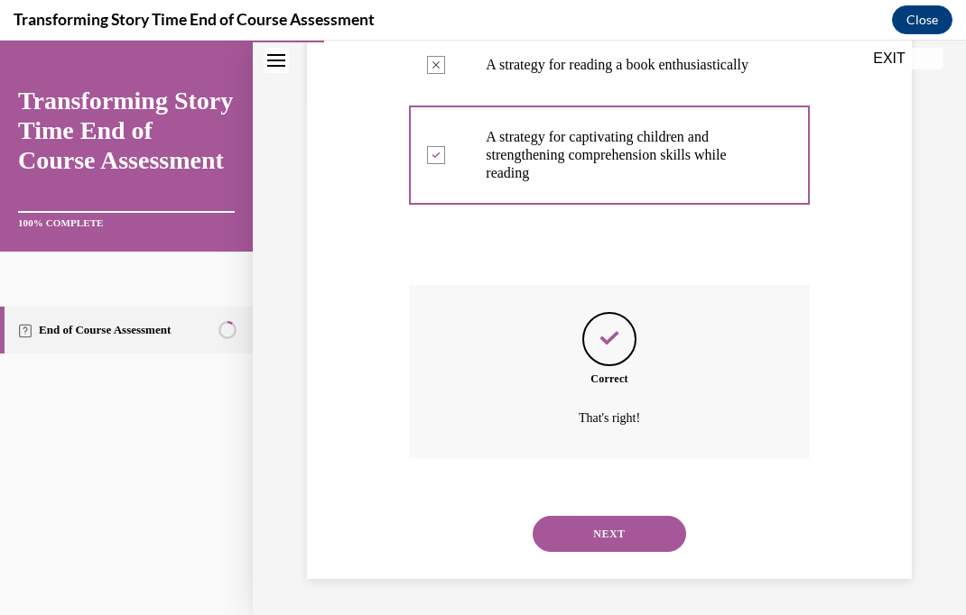
click at [647, 529] on button "NEXT" at bounding box center [608, 534] width 153 height 36
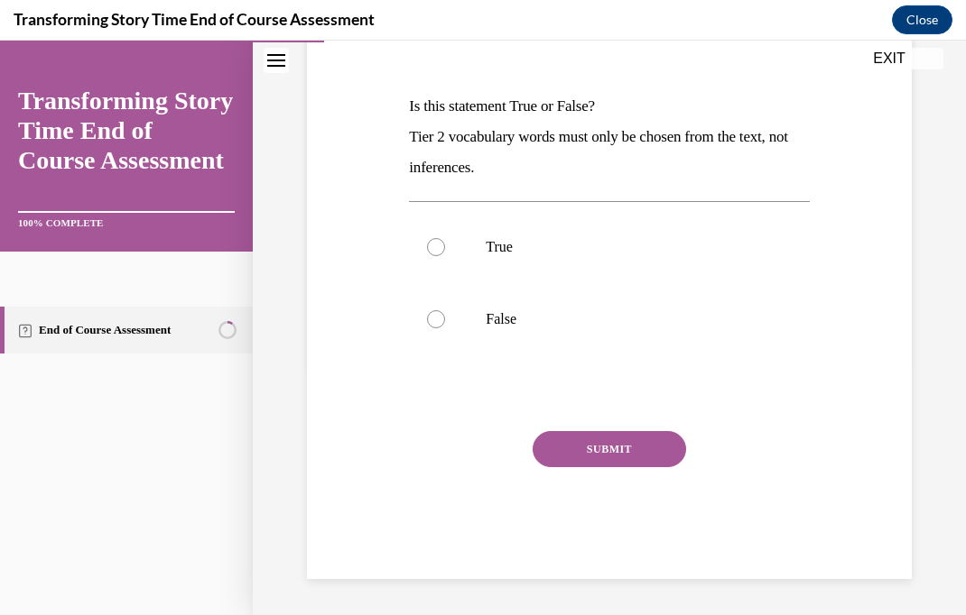
scroll to position [200, 0]
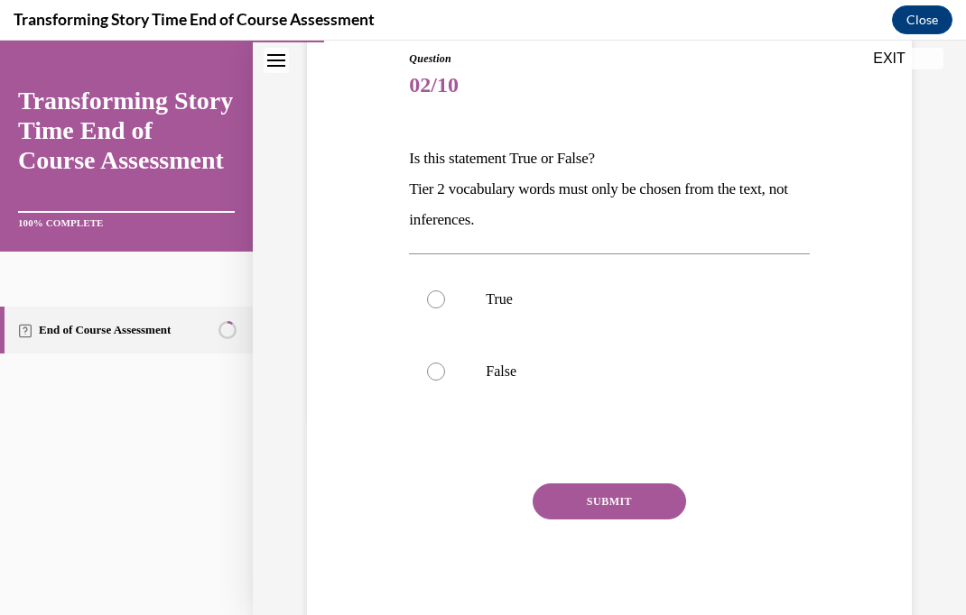
click at [516, 369] on p "False" at bounding box center [625, 372] width 278 height 18
click at [445, 369] on input "False" at bounding box center [436, 372] width 18 height 18
radio input "true"
click at [652, 499] on button "SUBMIT" at bounding box center [608, 502] width 153 height 36
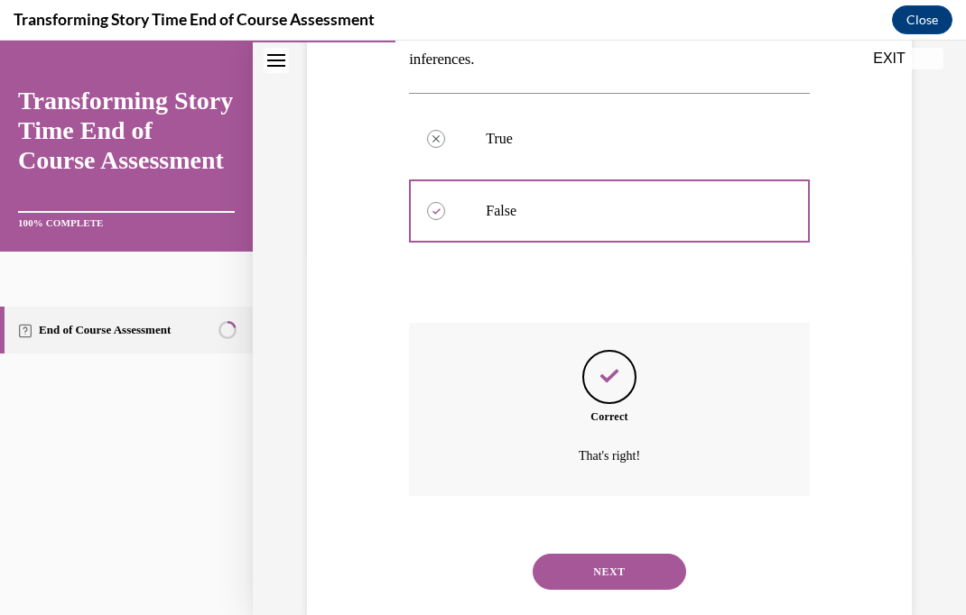
scroll to position [376, 0]
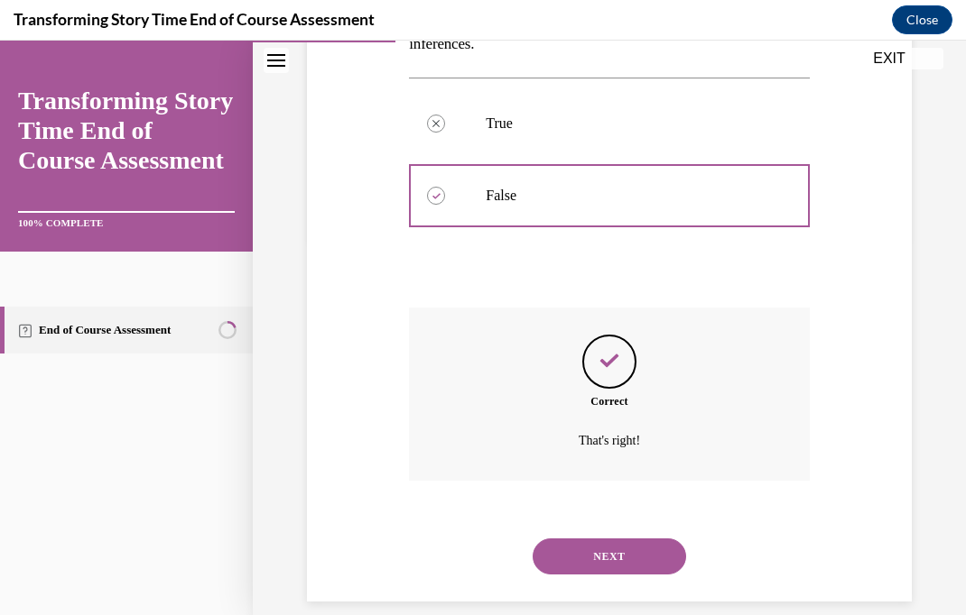
click at [607, 547] on button "NEXT" at bounding box center [608, 557] width 153 height 36
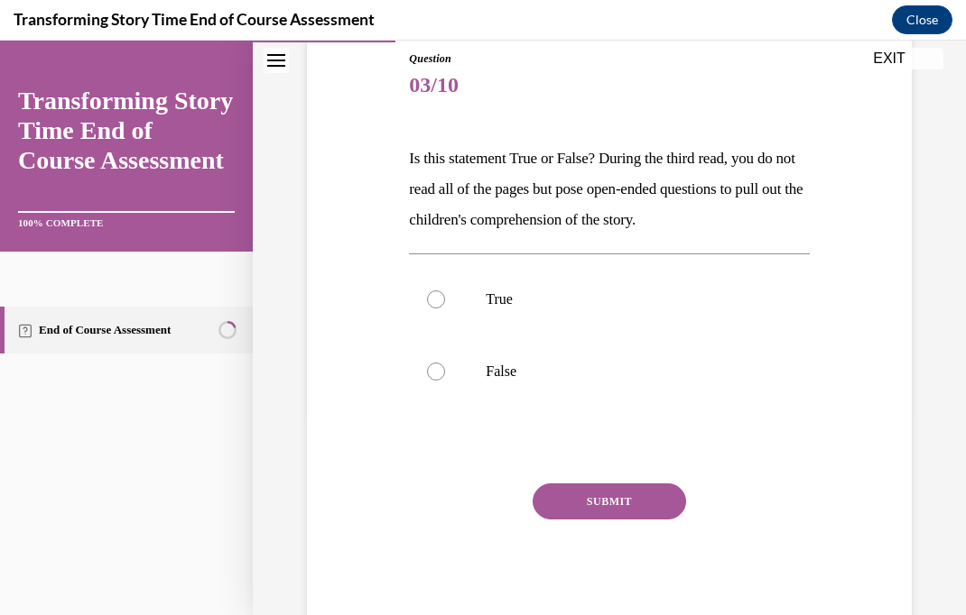
click at [510, 295] on p "True" at bounding box center [625, 300] width 278 height 18
click at [445, 295] on input "True" at bounding box center [436, 300] width 18 height 18
radio input "true"
click at [653, 496] on button "SUBMIT" at bounding box center [608, 502] width 153 height 36
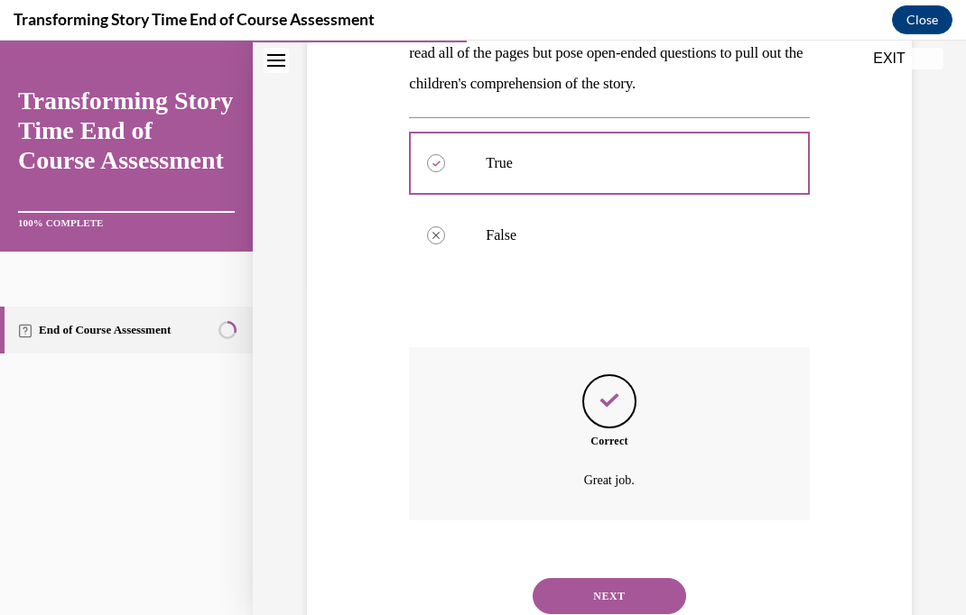
scroll to position [376, 0]
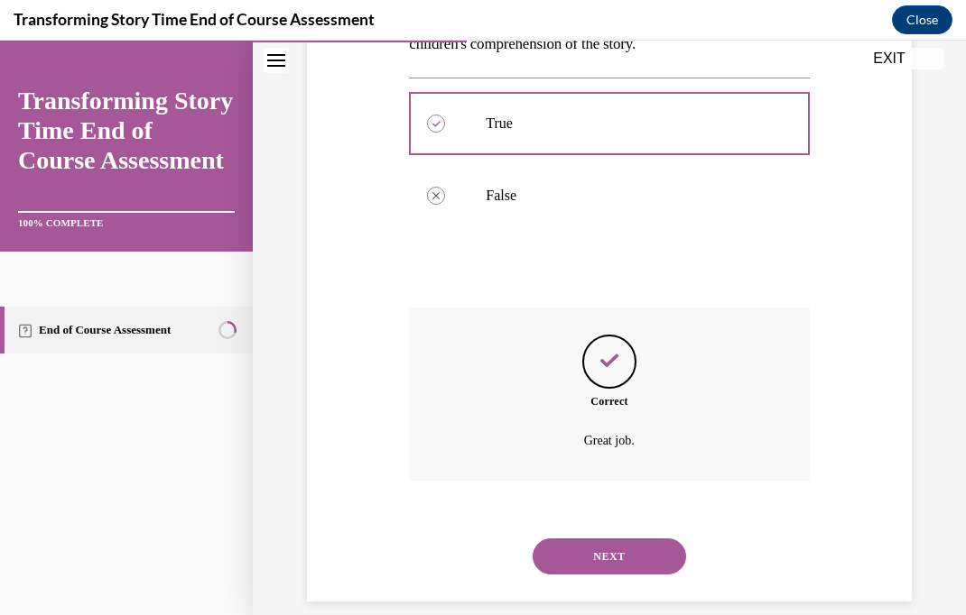
click at [636, 550] on button "NEXT" at bounding box center [608, 557] width 153 height 36
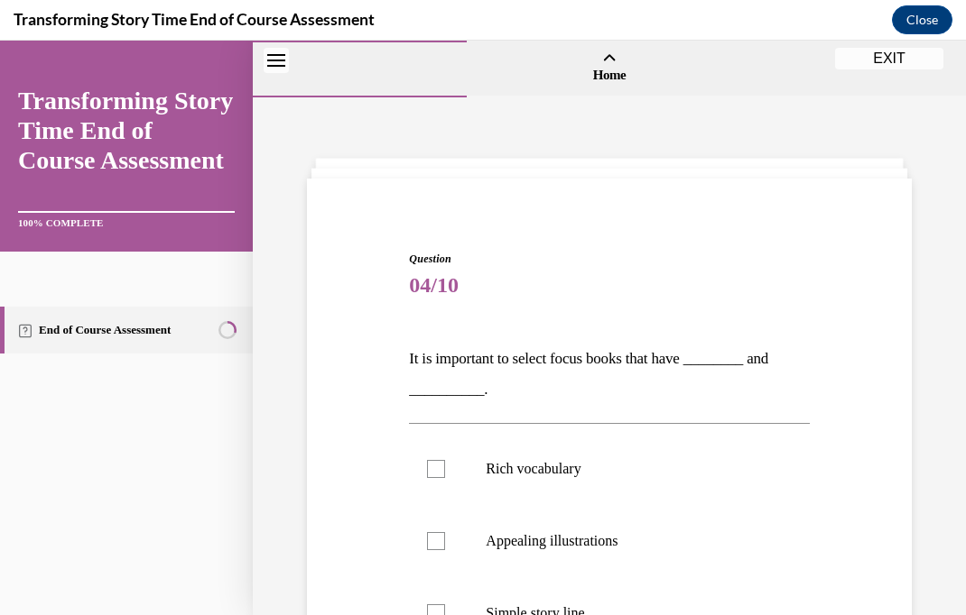
scroll to position [95, 0]
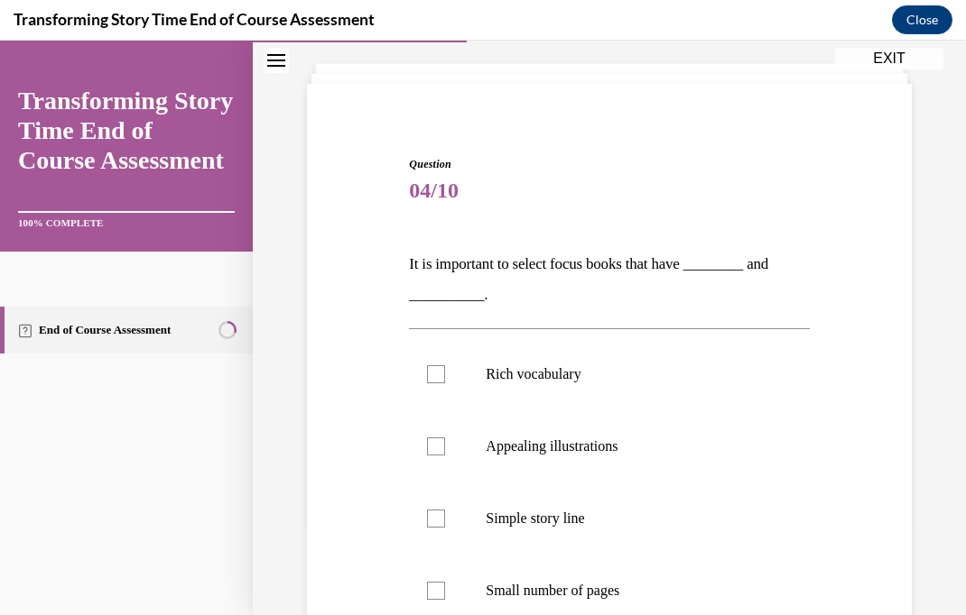
click at [590, 458] on label "Appealing illustrations" at bounding box center [609, 447] width 400 height 72
click at [445, 456] on input "Appealing illustrations" at bounding box center [436, 447] width 18 height 18
checkbox input "true"
click at [591, 376] on p "Rich vocabulary" at bounding box center [625, 374] width 278 height 18
click at [445, 376] on input "Rich vocabulary" at bounding box center [436, 374] width 18 height 18
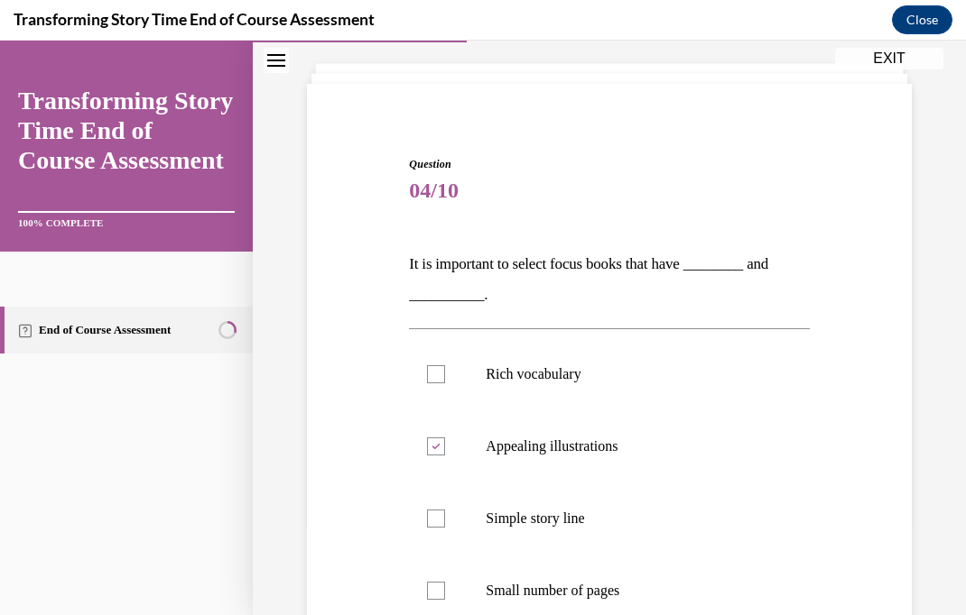
checkbox input "true"
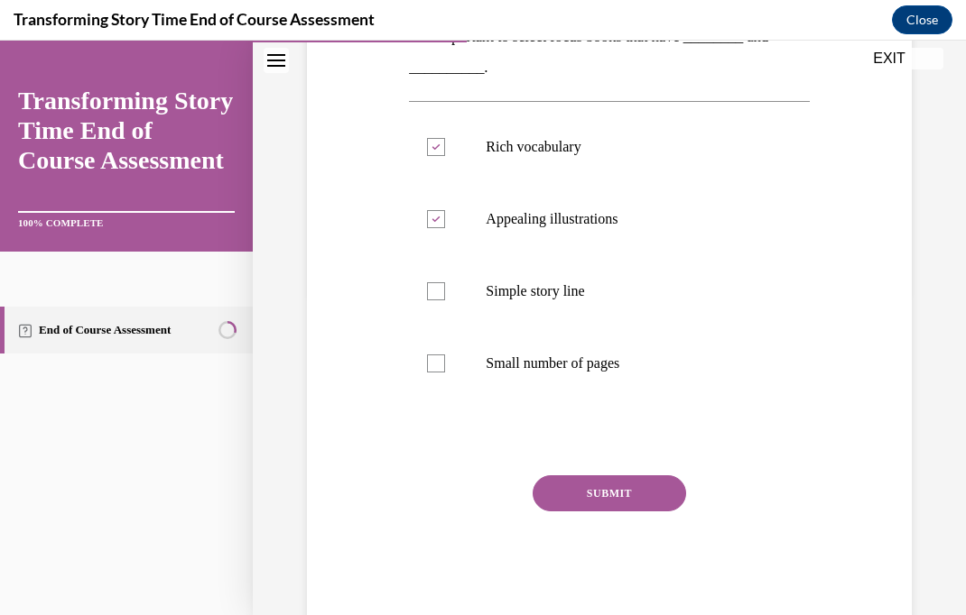
click at [653, 504] on button "SUBMIT" at bounding box center [608, 494] width 153 height 36
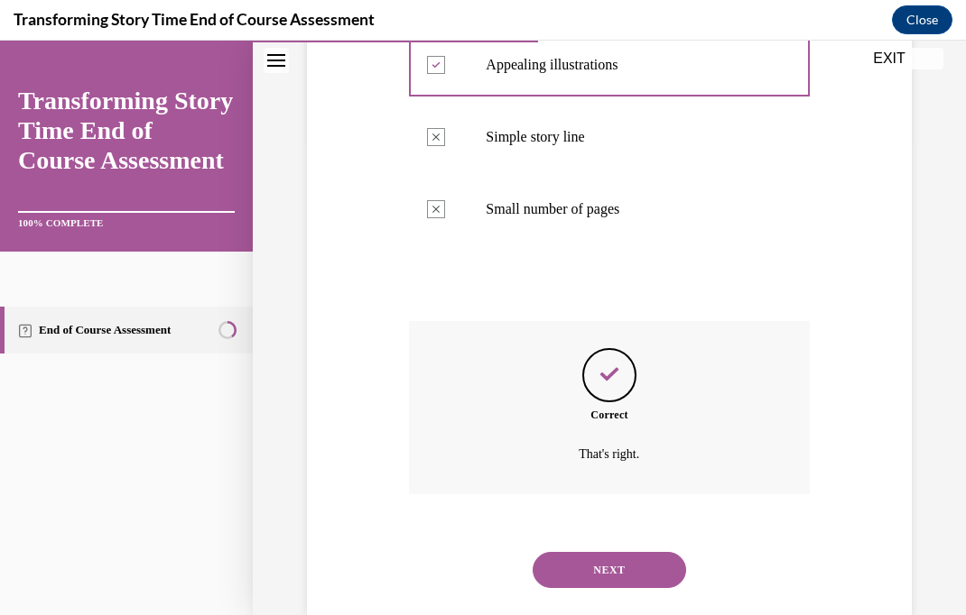
scroll to position [490, 0]
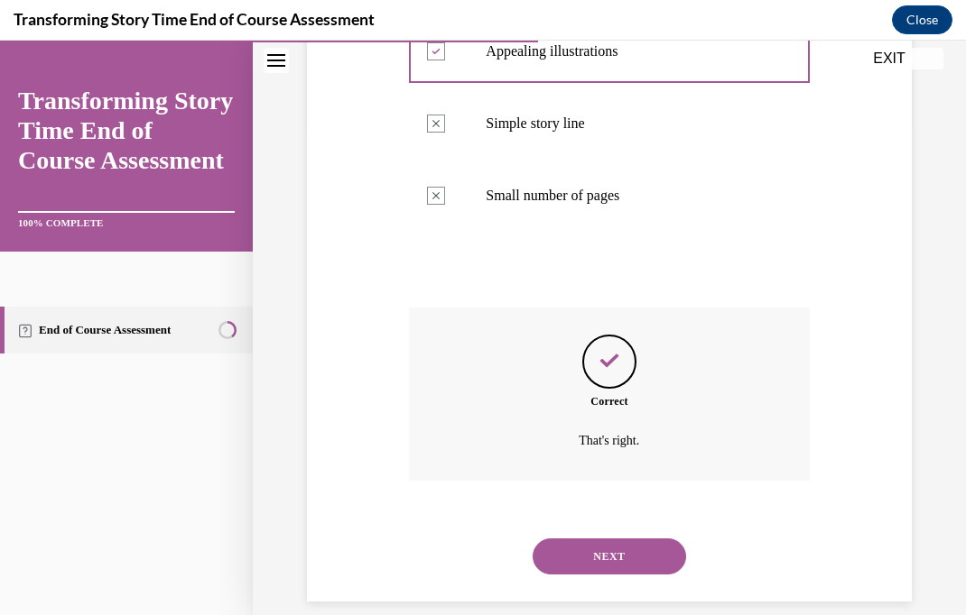
click at [643, 539] on button "NEXT" at bounding box center [608, 557] width 153 height 36
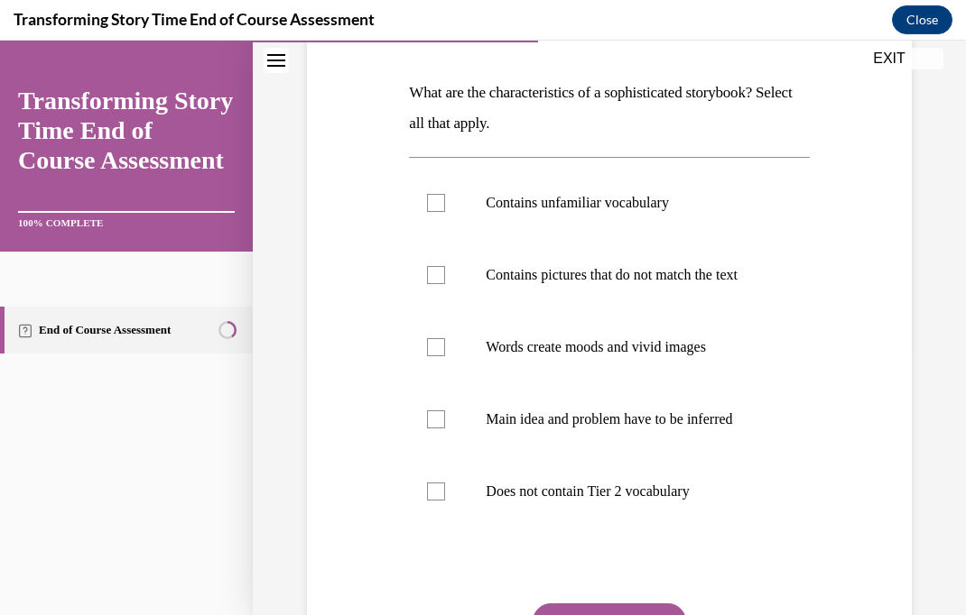
scroll to position [273, 0]
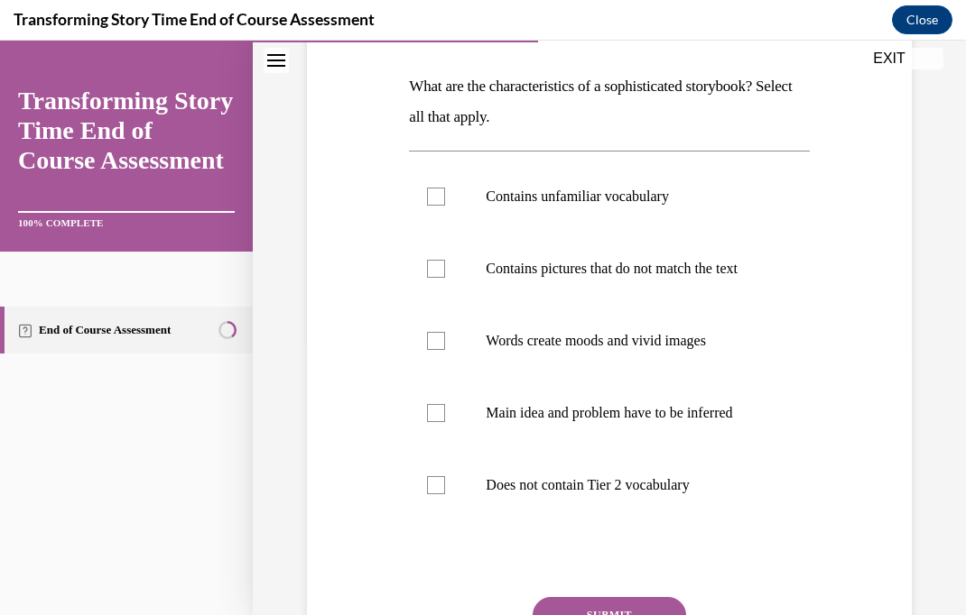
click at [667, 199] on p "Contains unfamiliar vocabulary" at bounding box center [625, 197] width 278 height 18
click at [445, 199] on input "Contains unfamiliar vocabulary" at bounding box center [436, 197] width 18 height 18
checkbox input "true"
click at [677, 350] on p "Words create moods and vivid images" at bounding box center [625, 341] width 278 height 18
click at [445, 350] on input "Words create moods and vivid images" at bounding box center [436, 341] width 18 height 18
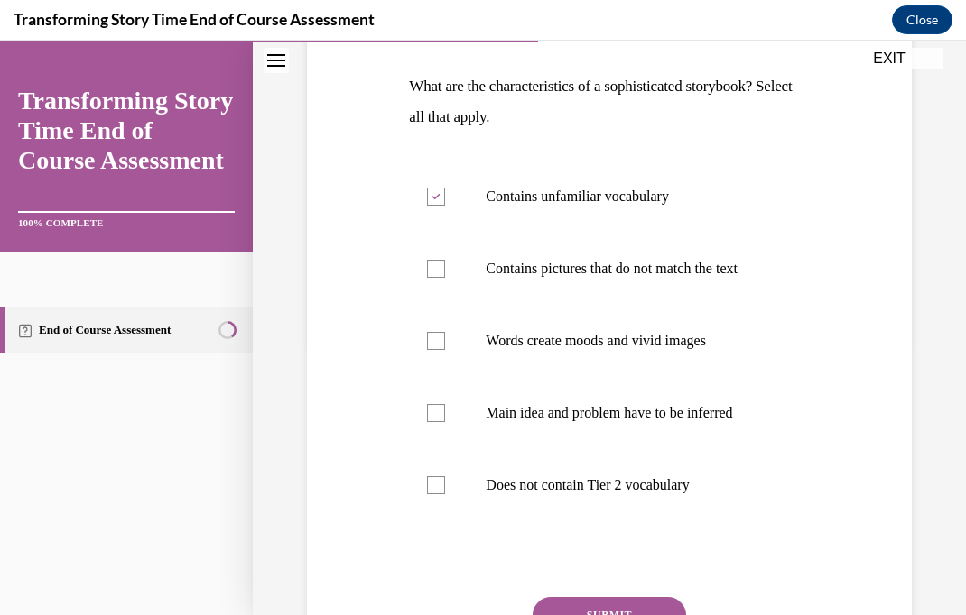
checkbox input "true"
click at [702, 278] on p "Contains pictures that do not match the text" at bounding box center [625, 269] width 278 height 18
click at [445, 278] on input "Contains pictures that do not match the text" at bounding box center [436, 269] width 18 height 18
checkbox input "true"
click at [735, 422] on p "Main idea and problem have to be inferred" at bounding box center [625, 413] width 278 height 18
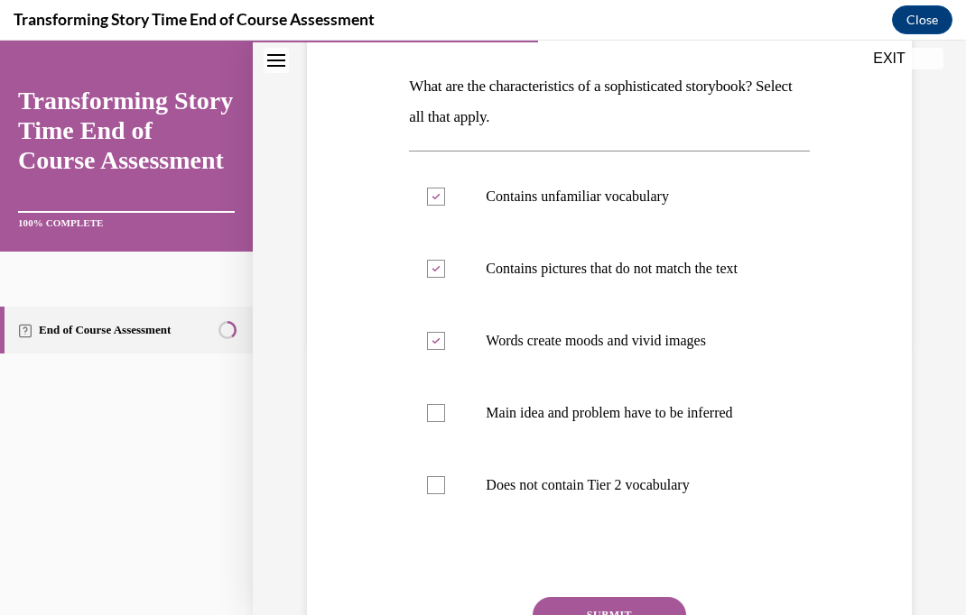
click at [445, 422] on input "Main idea and problem have to be inferred" at bounding box center [436, 413] width 18 height 18
checkbox input "true"
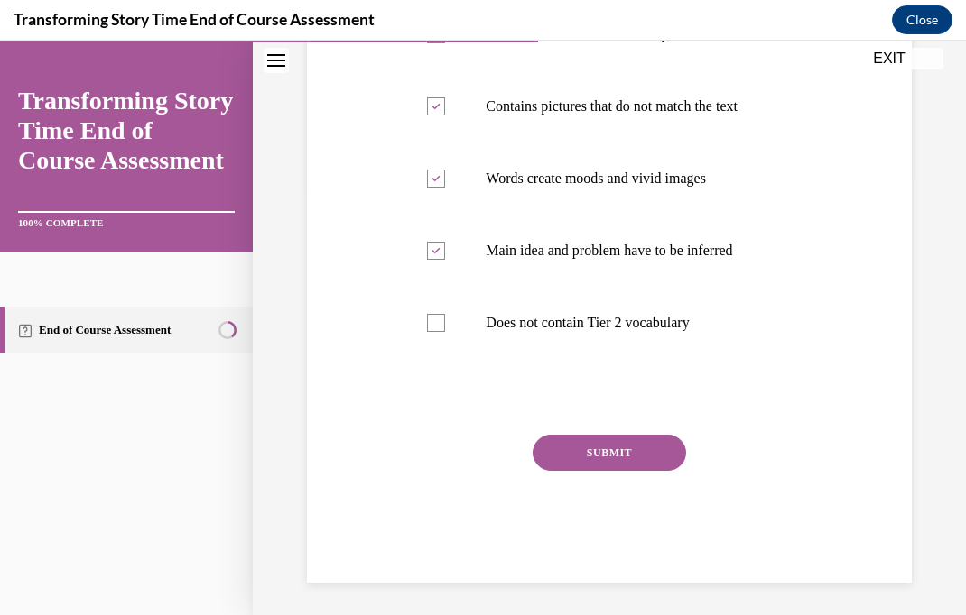
click at [650, 471] on button "SUBMIT" at bounding box center [608, 453] width 153 height 36
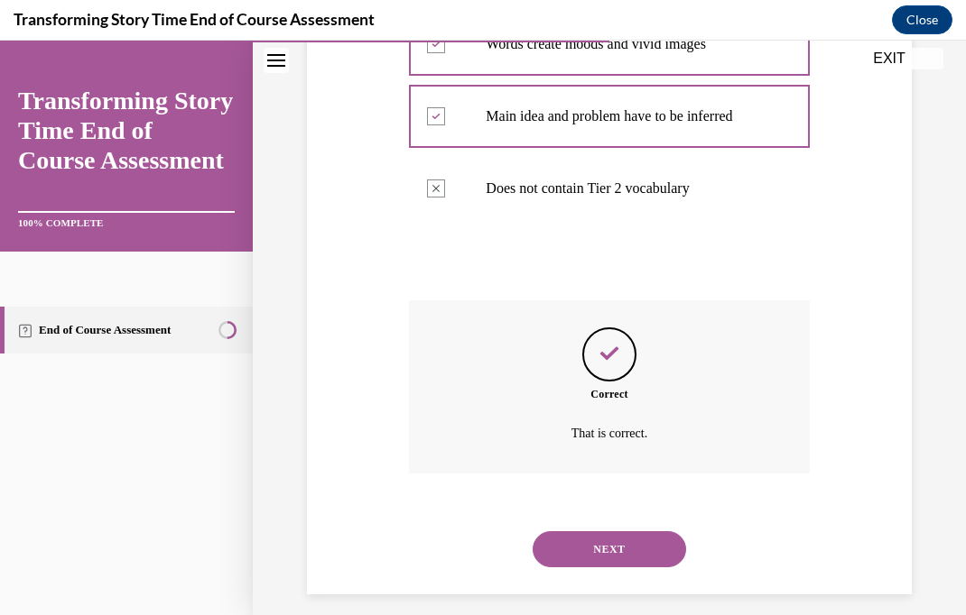
scroll to position [580, 0]
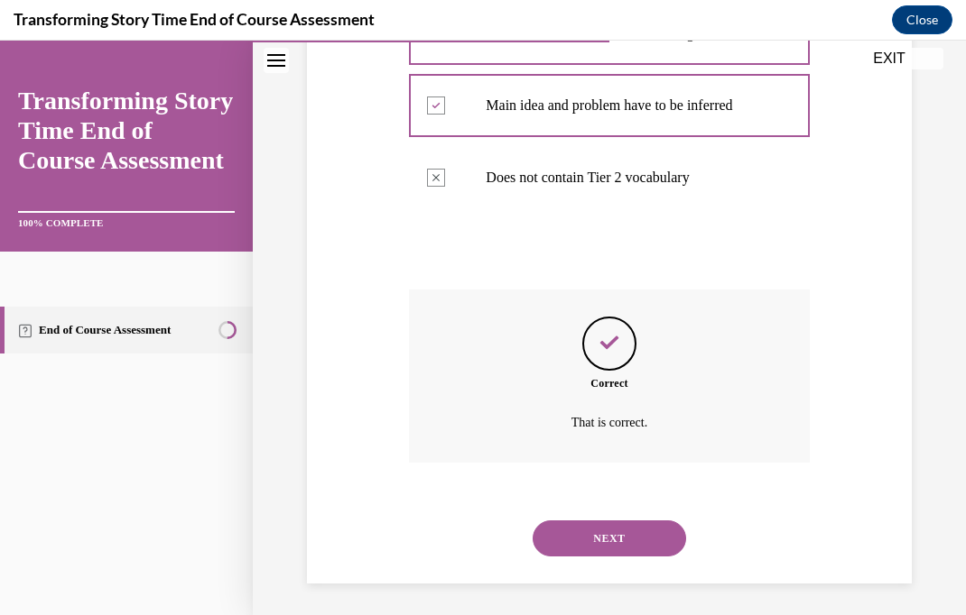
click at [607, 539] on button "NEXT" at bounding box center [608, 539] width 153 height 36
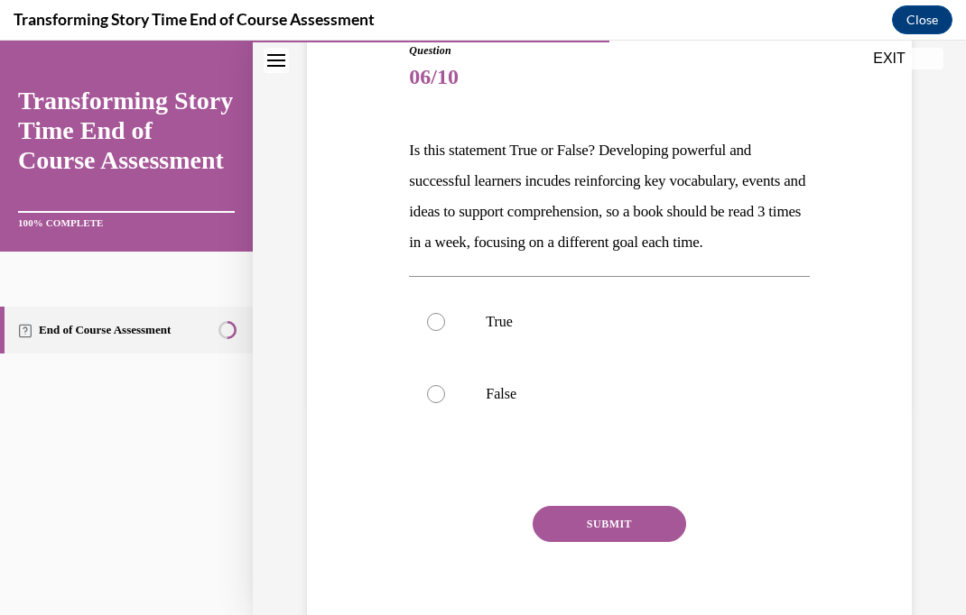
scroll to position [208, 0]
click at [523, 331] on p "True" at bounding box center [625, 322] width 278 height 18
click at [445, 331] on input "True" at bounding box center [436, 322] width 18 height 18
radio input "true"
click at [657, 542] on button "SUBMIT" at bounding box center [608, 524] width 153 height 36
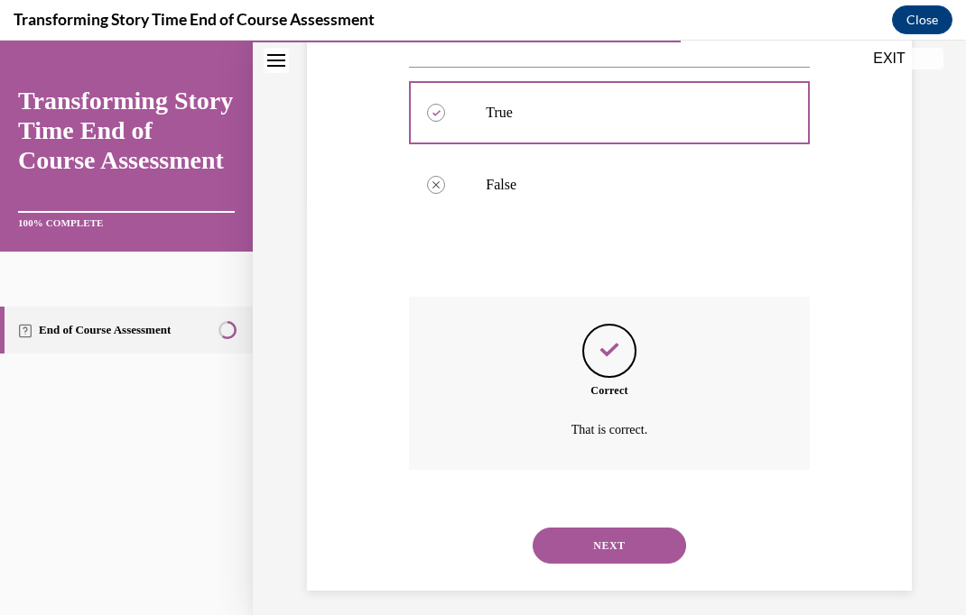
scroll to position [438, 0]
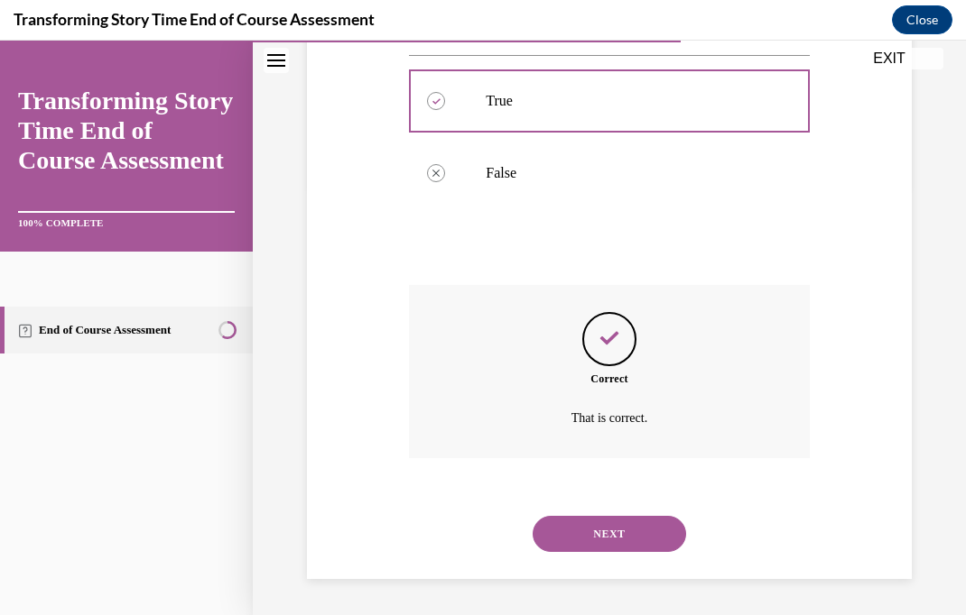
click at [647, 543] on button "NEXT" at bounding box center [608, 534] width 153 height 36
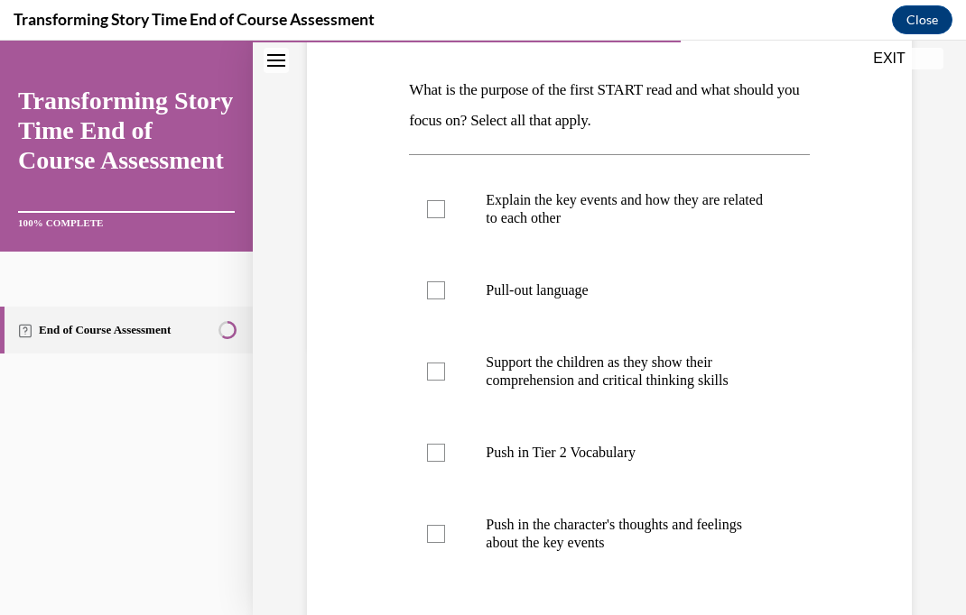
scroll to position [276, 0]
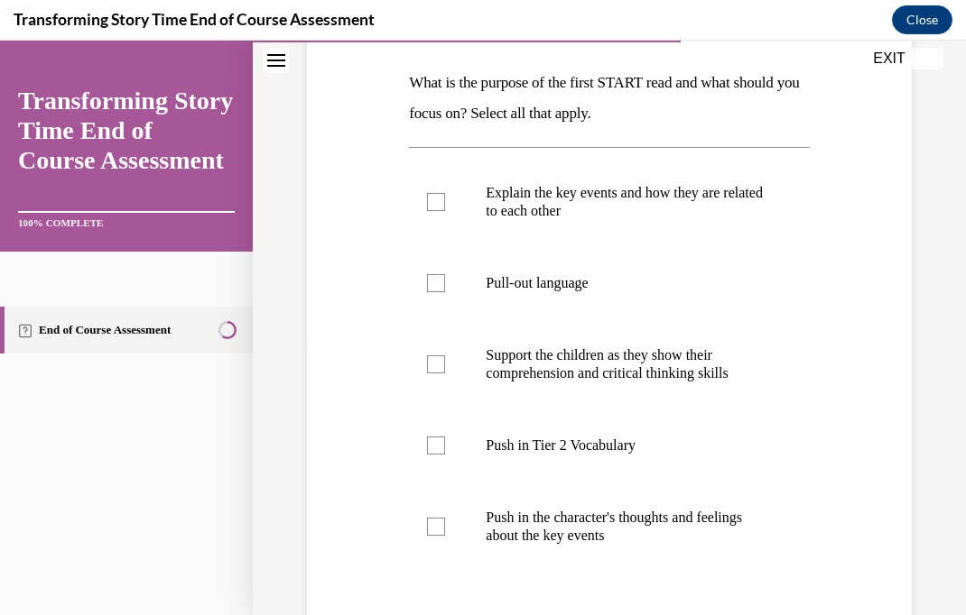
click at [708, 193] on p "Explain the key events and how they are related to each other" at bounding box center [625, 202] width 278 height 36
click at [445, 193] on input "Explain the key events and how they are related to each other" at bounding box center [436, 202] width 18 height 18
checkbox input "true"
click at [626, 453] on p "Push in Tier 2 Vocabulary" at bounding box center [625, 446] width 278 height 18
click at [445, 453] on input "Push in Tier 2 Vocabulary" at bounding box center [436, 446] width 18 height 18
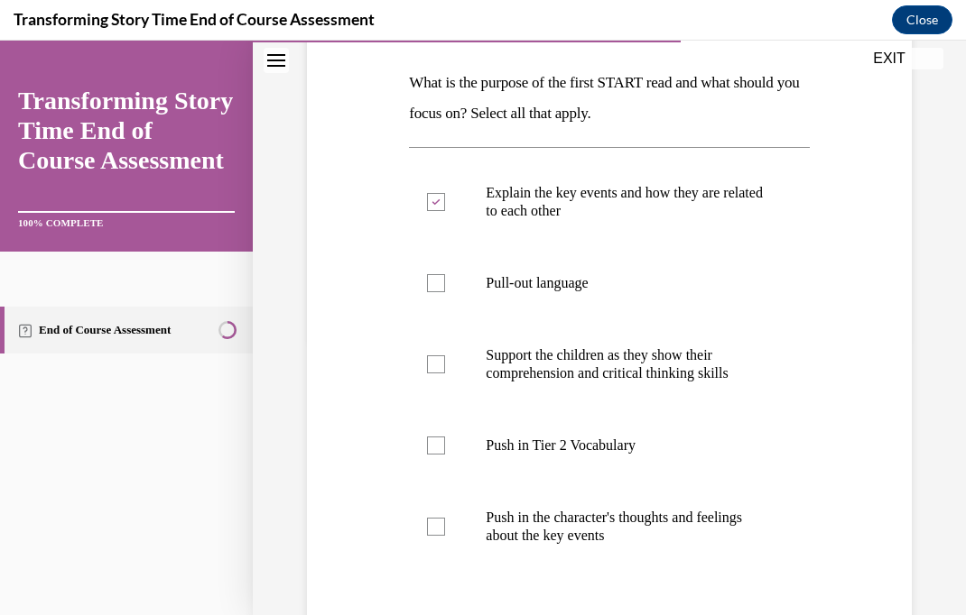
checkbox input "true"
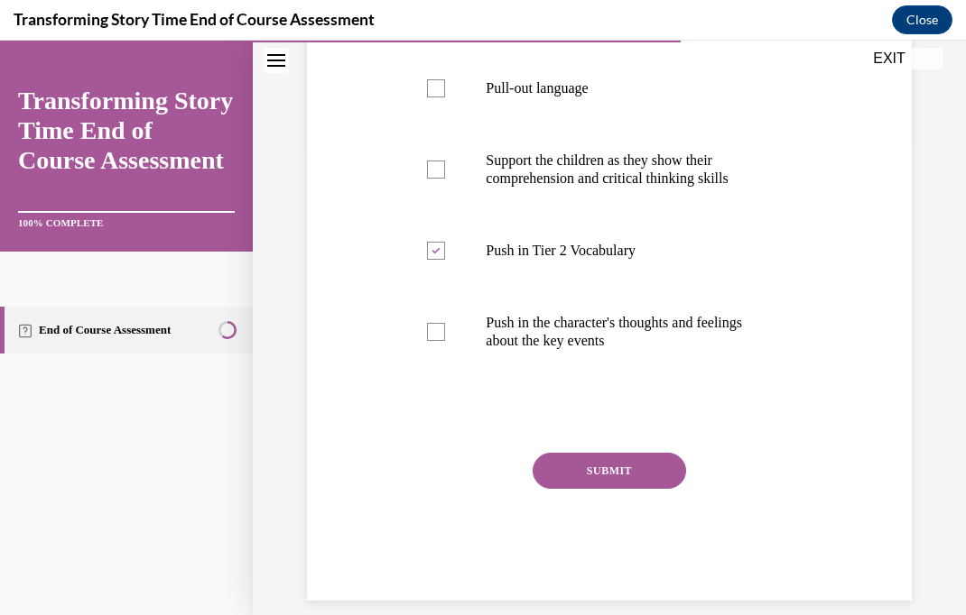
click at [634, 484] on button "SUBMIT" at bounding box center [608, 471] width 153 height 36
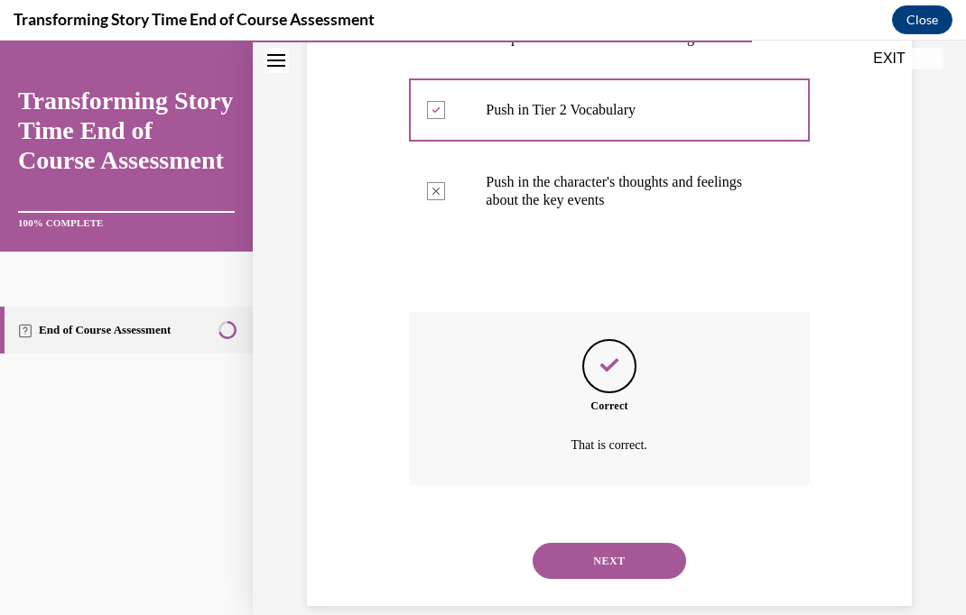
scroll to position [616, 0]
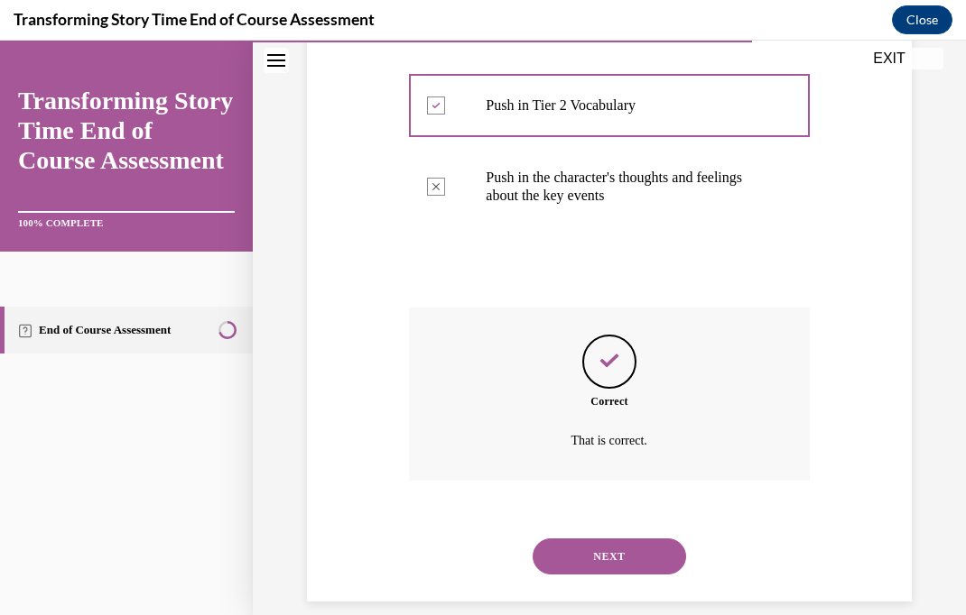
click at [638, 539] on button "NEXT" at bounding box center [608, 557] width 153 height 36
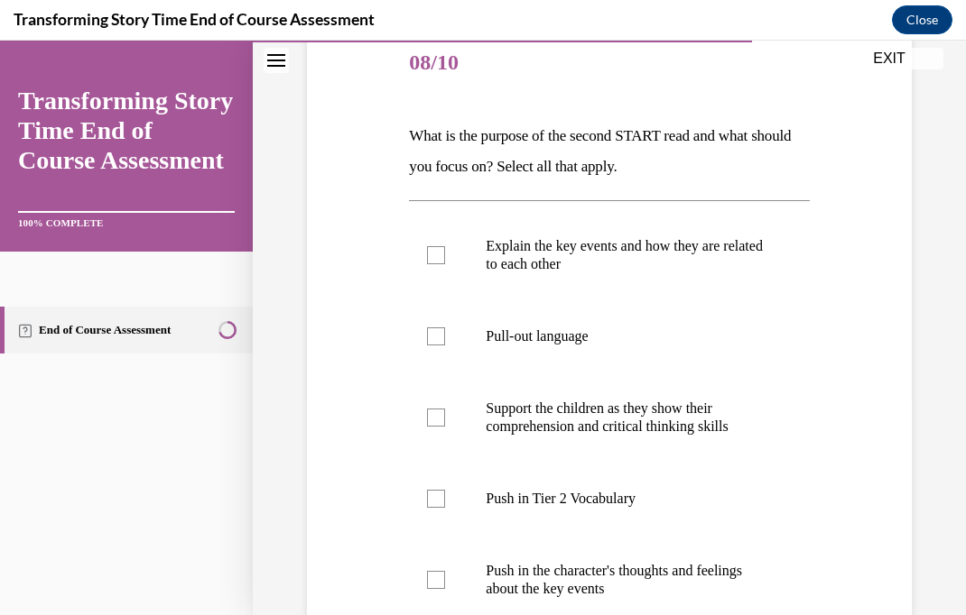
scroll to position [225, 0]
click at [698, 254] on p "Explain the key events and how they are related to each other" at bounding box center [625, 254] width 278 height 36
click at [445, 254] on input "Explain the key events and how they are related to each other" at bounding box center [436, 254] width 18 height 18
checkbox input "true"
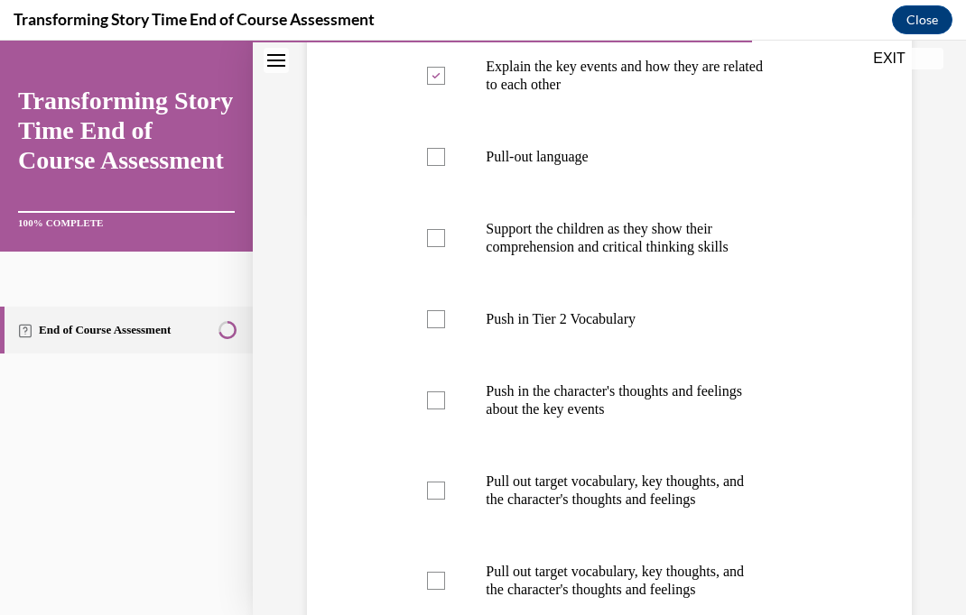
scroll to position [414, 0]
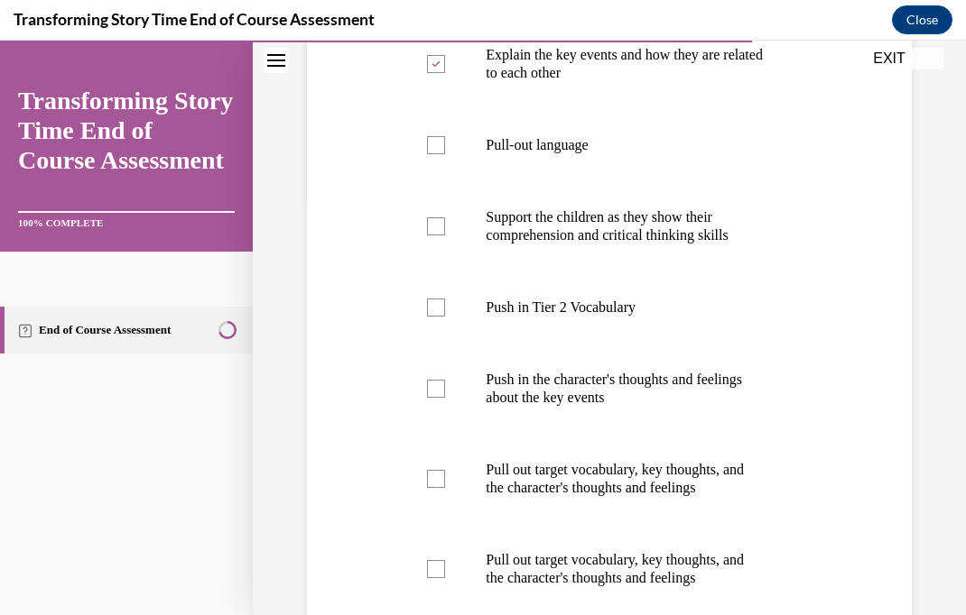
click at [641, 306] on p "Push in Tier 2 Vocabulary" at bounding box center [625, 308] width 278 height 18
click at [445, 306] on input "Push in Tier 2 Vocabulary" at bounding box center [436, 308] width 18 height 18
checkbox input "true"
click at [668, 396] on p "Push in the character's thoughts and feelings about the key events" at bounding box center [625, 389] width 278 height 36
click at [445, 396] on input "Push in the character's thoughts and feelings about the key events" at bounding box center [436, 389] width 18 height 18
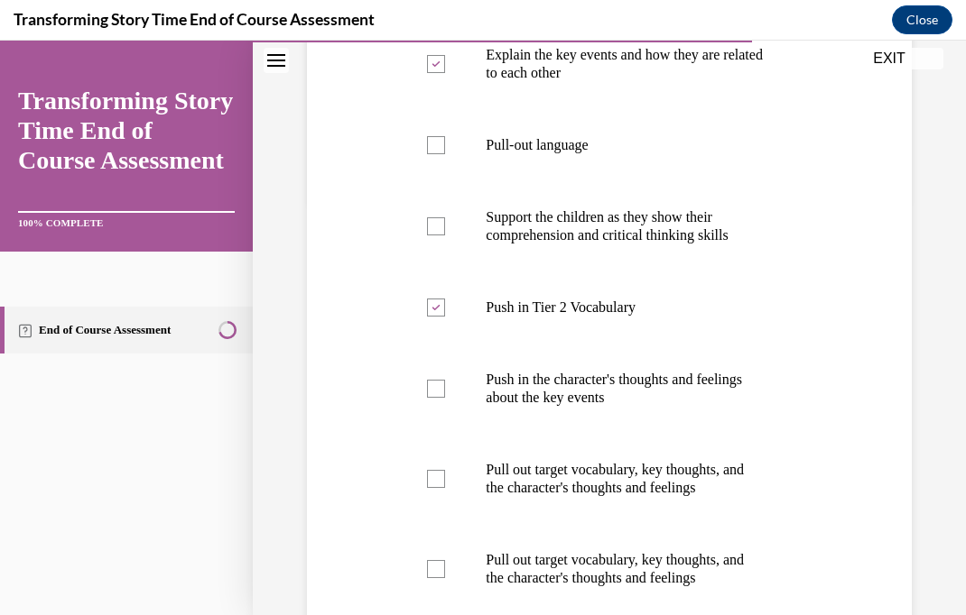
checkbox input "true"
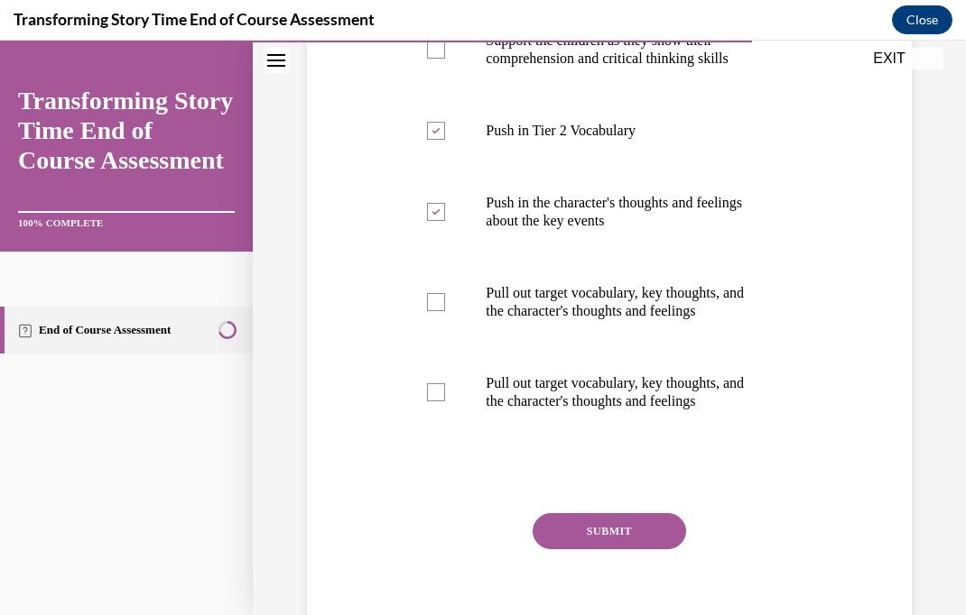
click at [619, 541] on button "SUBMIT" at bounding box center [608, 531] width 153 height 36
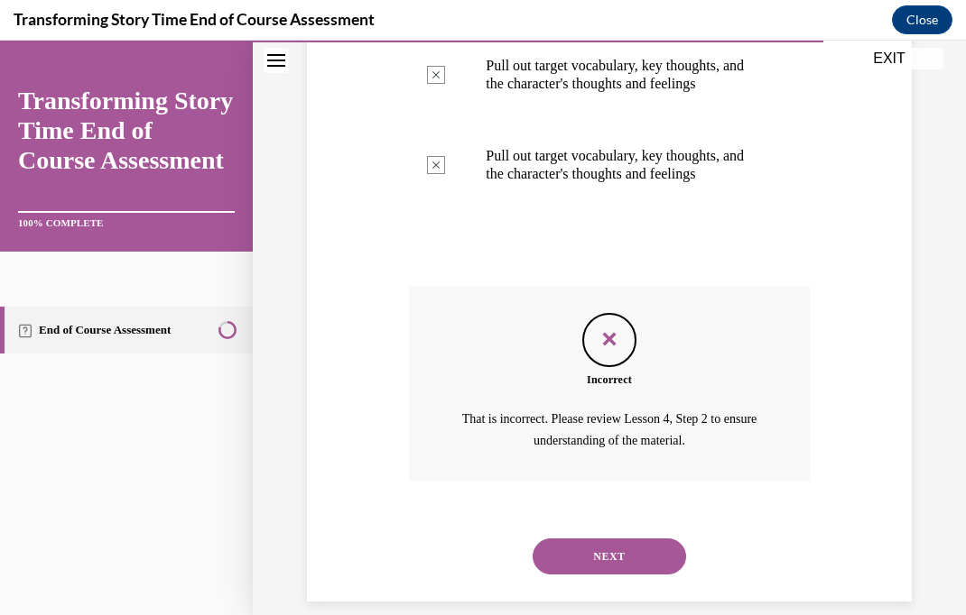
scroll to position [818, 0]
click at [613, 540] on button "NEXT" at bounding box center [608, 558] width 153 height 36
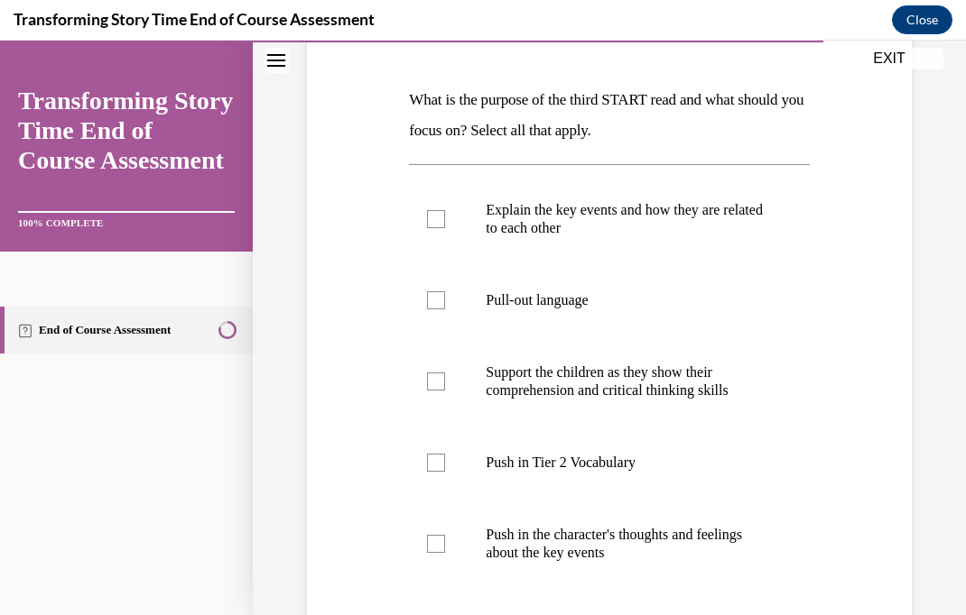
scroll to position [282, 0]
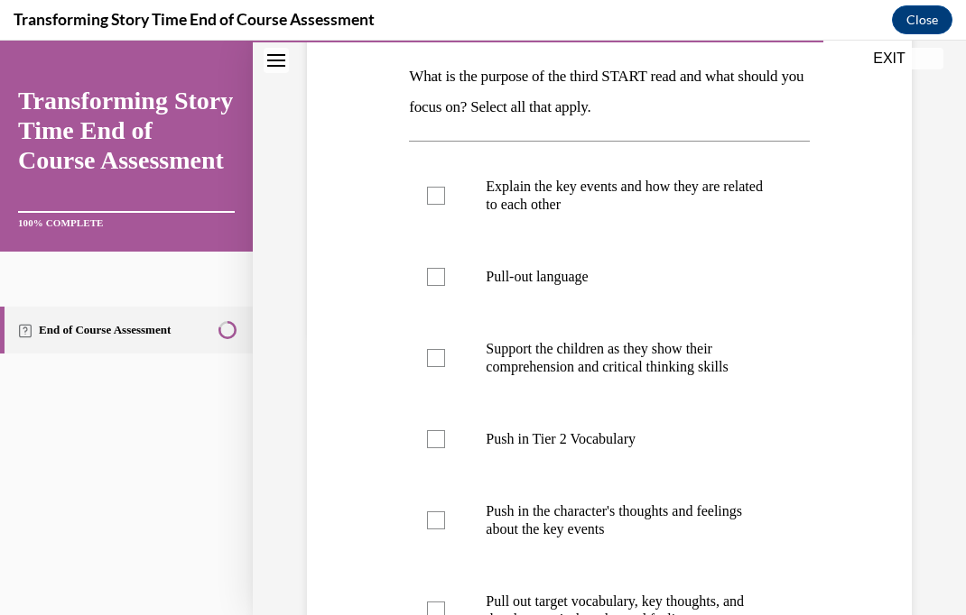
click at [592, 277] on p "Pull-out language" at bounding box center [625, 277] width 278 height 18
click at [445, 277] on input "Pull-out language" at bounding box center [436, 277] width 18 height 18
checkbox input "true"
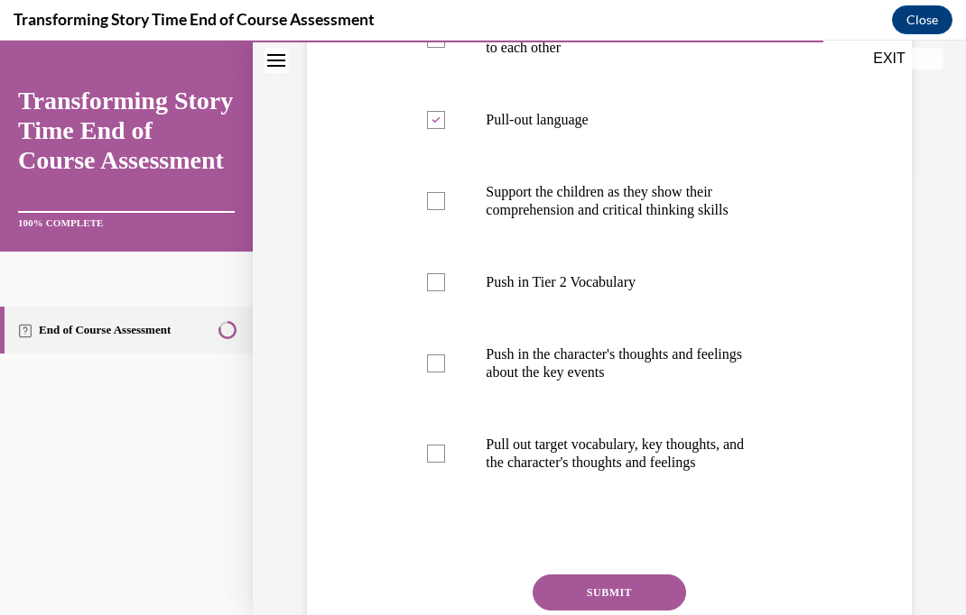
scroll to position [439, 0]
click at [661, 460] on p "Pull out target vocabulary, key thoughts, and the character's thoughts and feel…" at bounding box center [625, 454] width 278 height 36
click at [445, 460] on input "Pull out target vocabulary, key thoughts, and the character's thoughts and feel…" at bounding box center [436, 454] width 18 height 18
checkbox input "true"
click at [622, 290] on p "Push in Tier 2 Vocabulary" at bounding box center [625, 282] width 278 height 18
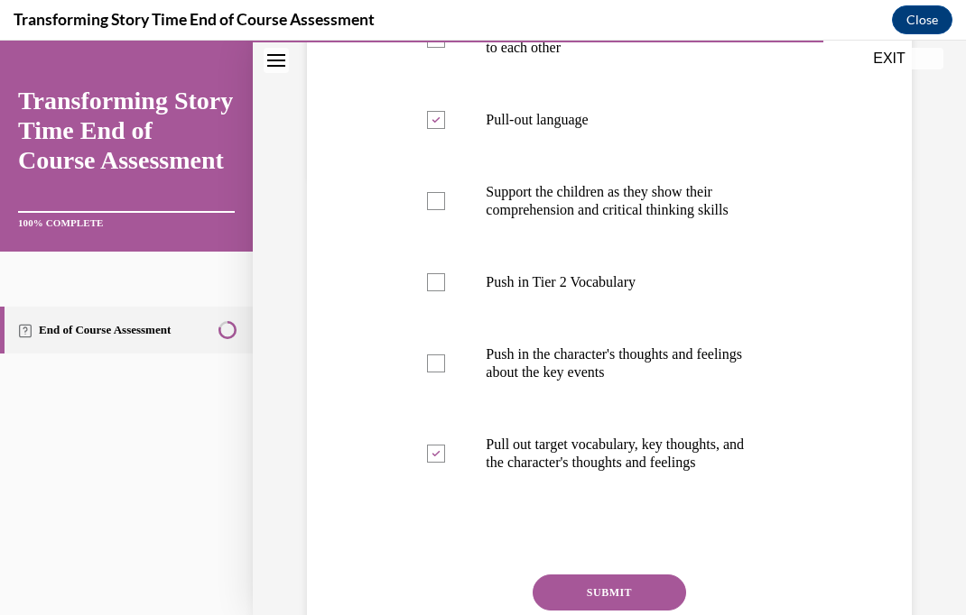
click at [445, 290] on input "Push in Tier 2 Vocabulary" at bounding box center [436, 282] width 18 height 18
checkbox input "true"
click at [726, 207] on p "Support the children as they show their comprehension and critical thinking ski…" at bounding box center [625, 201] width 278 height 36
click at [445, 207] on input "Support the children as they show their comprehension and critical thinking ski…" at bounding box center [436, 201] width 18 height 18
checkbox input "true"
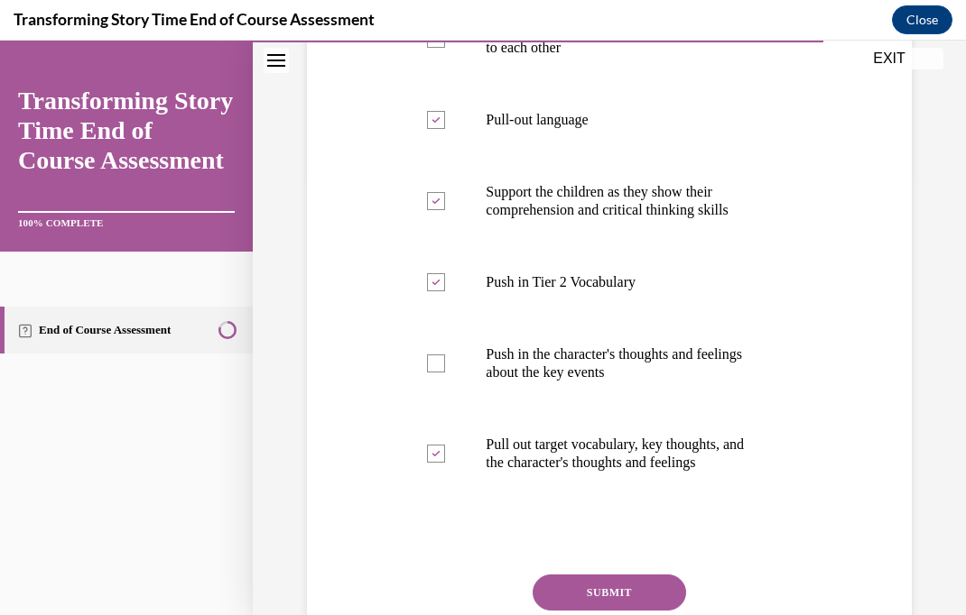
click at [624, 587] on button "SUBMIT" at bounding box center [608, 593] width 153 height 36
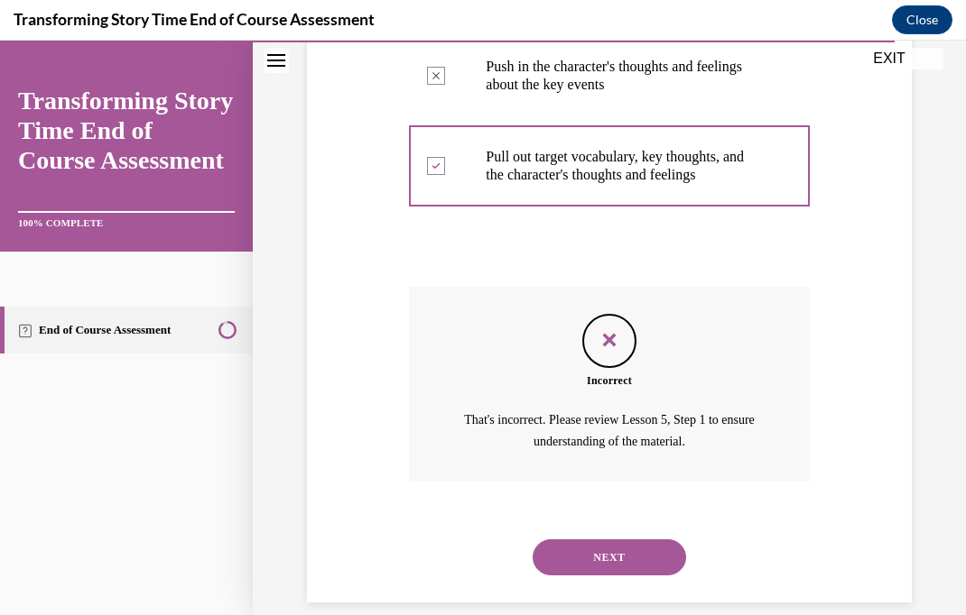
click at [642, 546] on button "NEXT" at bounding box center [608, 558] width 153 height 36
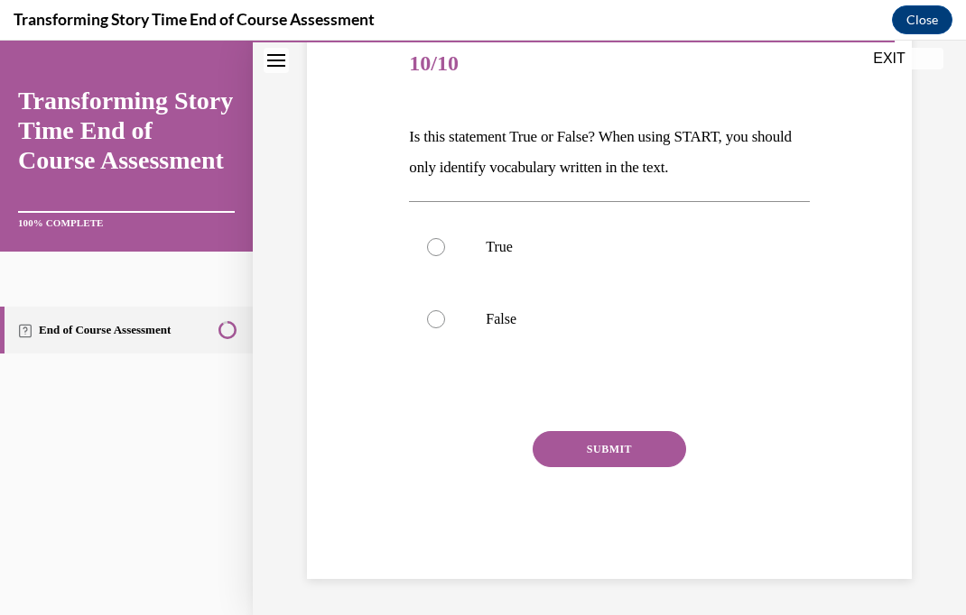
scroll to position [200, 0]
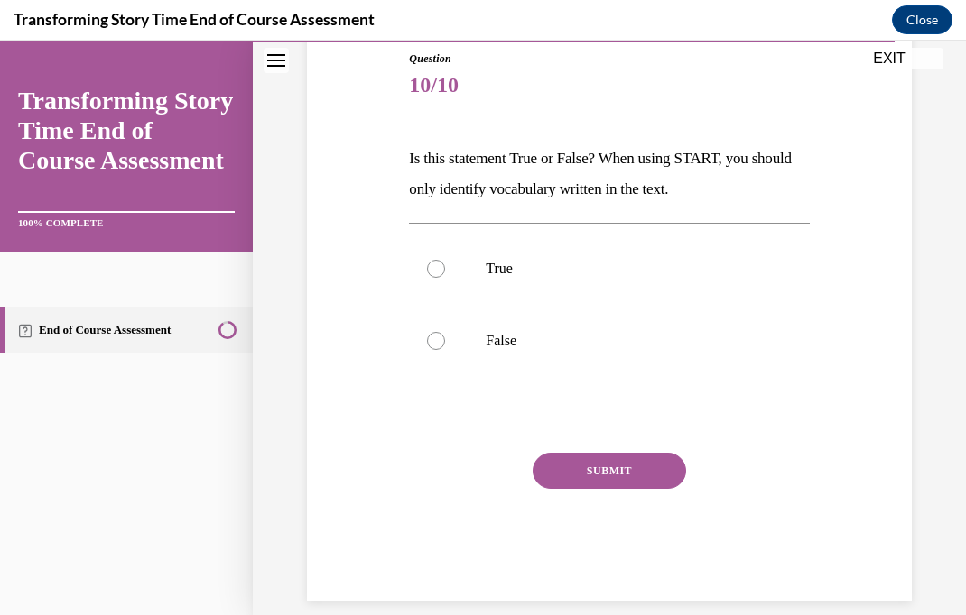
click at [519, 343] on p "False" at bounding box center [625, 341] width 278 height 18
click at [445, 343] on input "False" at bounding box center [436, 341] width 18 height 18
radio input "true"
click at [652, 476] on button "SUBMIT" at bounding box center [608, 471] width 153 height 36
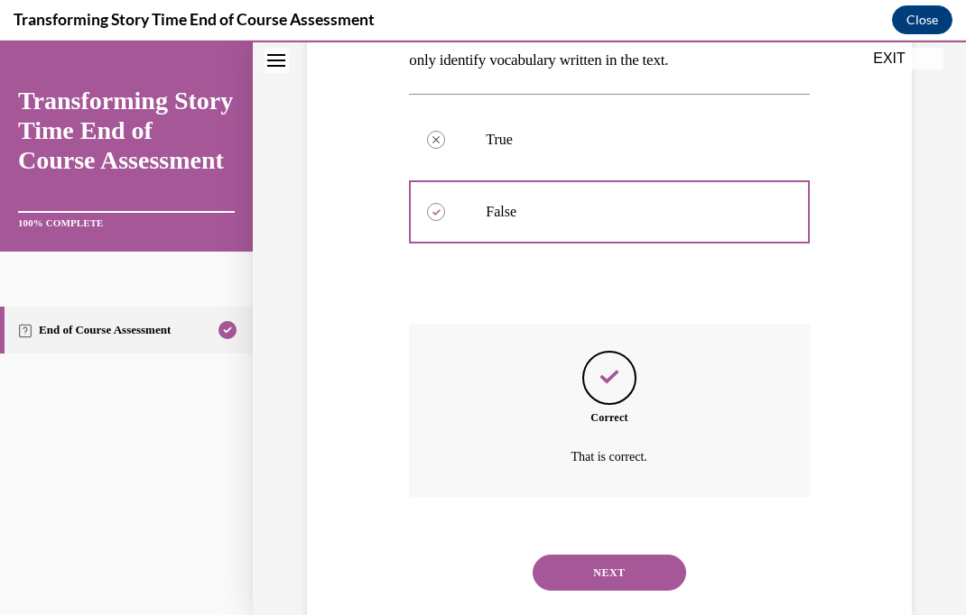
scroll to position [346, 0]
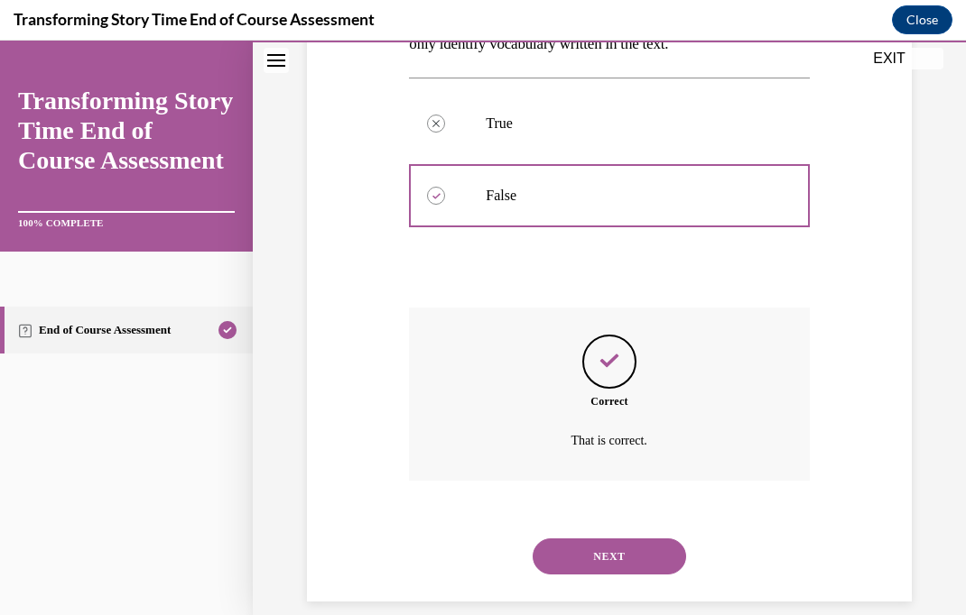
click at [656, 546] on button "NEXT" at bounding box center [608, 557] width 153 height 36
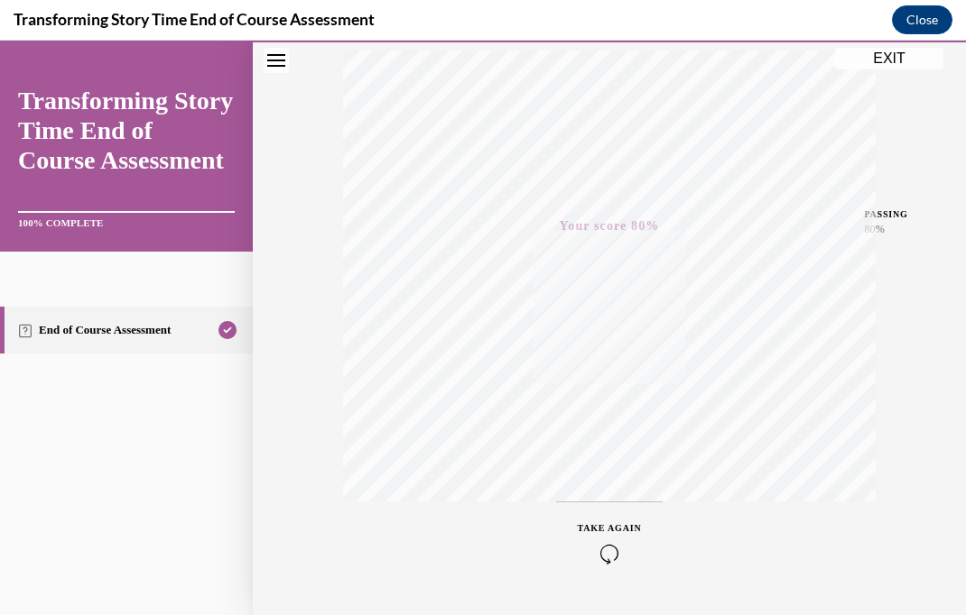
scroll to position [350, 0]
click at [895, 71] on div "Quiz Results PASSING 80% Your score 80% Passed PASSING 80% Your score Your scor…" at bounding box center [609, 181] width 713 height 868
click at [897, 64] on button "EXIT" at bounding box center [889, 59] width 108 height 22
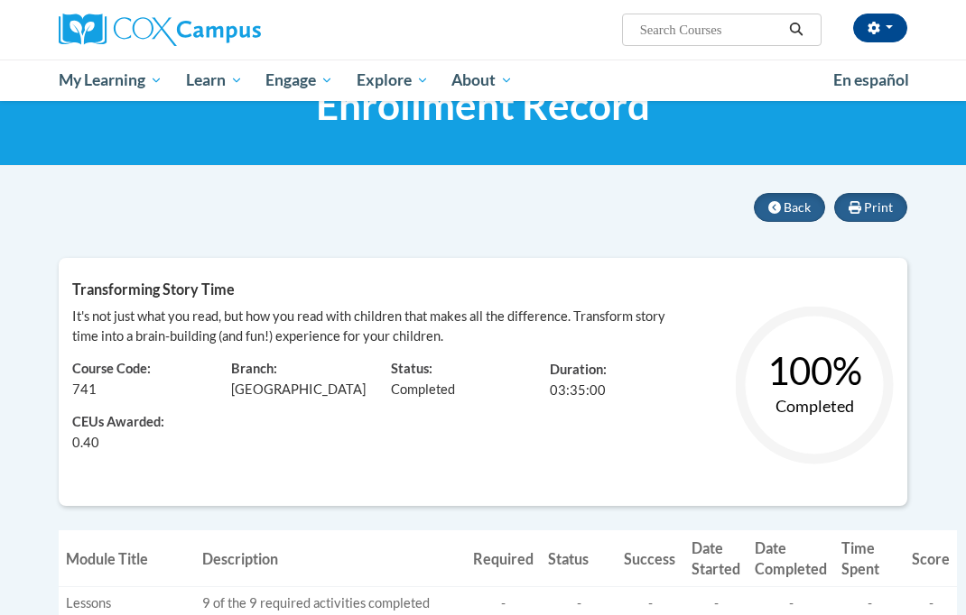
scroll to position [11, 0]
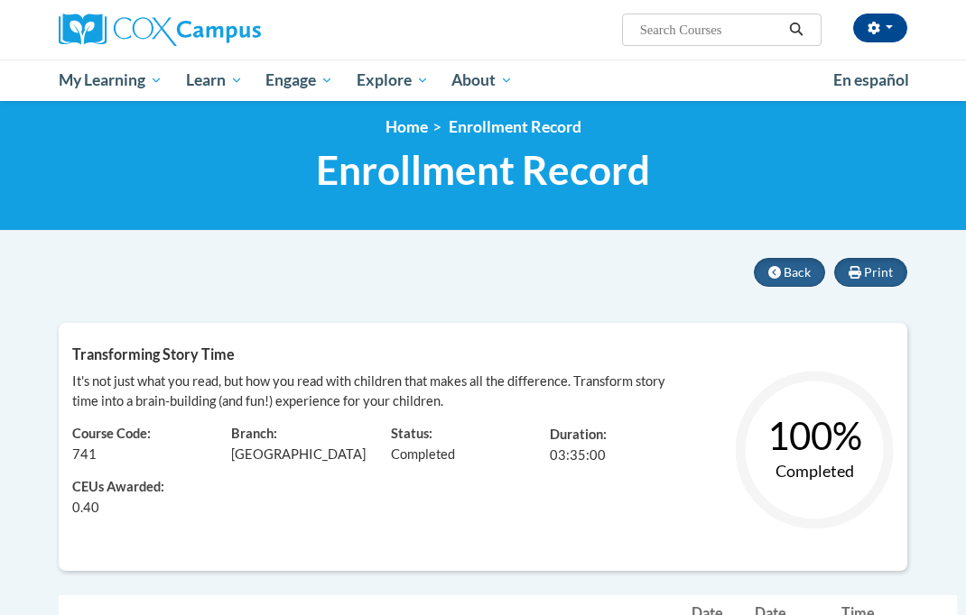
click at [891, 282] on button "Print" at bounding box center [870, 272] width 73 height 29
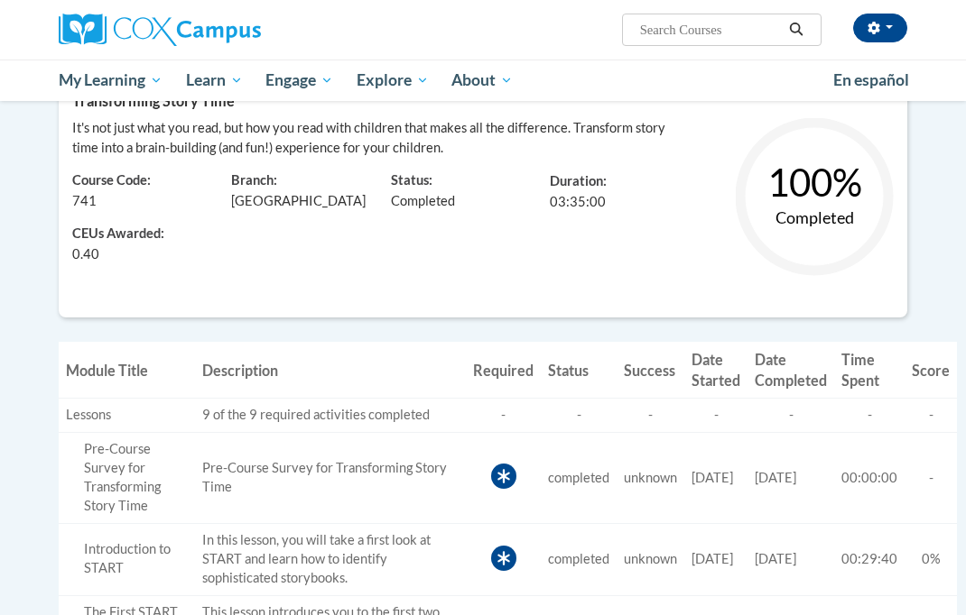
scroll to position [0, 0]
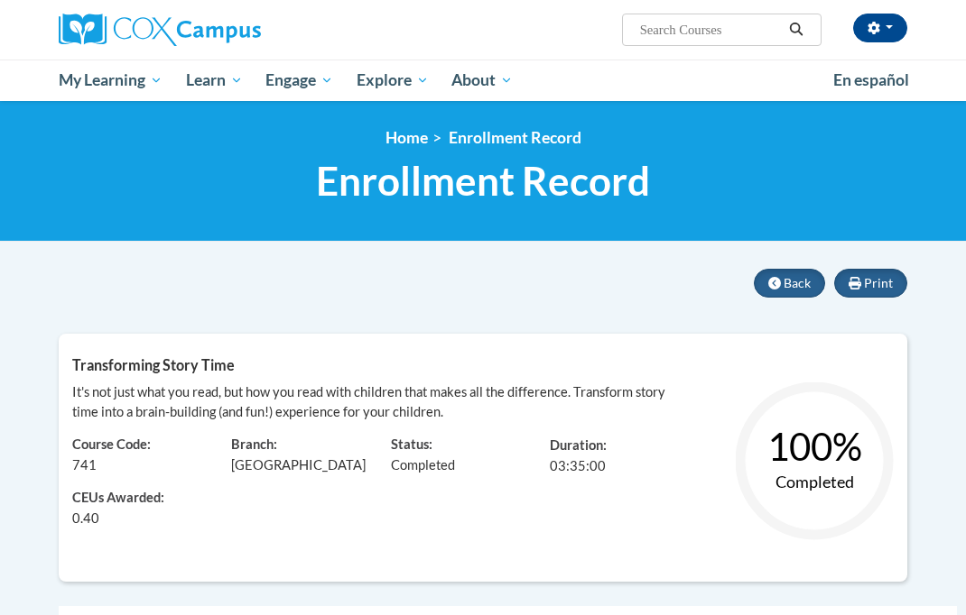
click at [797, 291] on button "Back" at bounding box center [789, 283] width 71 height 29
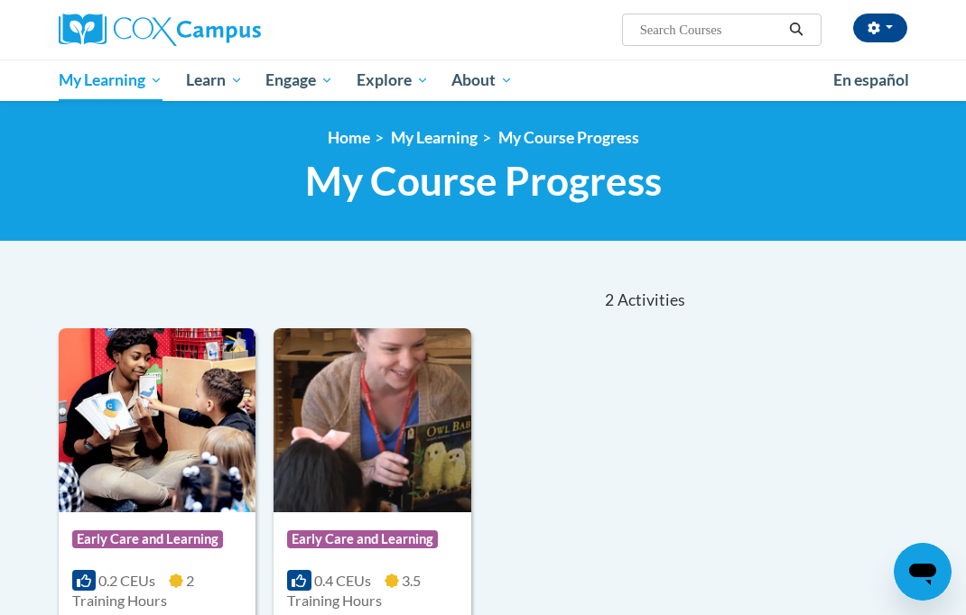
click at [0, 0] on span "Early Care and Learning" at bounding box center [0, 0] width 0 height 0
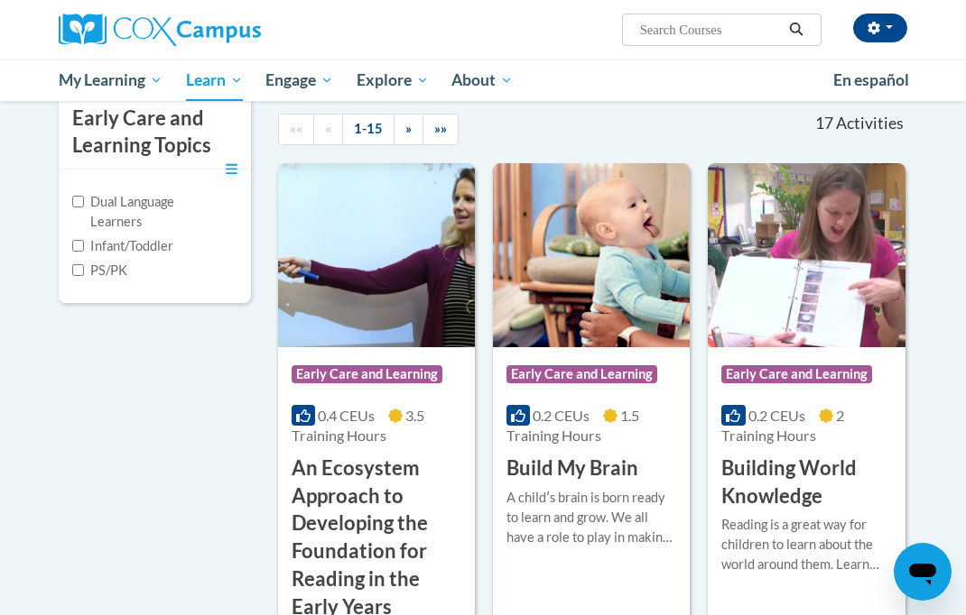
scroll to position [356, 0]
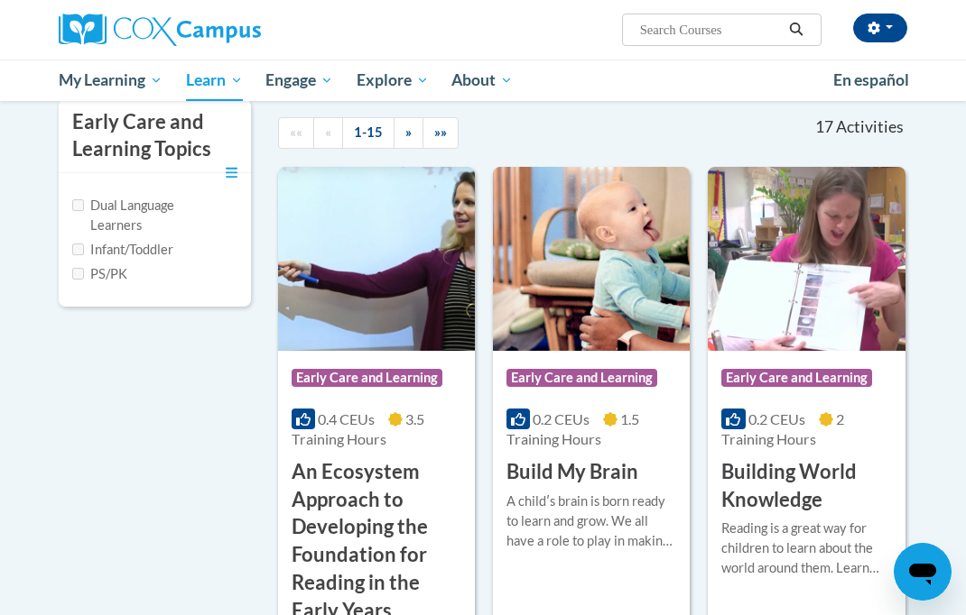
click at [158, 247] on label "Infant/Toddler" at bounding box center [122, 250] width 101 height 20
click at [75, 253] on input "Infant/Toddler" at bounding box center [78, 250] width 12 height 12
checkbox input "true"
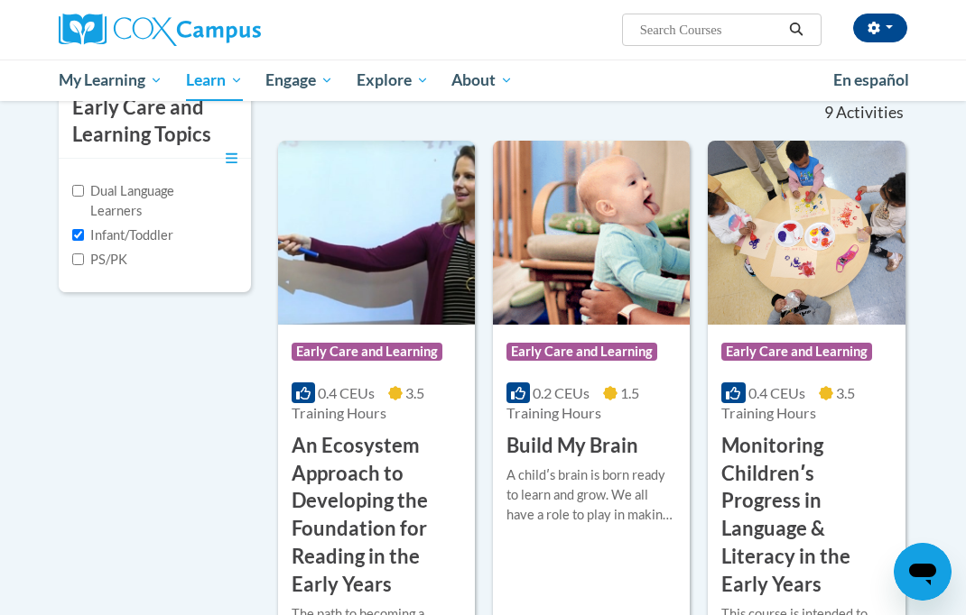
scroll to position [438, 0]
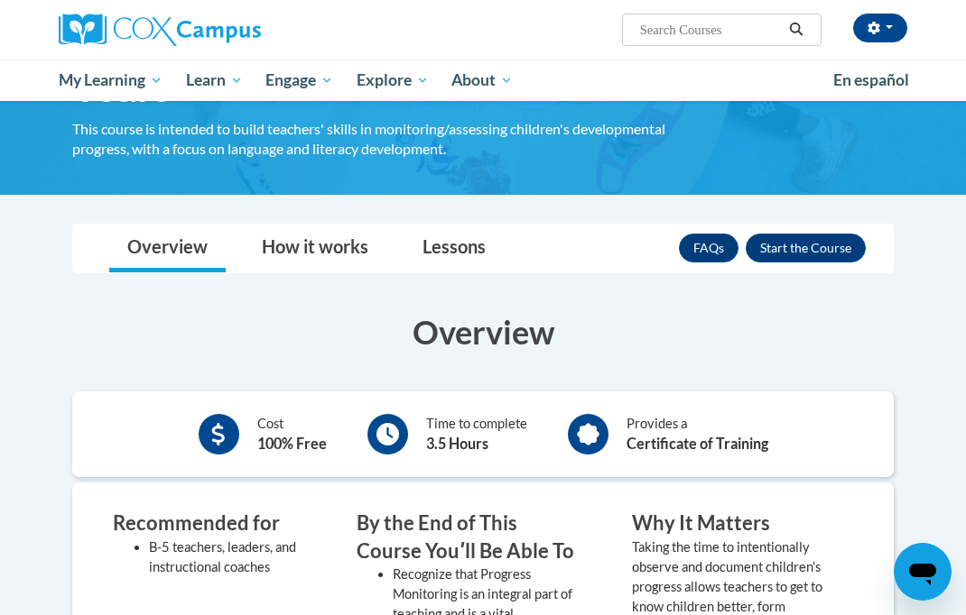
scroll to position [216, 0]
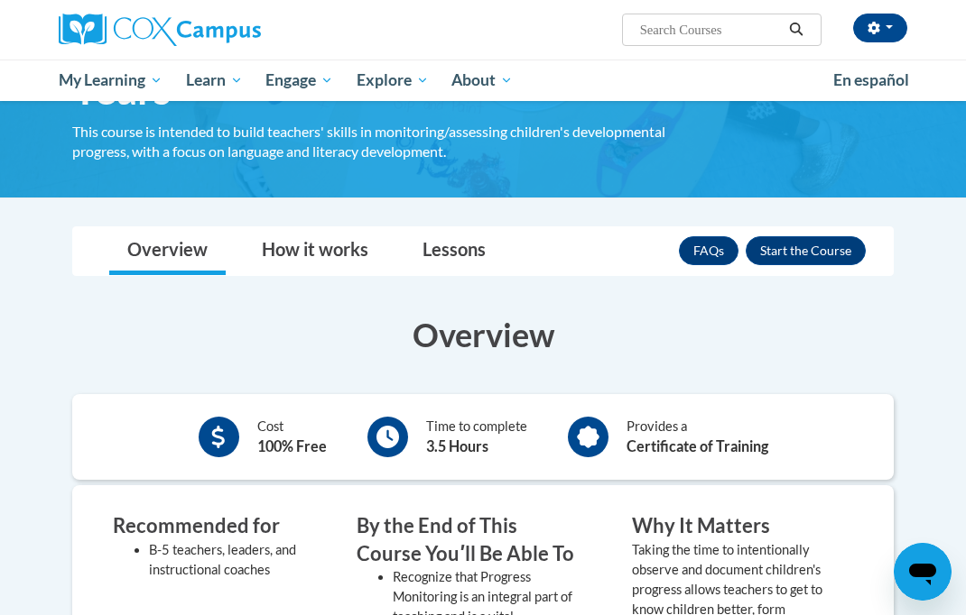
click at [810, 252] on button "Enroll" at bounding box center [805, 250] width 120 height 29
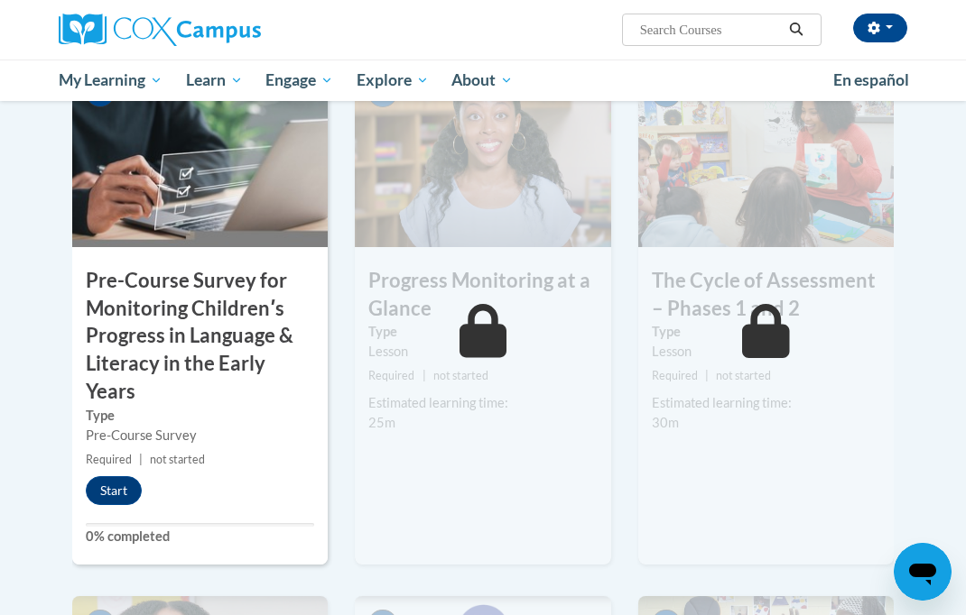
scroll to position [534, 0]
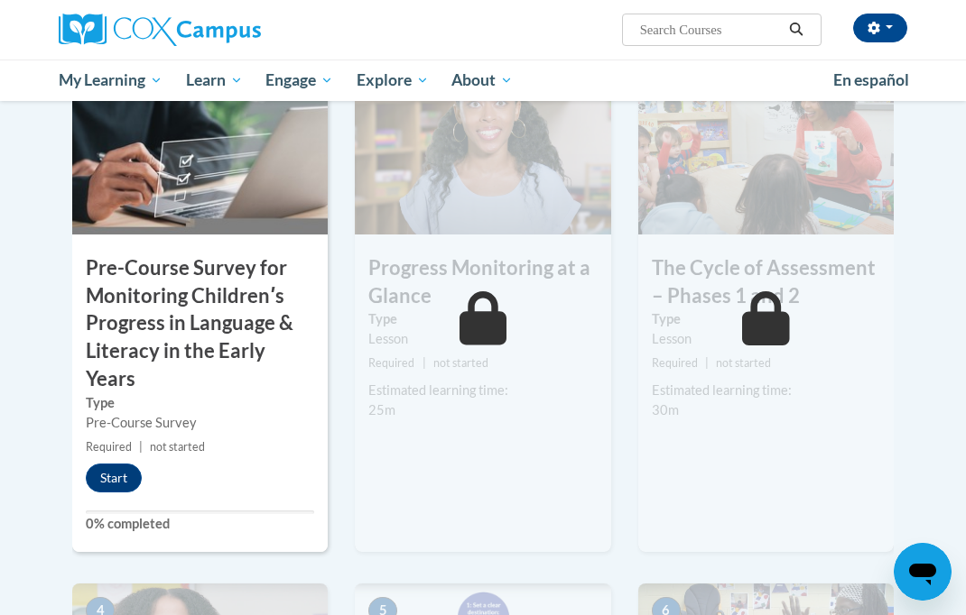
click at [121, 473] on button "Start" at bounding box center [114, 478] width 56 height 29
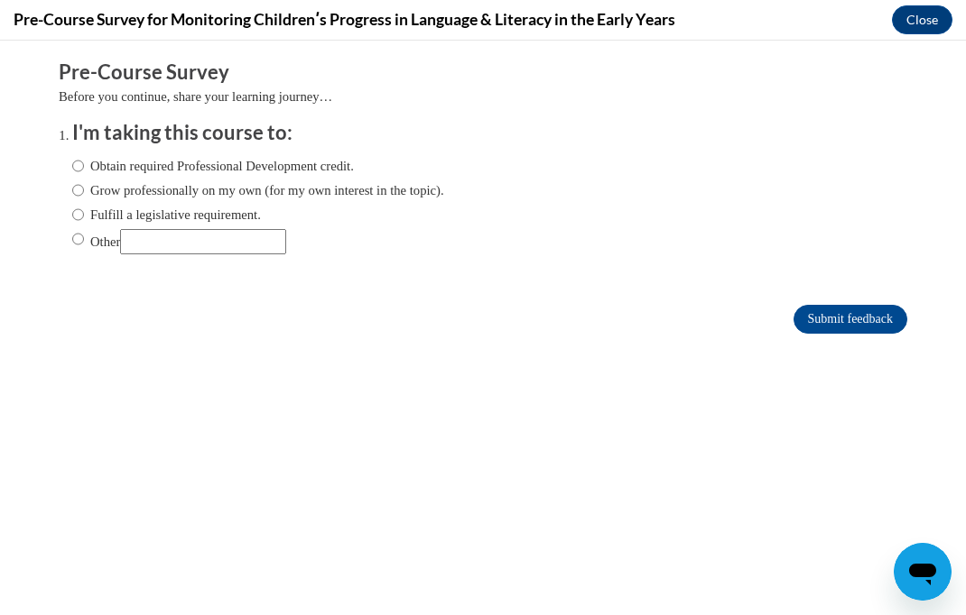
scroll to position [0, 0]
click at [285, 161] on label "Obtain required Professional Development credit." at bounding box center [213, 166] width 282 height 20
click at [84, 161] on input "Obtain required Professional Development credit." at bounding box center [78, 166] width 12 height 20
radio input "true"
click at [870, 310] on input "Submit feedback" at bounding box center [850, 319] width 114 height 29
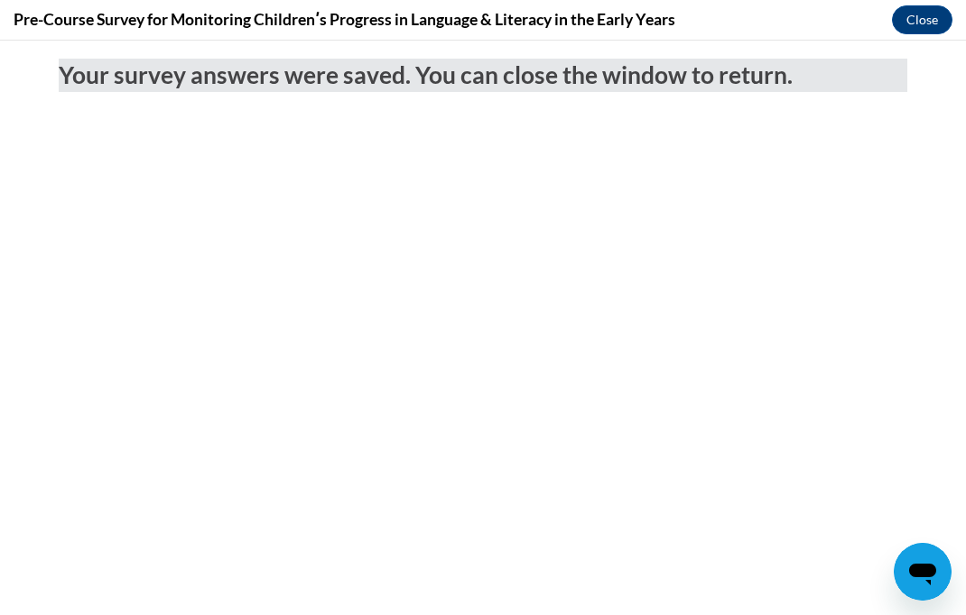
click at [916, 26] on button "Close" at bounding box center [922, 19] width 60 height 29
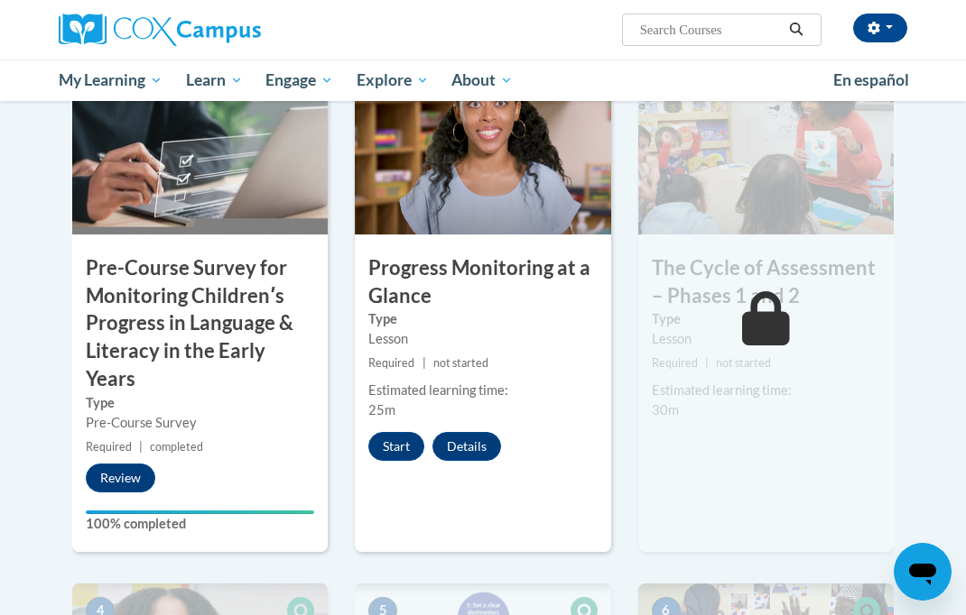
click at [398, 433] on button "Start" at bounding box center [396, 446] width 56 height 29
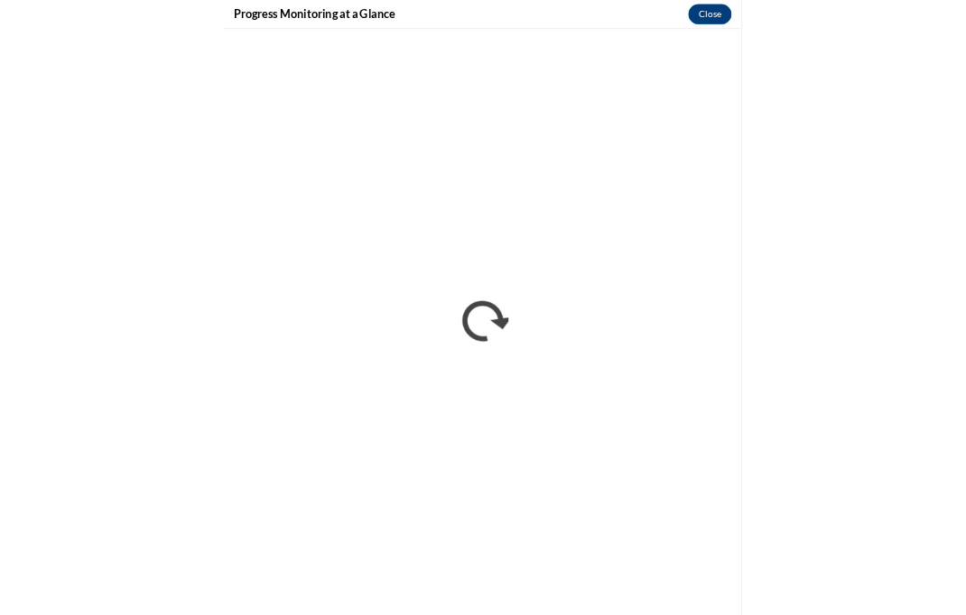
scroll to position [65, 0]
